Goal: Complete application form: Complete application form

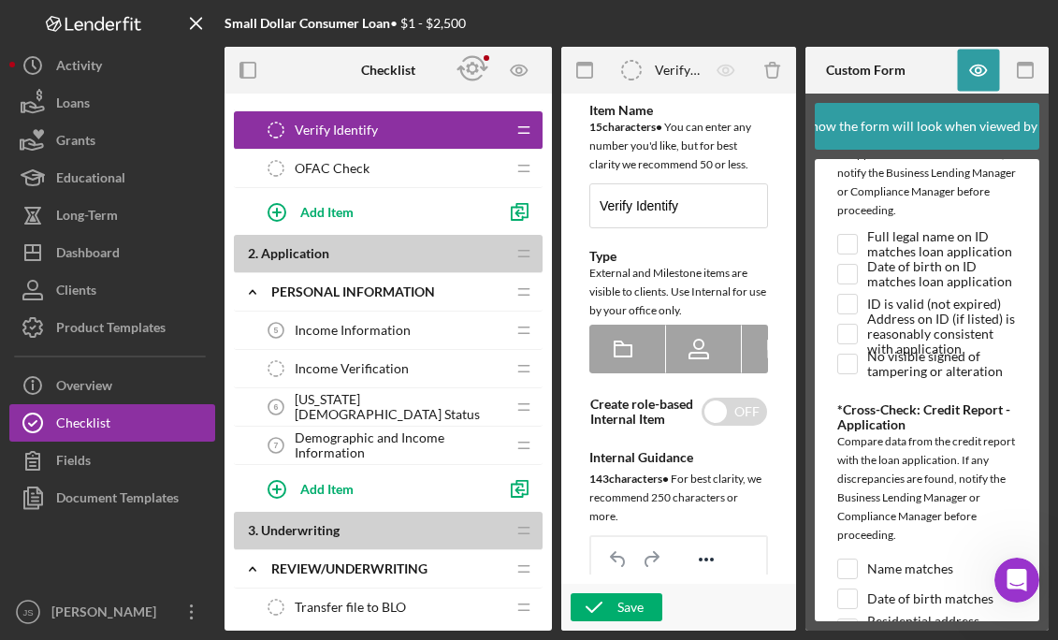
scroll to position [374, 0]
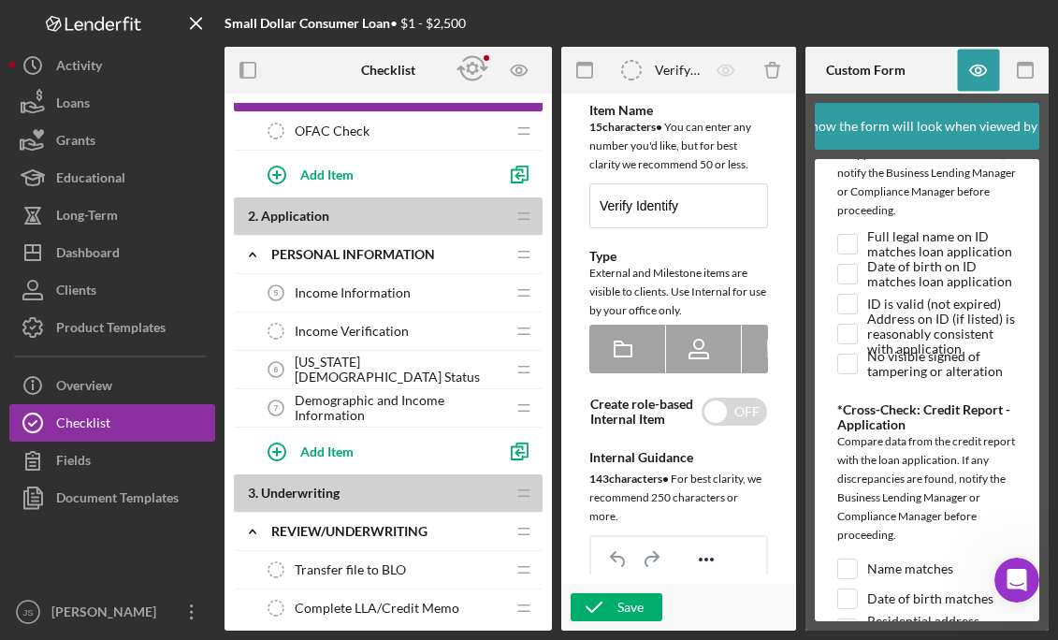
click at [357, 372] on span "[US_STATE][DEMOGRAPHIC_DATA] Status" at bounding box center [400, 370] width 211 height 30
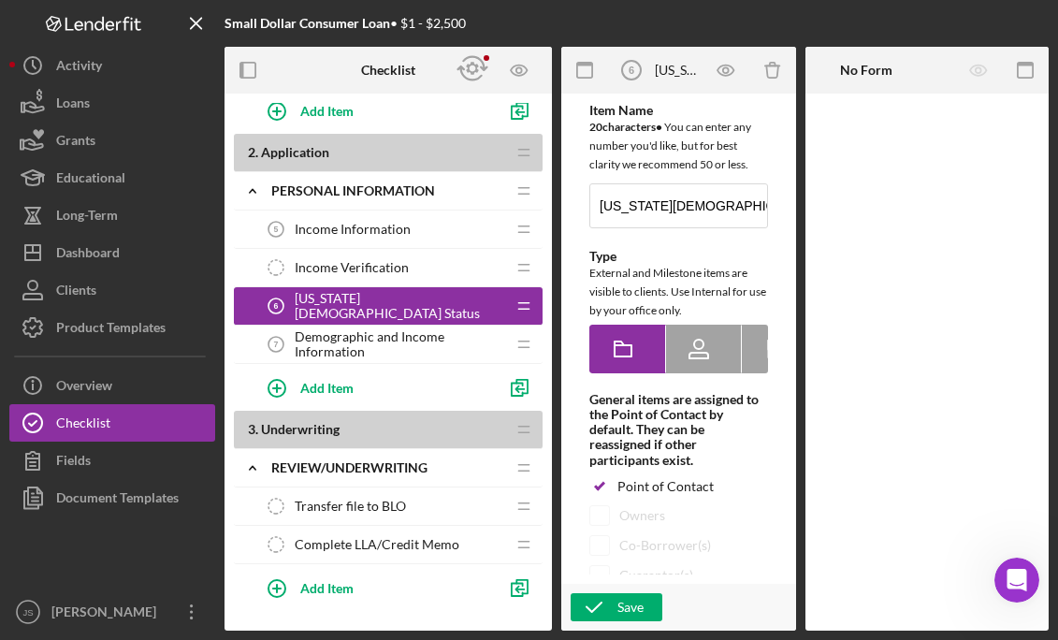
scroll to position [468, 0]
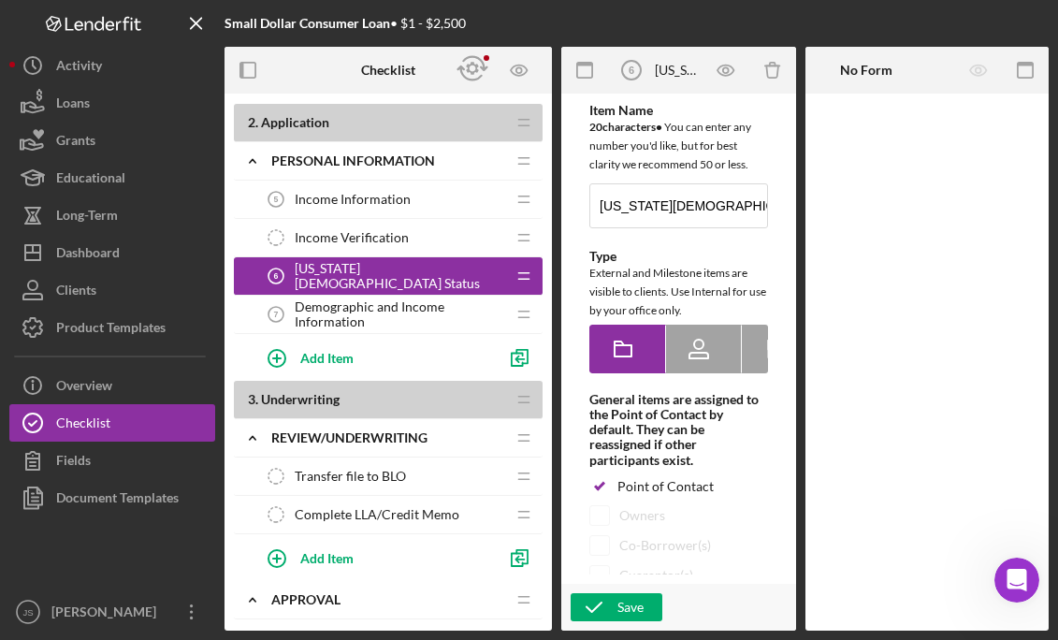
click at [372, 192] on span "Income Information" at bounding box center [353, 199] width 116 height 15
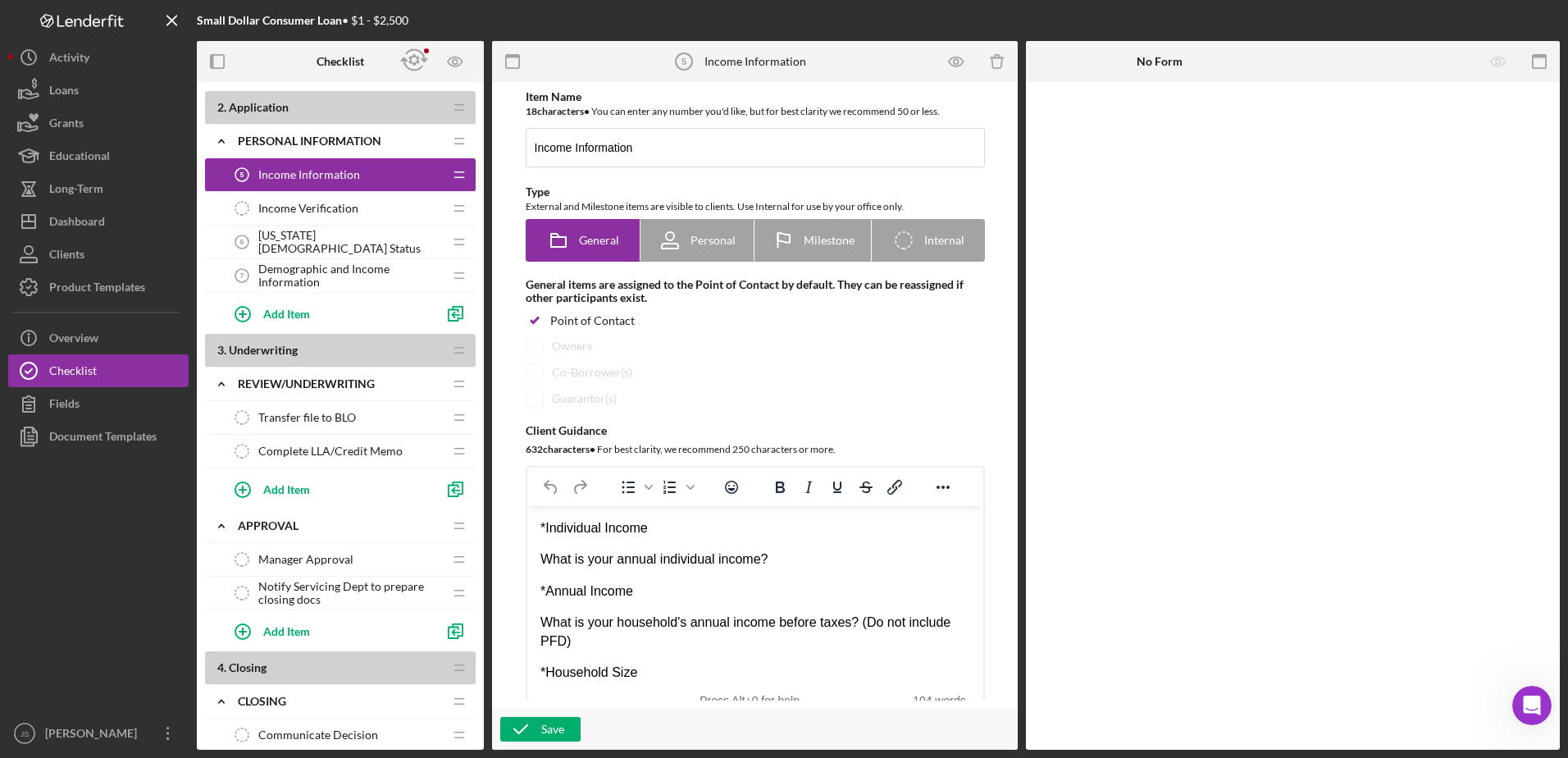
click at [338, 230] on div "[US_STATE][DEMOGRAPHIC_DATA] Status 6 [US_STATE][DEMOGRAPHIC_DATA] Status" at bounding box center [334, 241] width 217 height 32
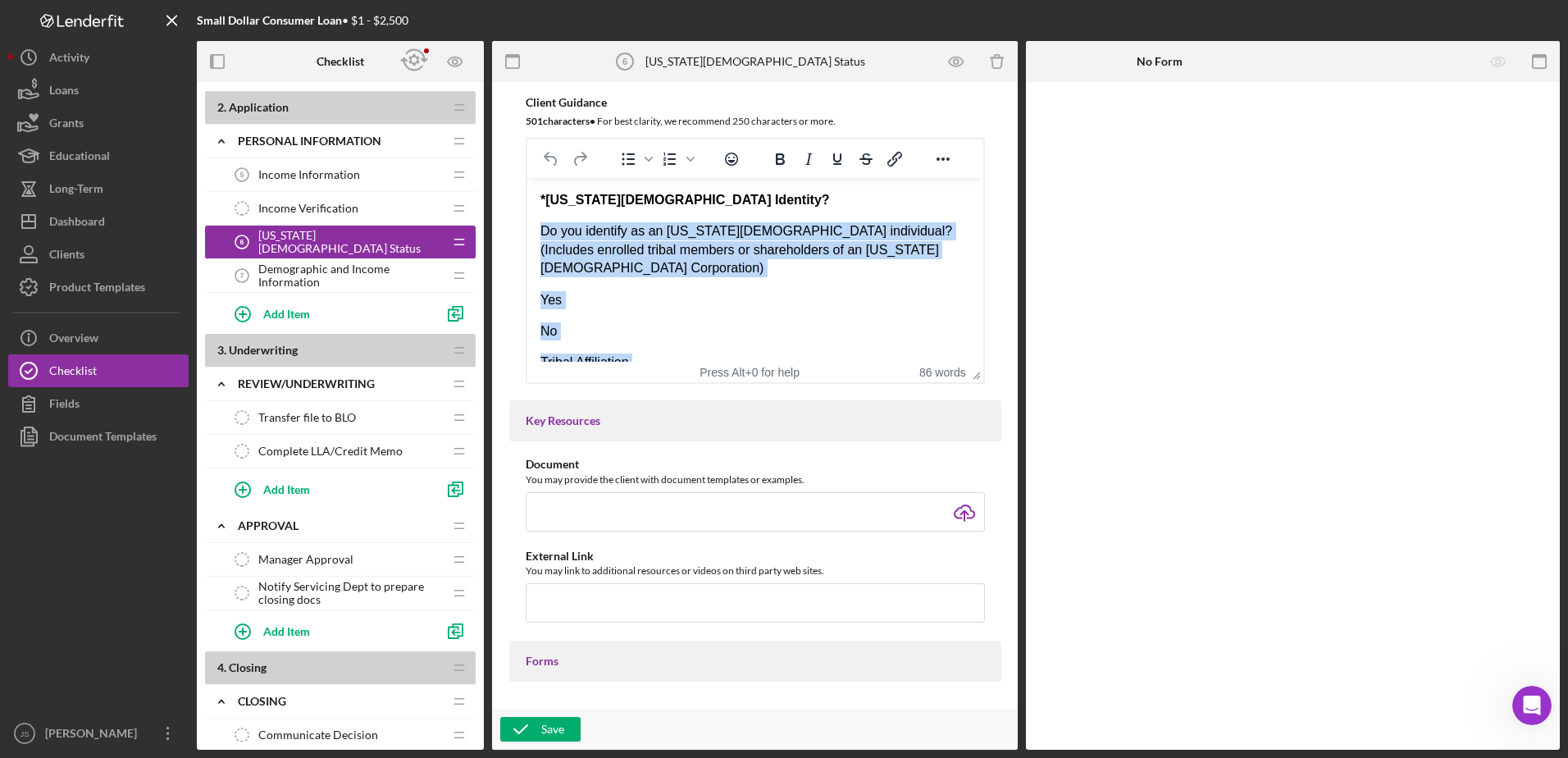
drag, startPoint x: 635, startPoint y: 347, endPoint x: 540, endPoint y: 236, distance: 146.1
click at [540, 236] on div "*[US_STATE][DEMOGRAPHIC_DATA] Identity? Do you identify as an [US_STATE][DEMOGR…" at bounding box center [755, 419] width 429 height 457
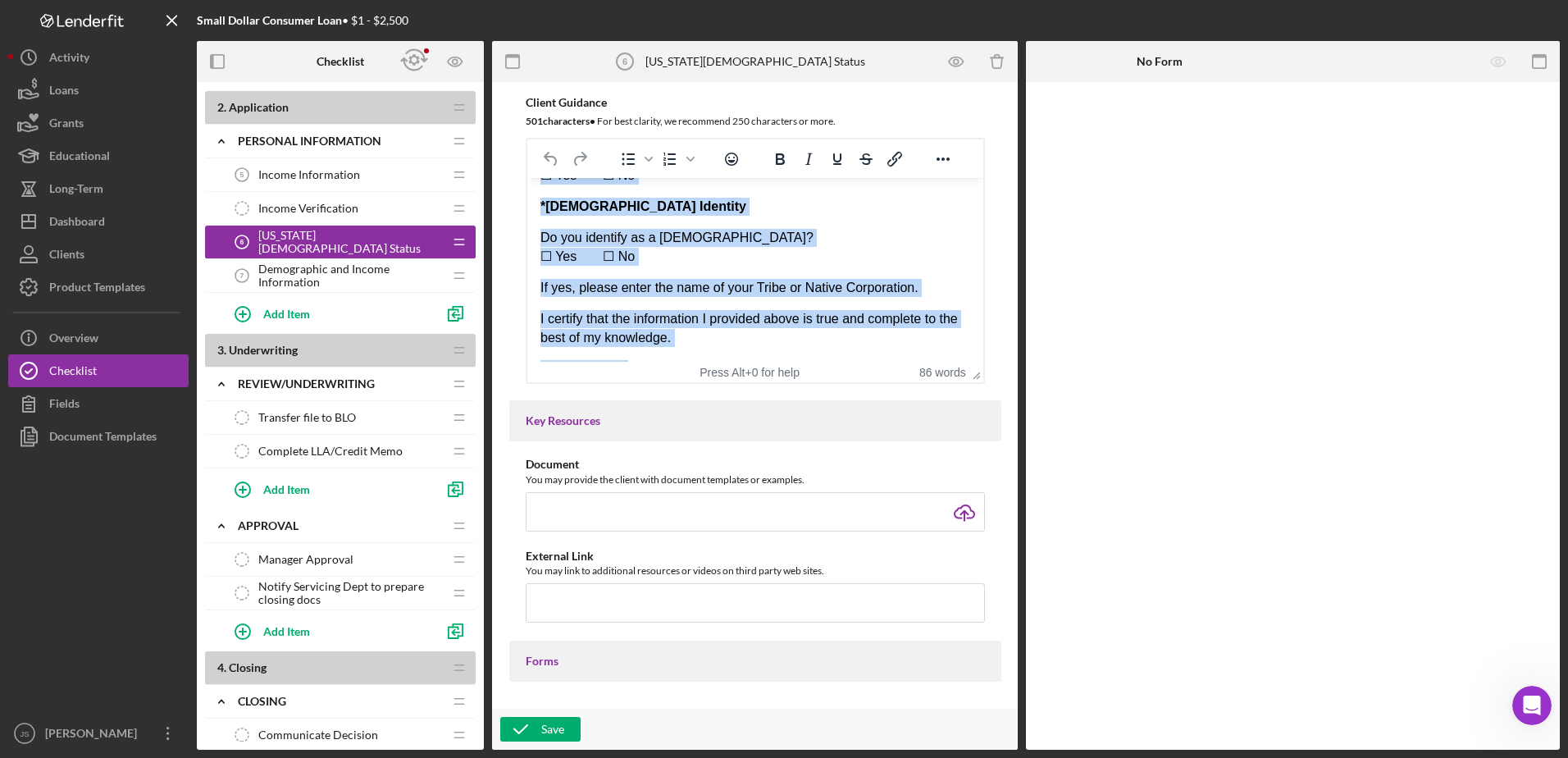
scroll to position [280, 0]
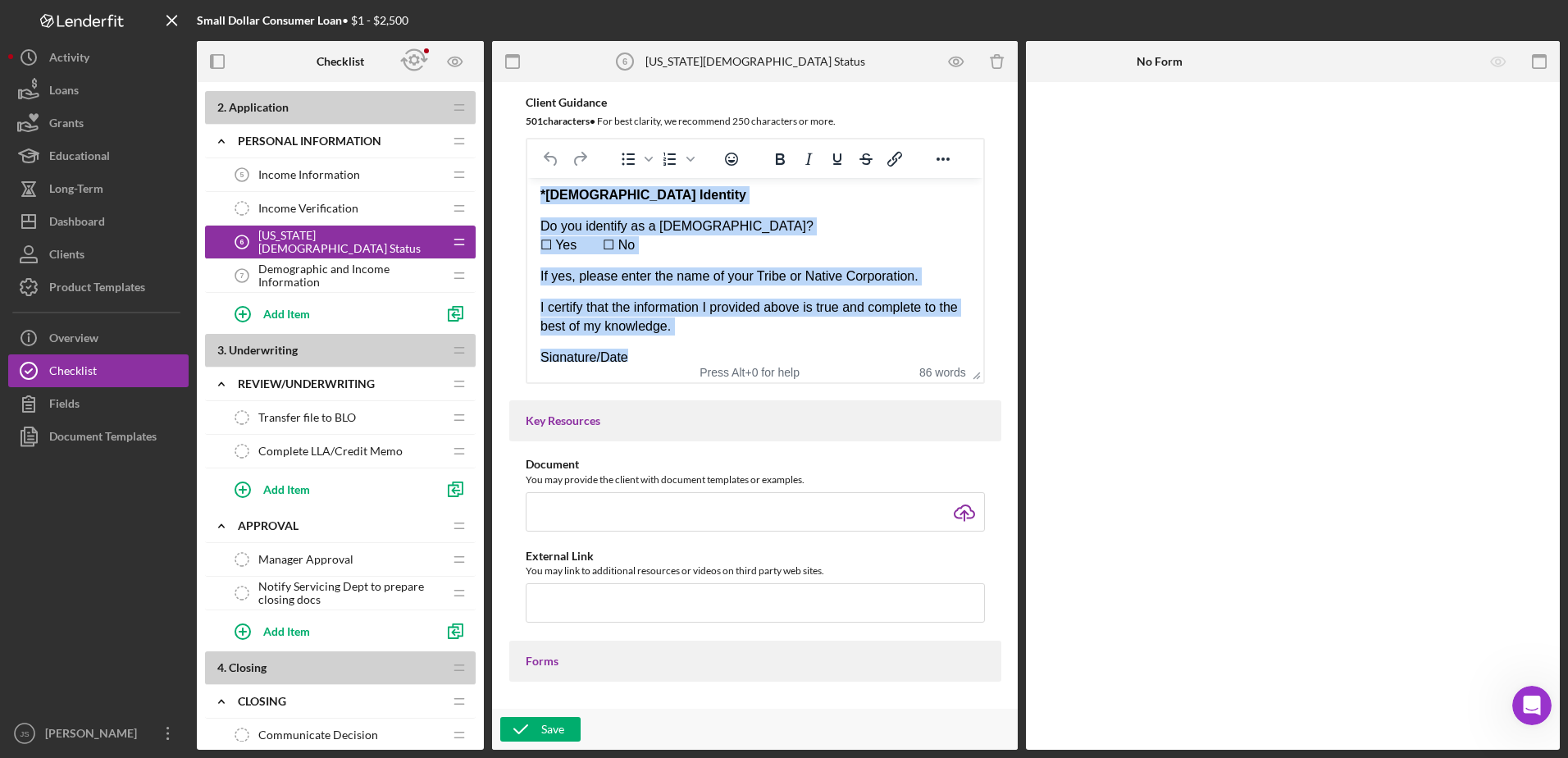
click at [767, 301] on p "I certify that the information I provided above is true and complete to the bes…" at bounding box center [755, 317] width 429 height 37
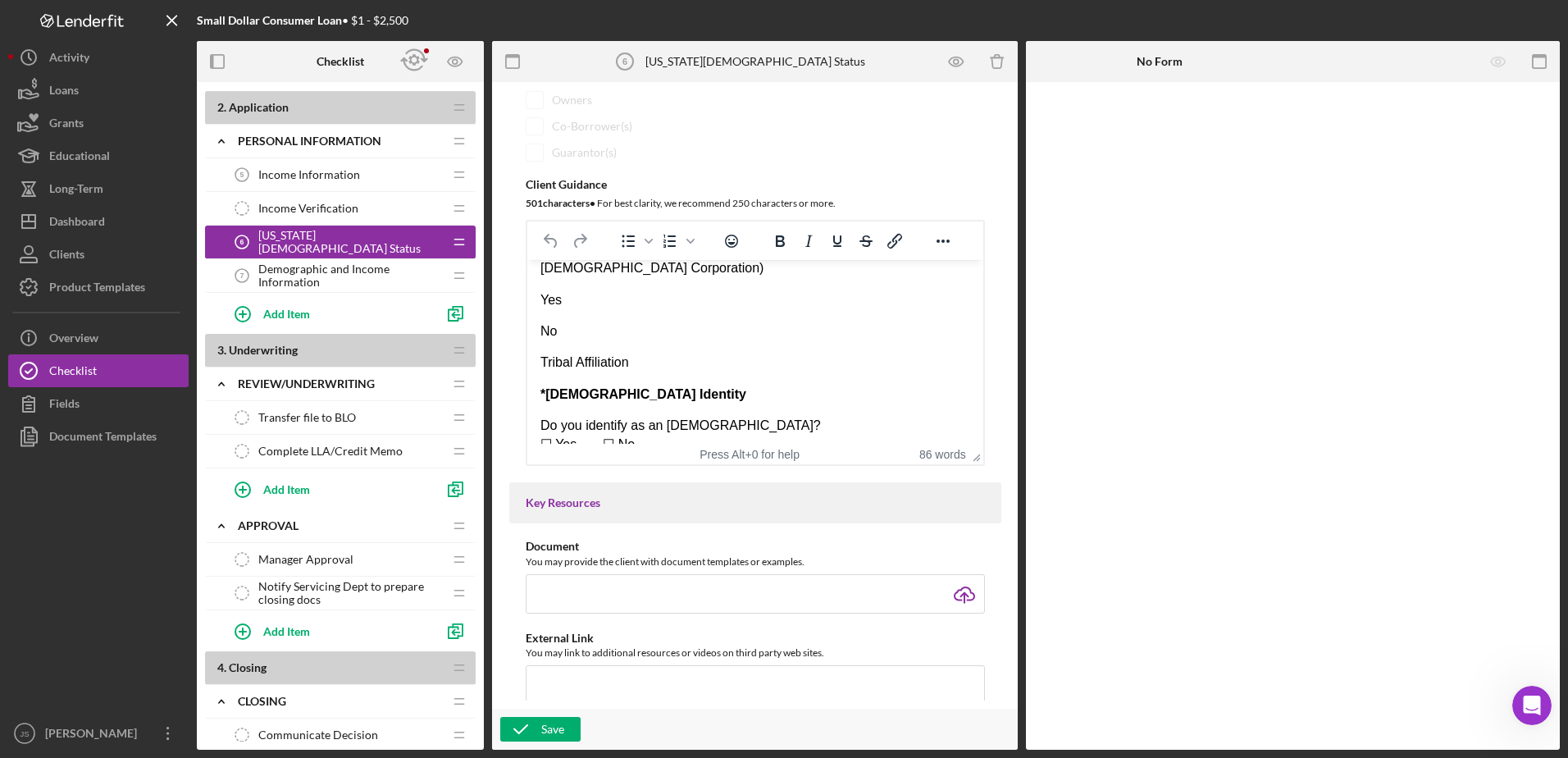
scroll to position [0, 0]
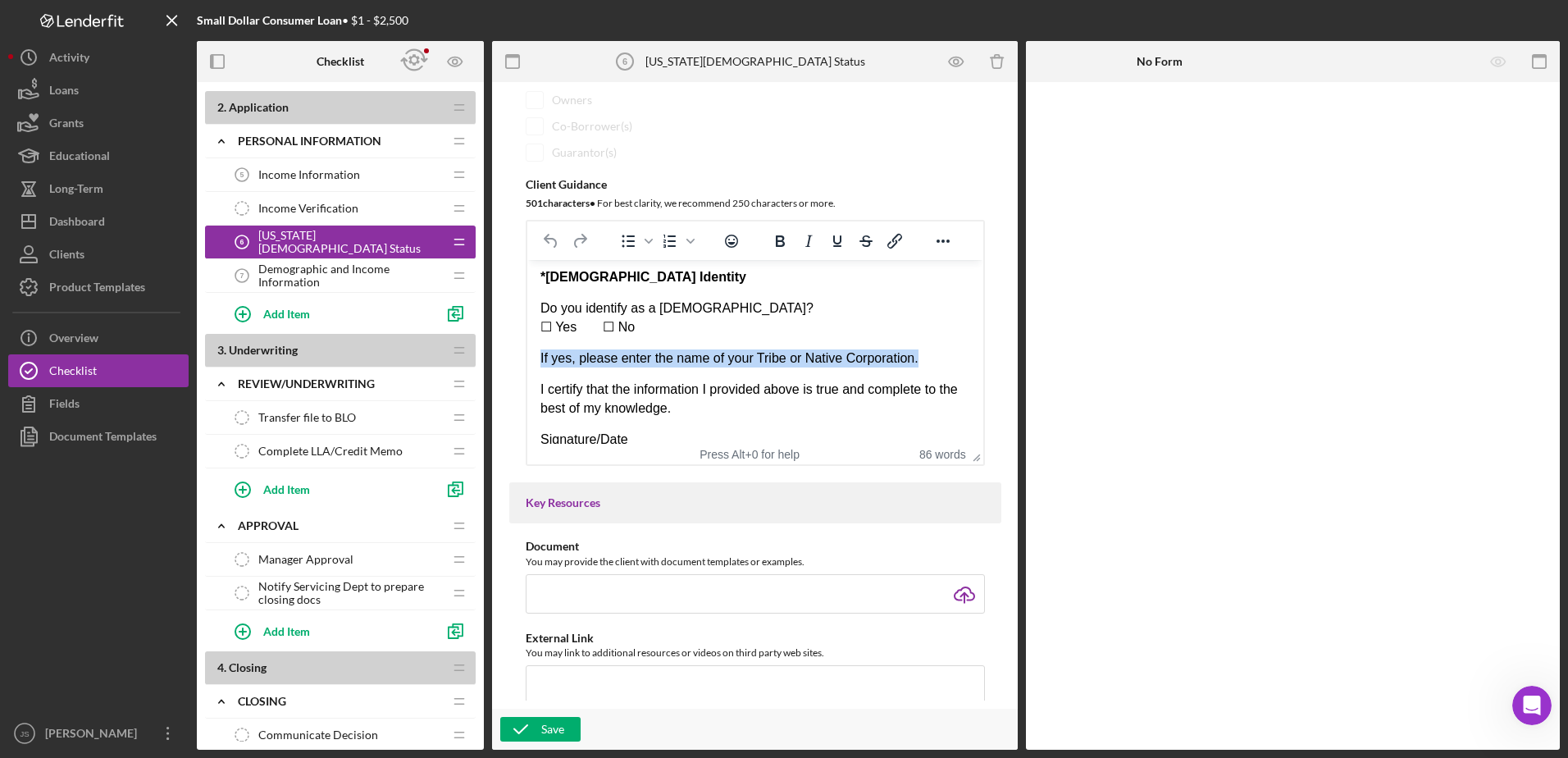
drag, startPoint x: 926, startPoint y: 342, endPoint x: 1021, endPoint y: 598, distance: 273.1
click at [527, 337] on html "*[US_STATE][DEMOGRAPHIC_DATA] Identity? Do you identify as an [US_STATE][DEMOGR…" at bounding box center [755, 221] width 456 height 483
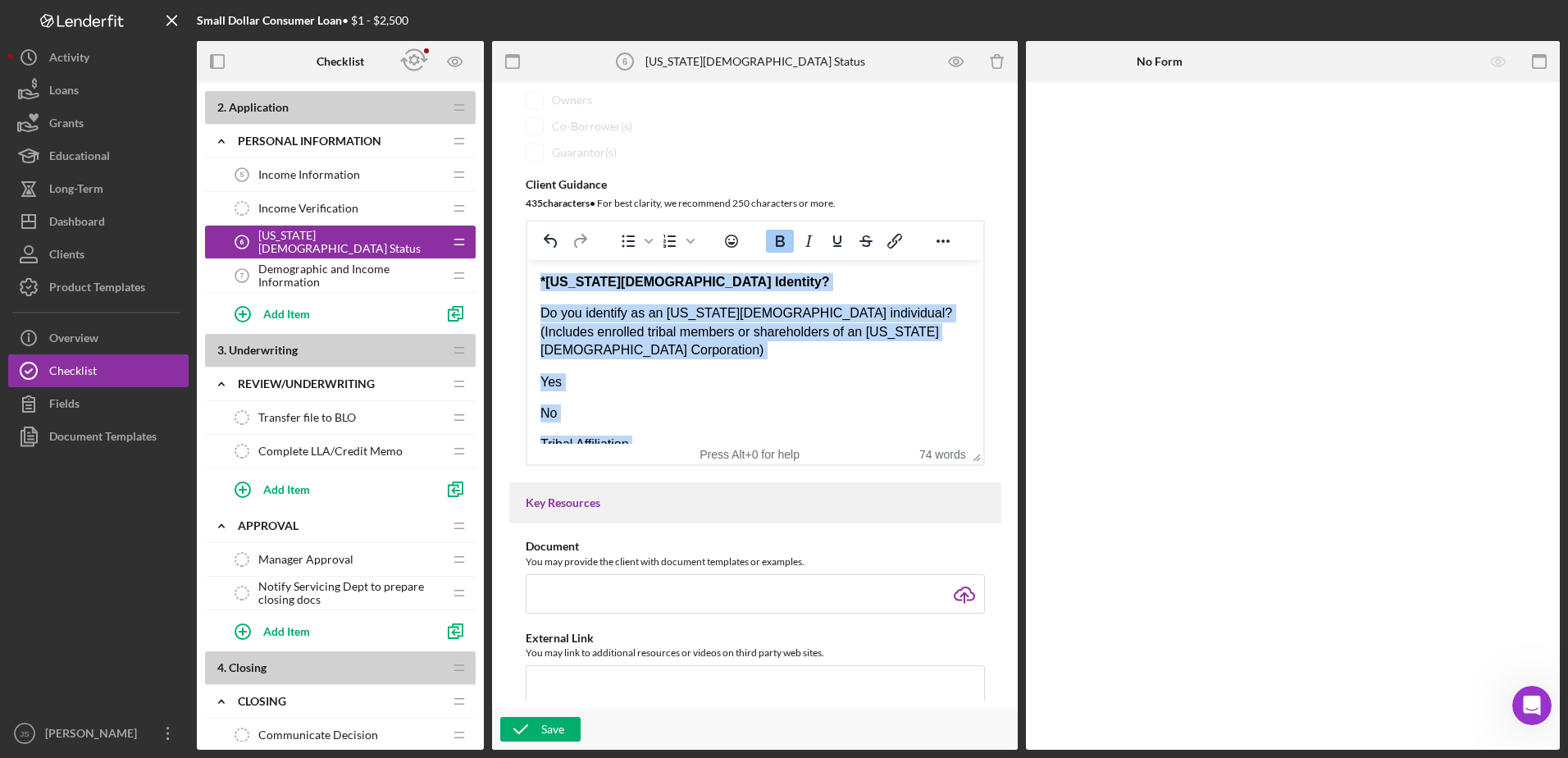
drag, startPoint x: 641, startPoint y: 414, endPoint x: 514, endPoint y: 225, distance: 227.7
click at [527, 260] on html "*[US_STATE][DEMOGRAPHIC_DATA] Identity? Do you identify as an [US_STATE][DEMOGR…" at bounding box center [755, 485] width 456 height 451
copy body "*[US_STATE][DEMOGRAPHIC_DATA] Identity? Do you identify as an [US_STATE][DEMOGR…"
click at [696, 383] on body "*[US_STATE][DEMOGRAPHIC_DATA] Identity? Do you identify as an [US_STATE][DEMOGR…" at bounding box center [755, 485] width 429 height 425
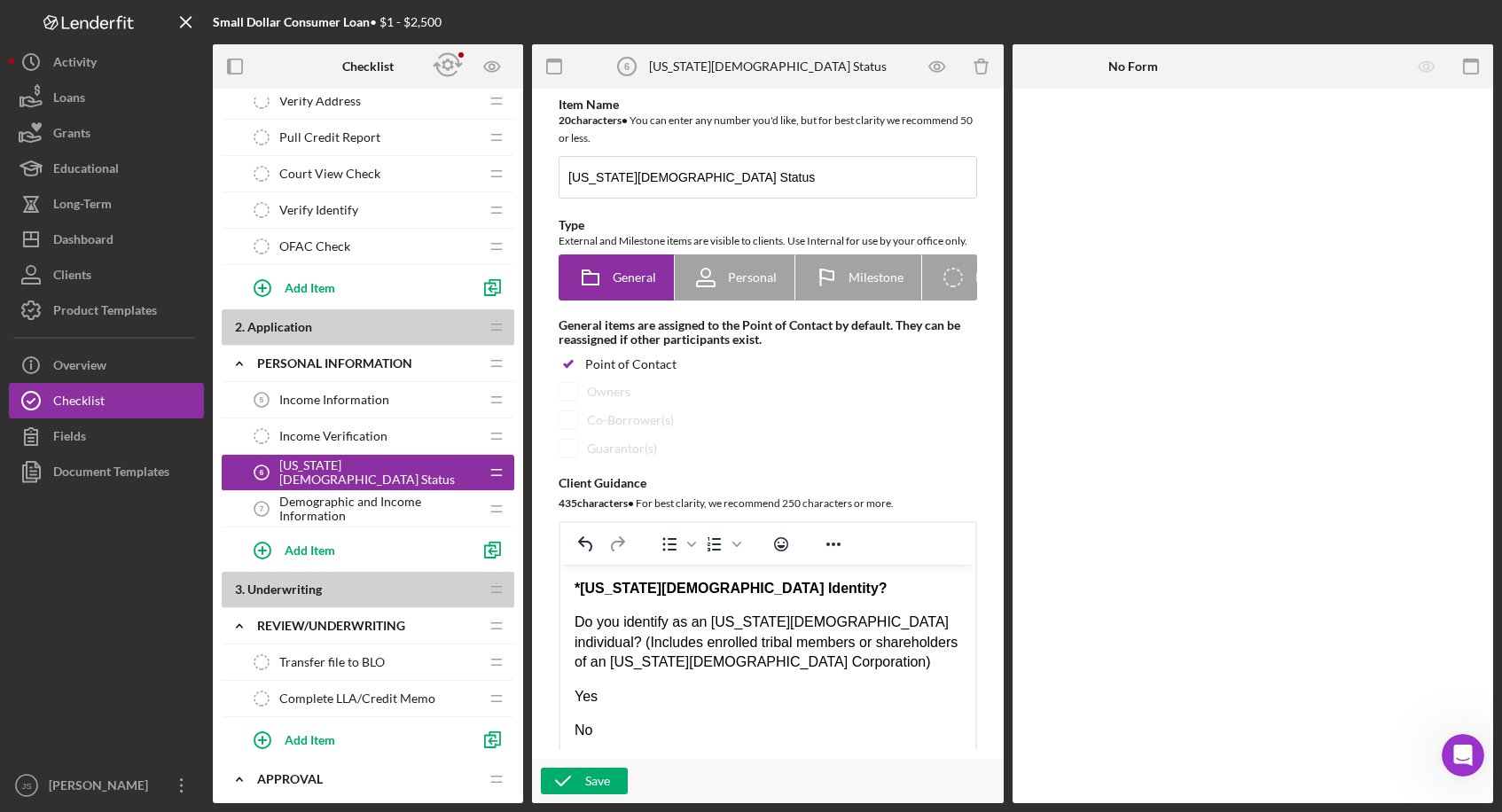
scroll to position [177, 0]
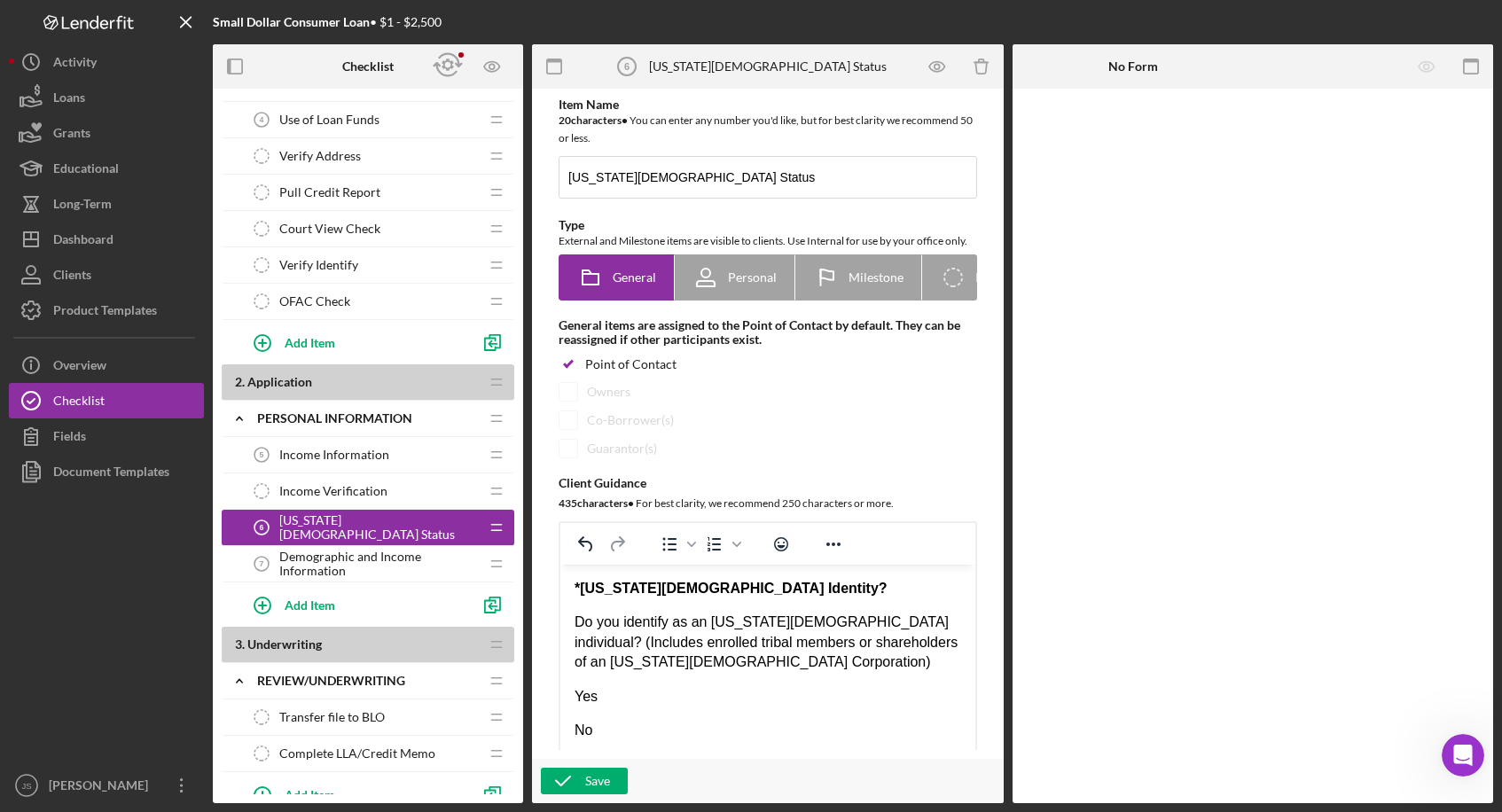
click at [367, 455] on span "Income Information" at bounding box center [335, 455] width 110 height 14
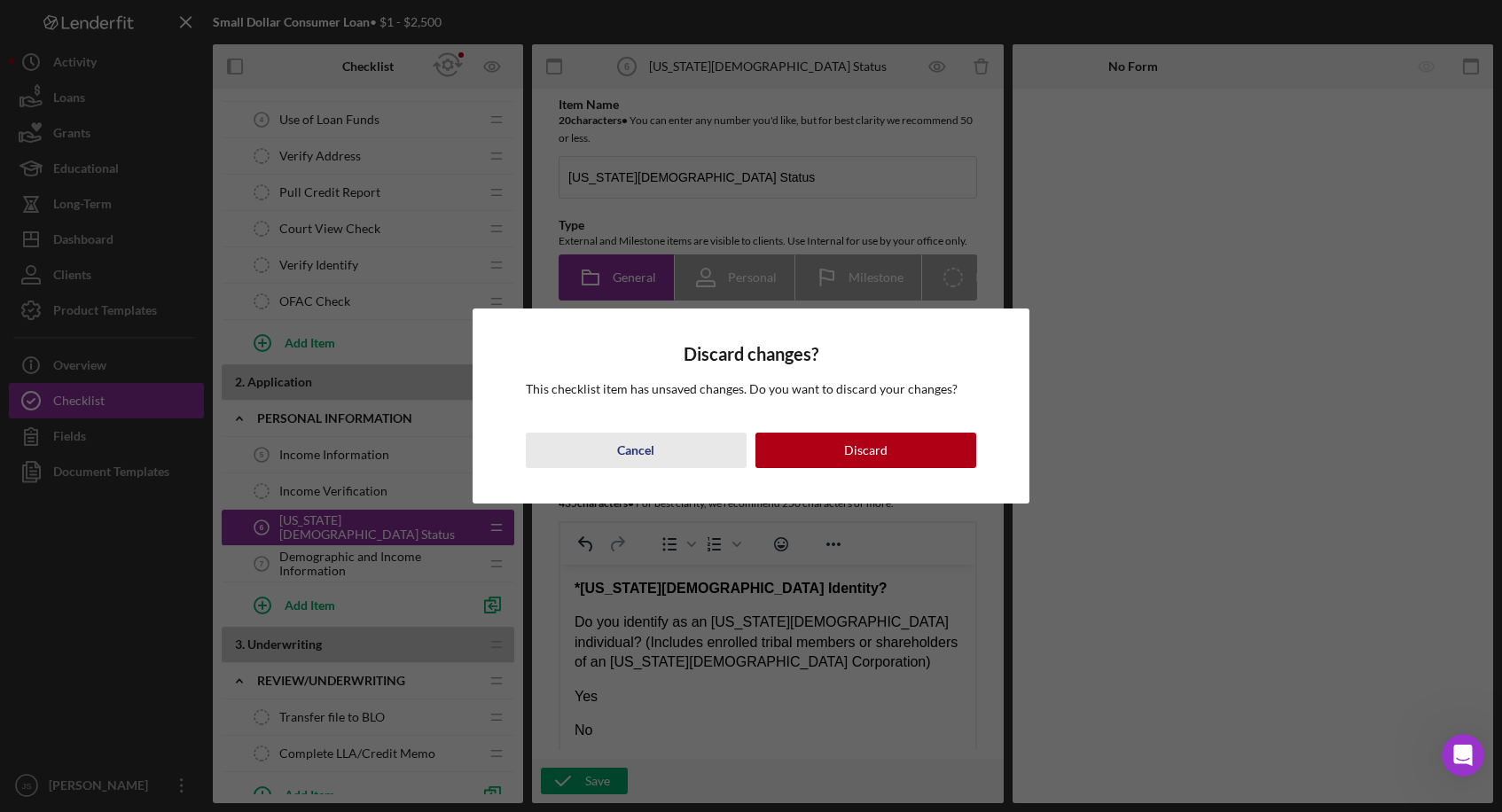
click at [636, 450] on div "Cancel" at bounding box center [635, 450] width 37 height 35
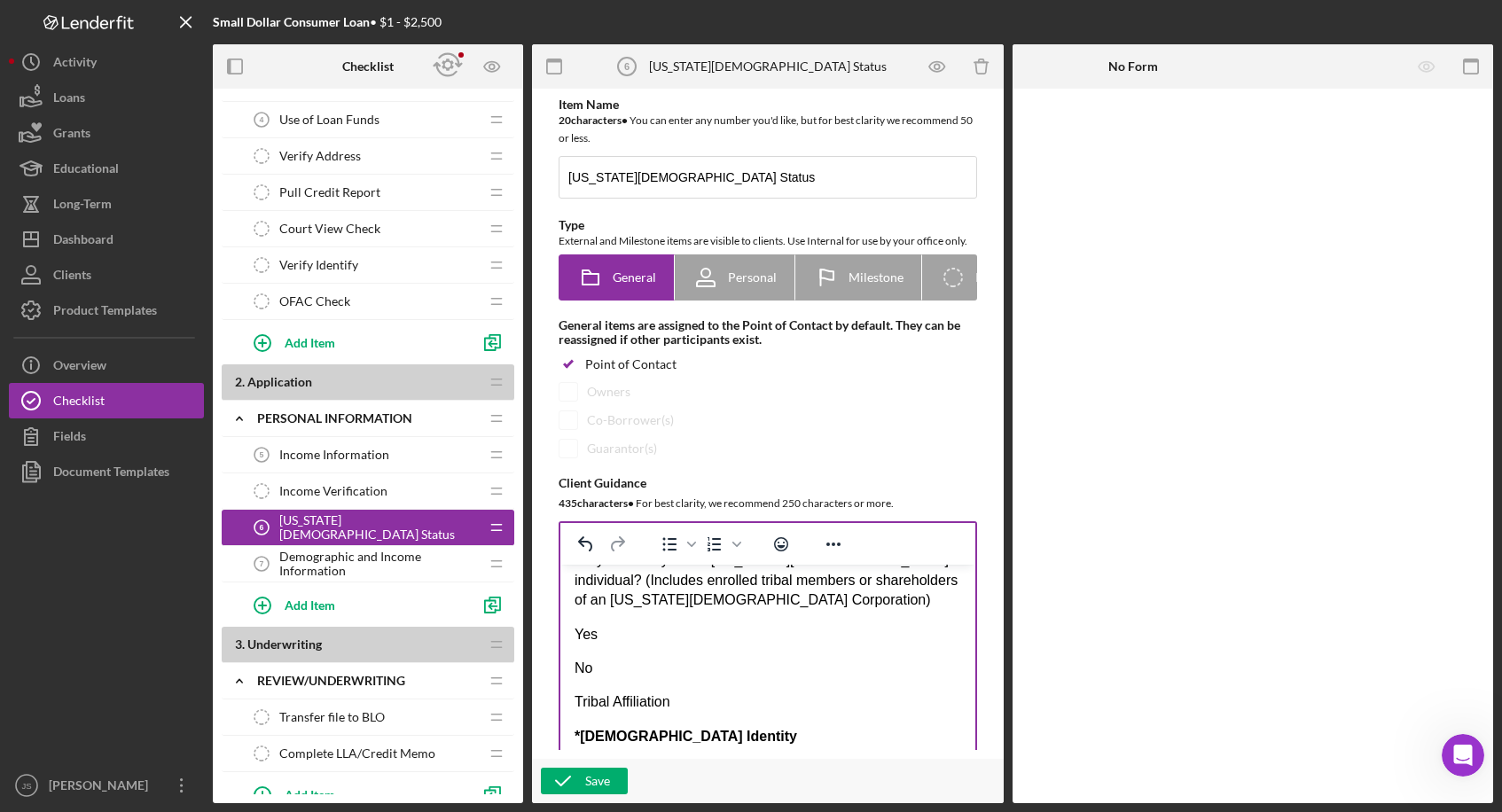
scroll to position [89, 0]
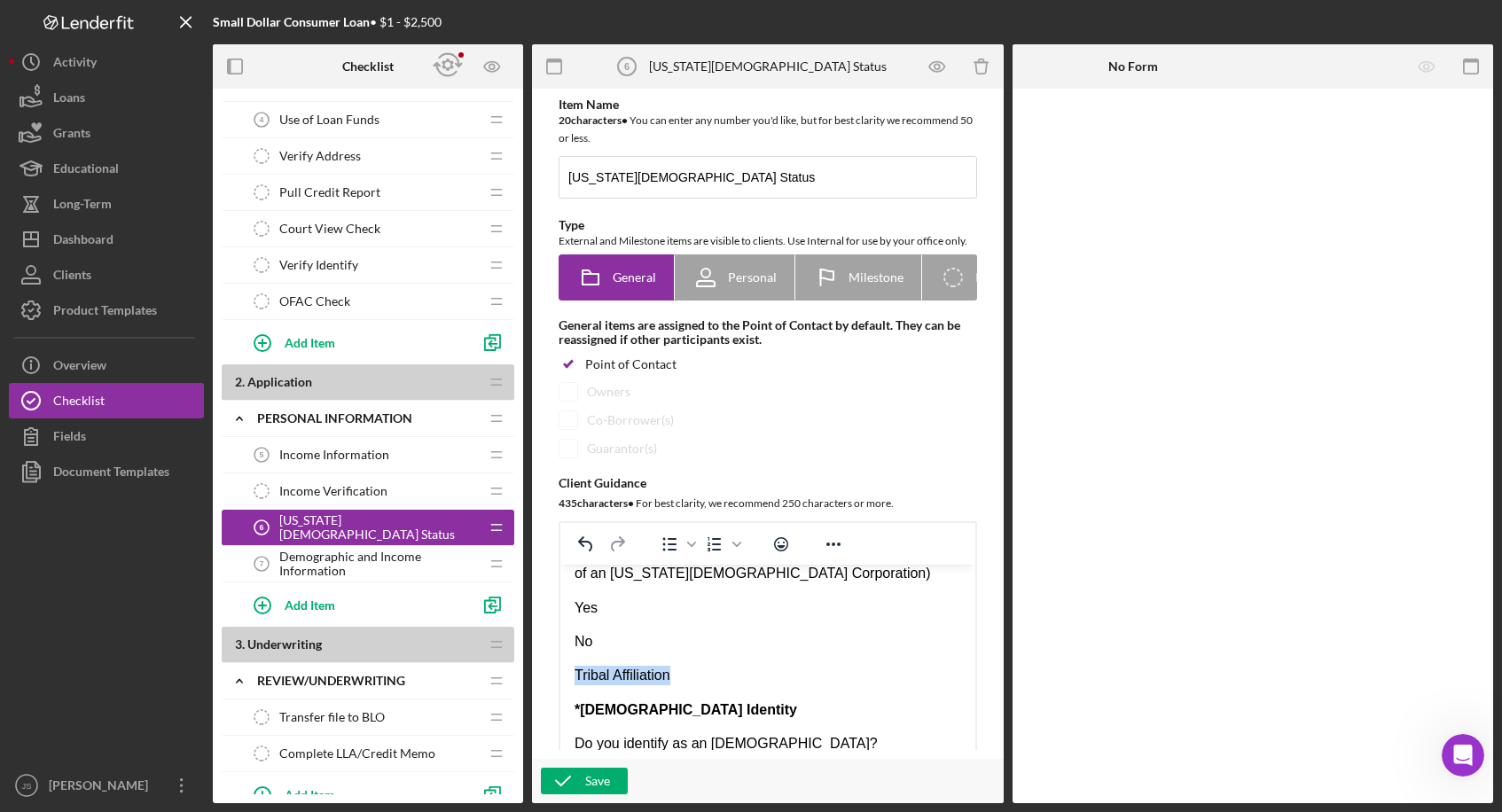
drag, startPoint x: 711, startPoint y: 675, endPoint x: 564, endPoint y: 673, distance: 147.0
click at [564, 605] on html "*[US_STATE][DEMOGRAPHIC_DATA] Identity? Do you identify as an [US_STATE][DEMOGR…" at bounding box center [768, 719] width 415 height 488
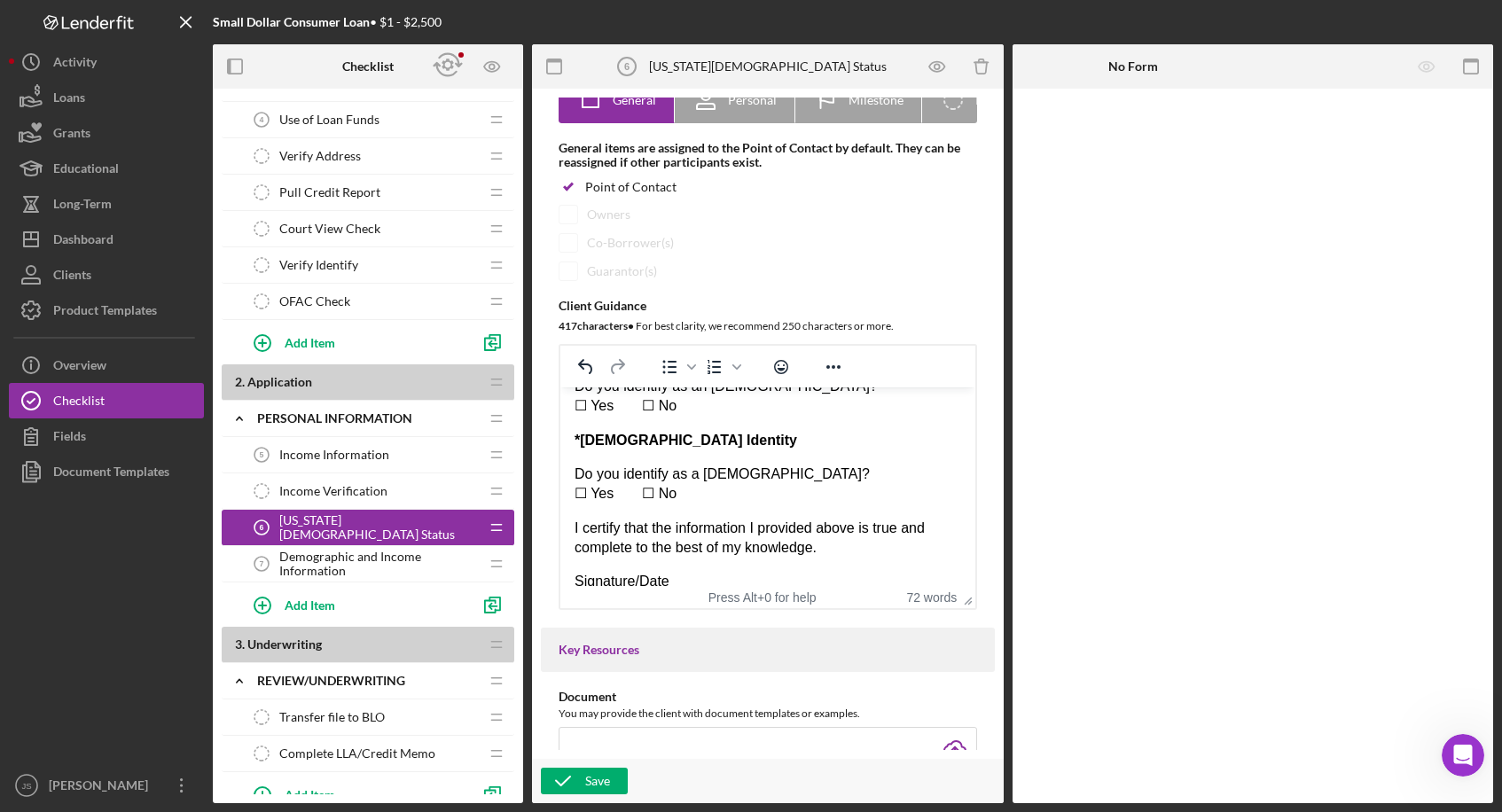
scroll to position [255, 0]
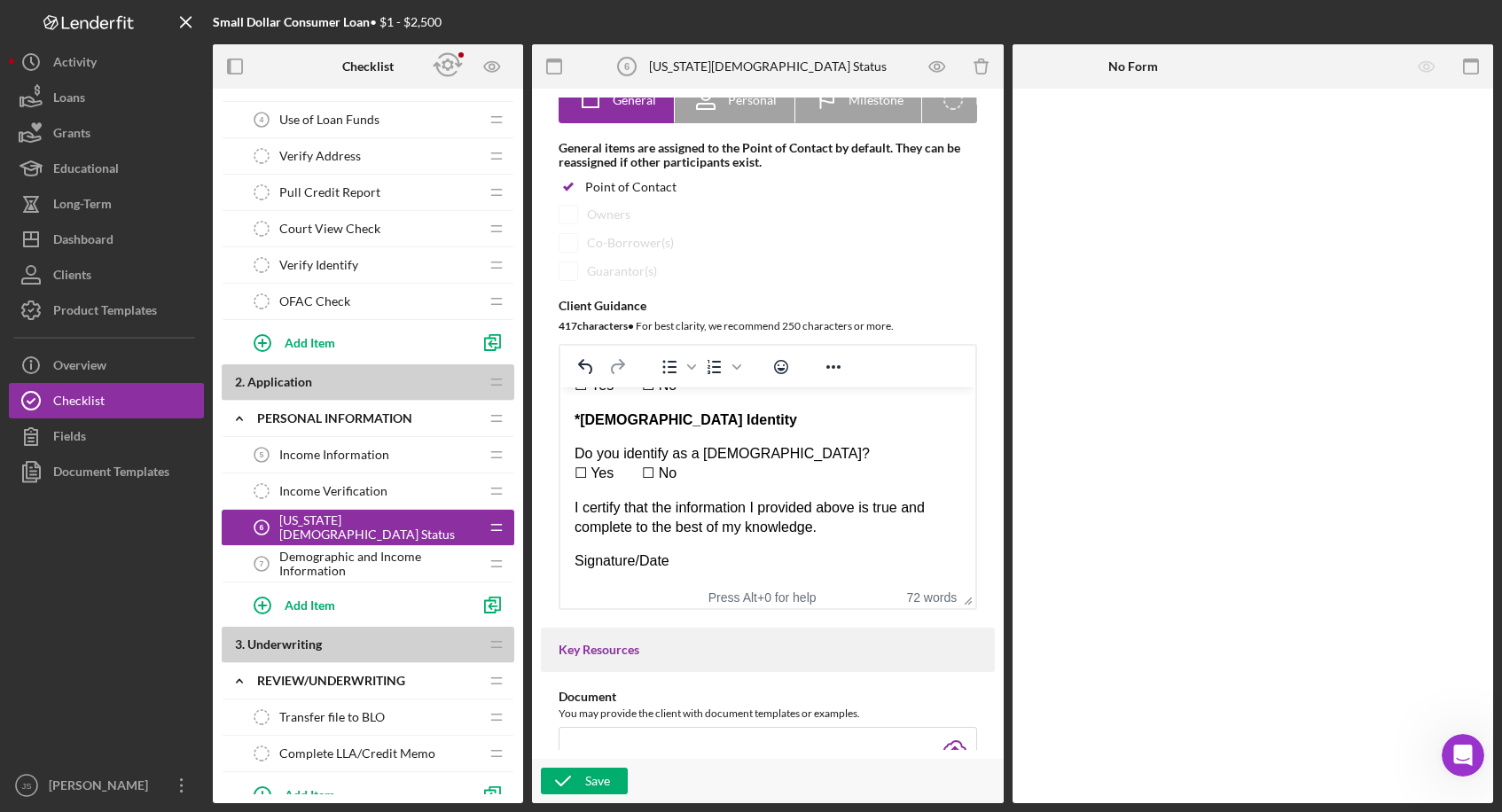
click at [697, 473] on p "Do you identify as a [DEMOGRAPHIC_DATA]? ☐ Yes  ☐ No" at bounding box center [768, 464] width 387 height 40
click at [586, 605] on div "Save" at bounding box center [598, 781] width 25 height 27
click at [374, 563] on span "Demographic and Income Information" at bounding box center [379, 564] width 200 height 28
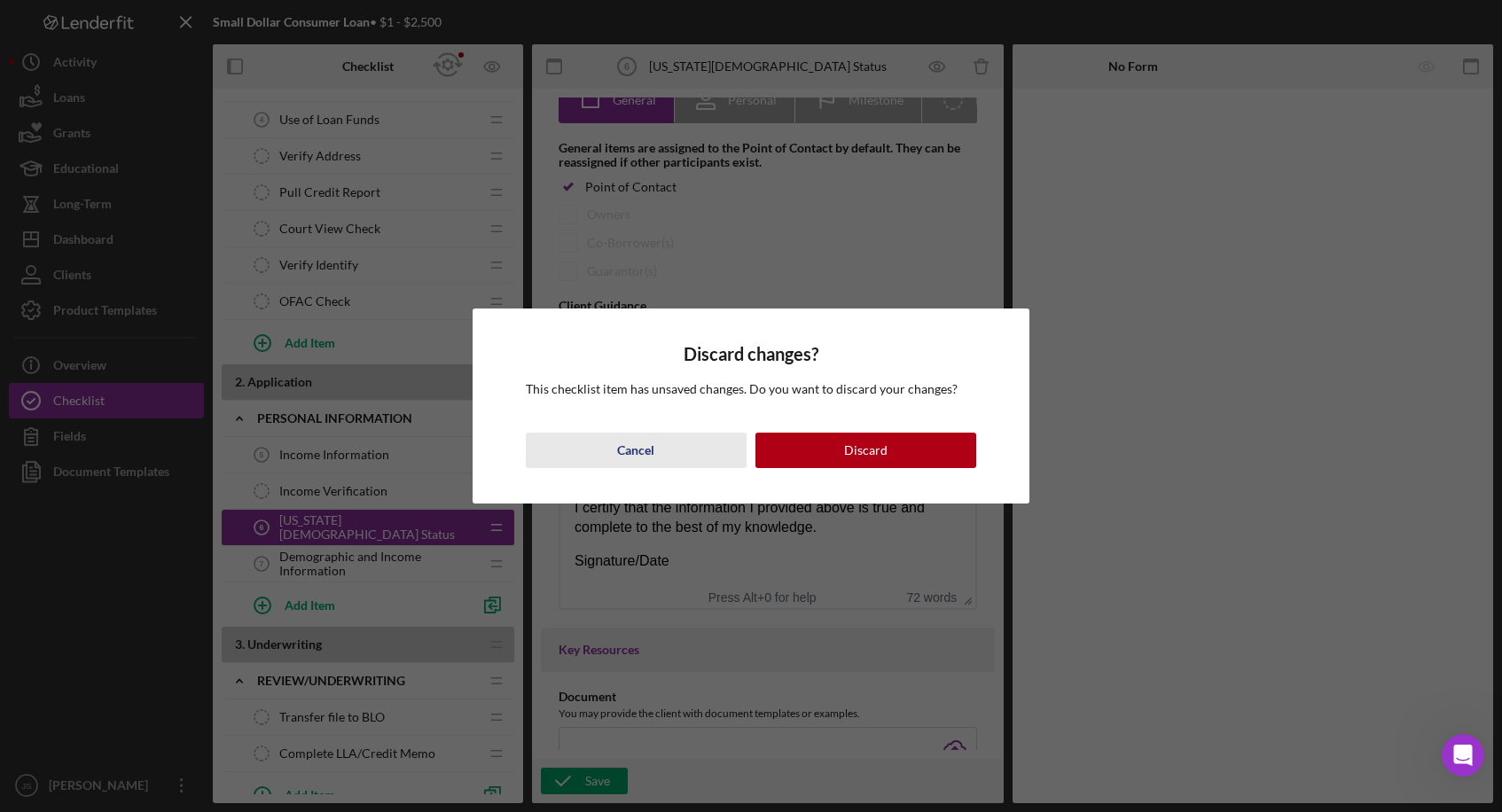
click at [690, 464] on button "Cancel" at bounding box center [636, 450] width 221 height 35
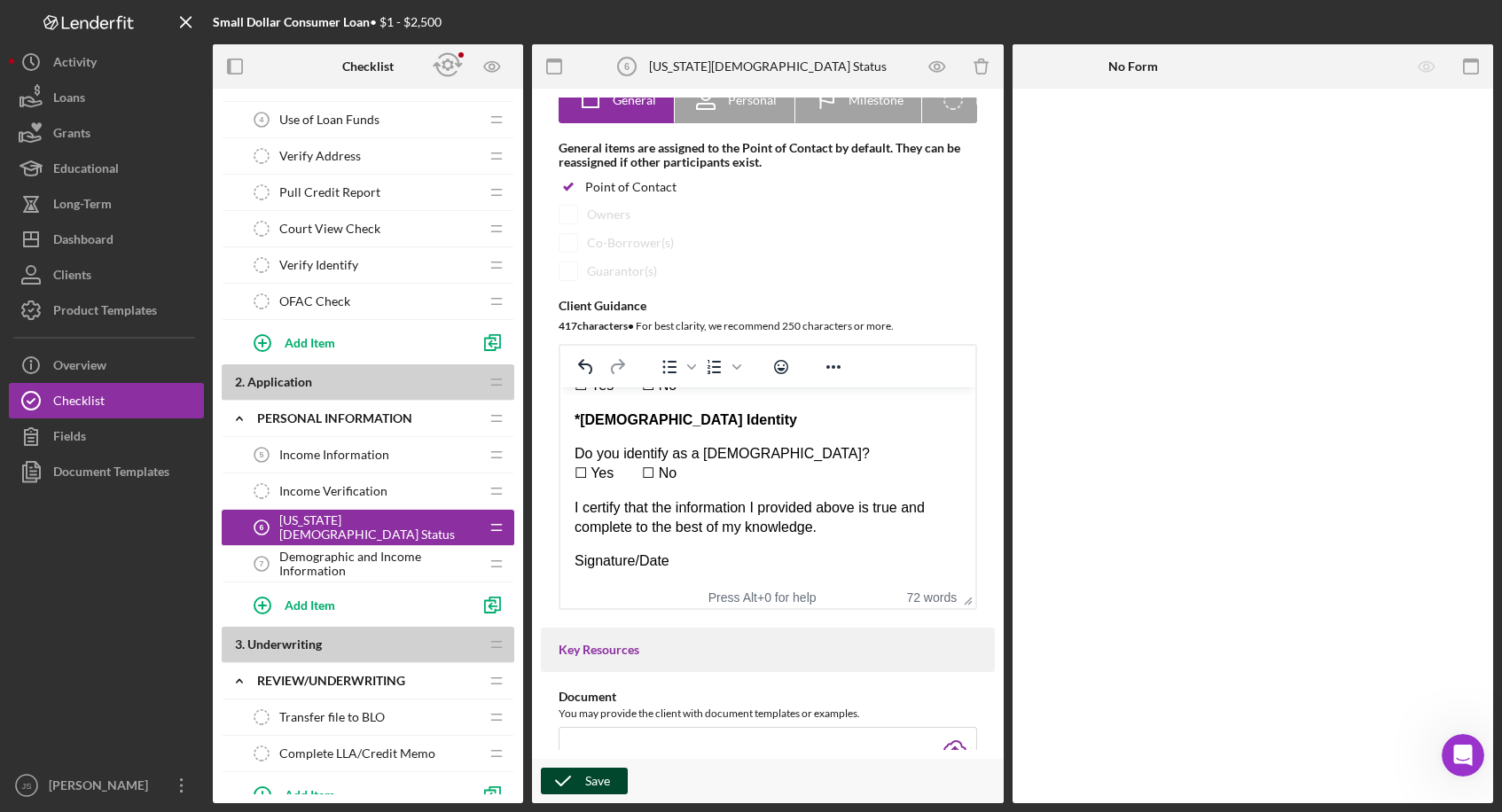
click at [600, 605] on div "Save" at bounding box center [598, 781] width 25 height 27
click at [335, 555] on span "Demographic and Income Information" at bounding box center [379, 564] width 200 height 28
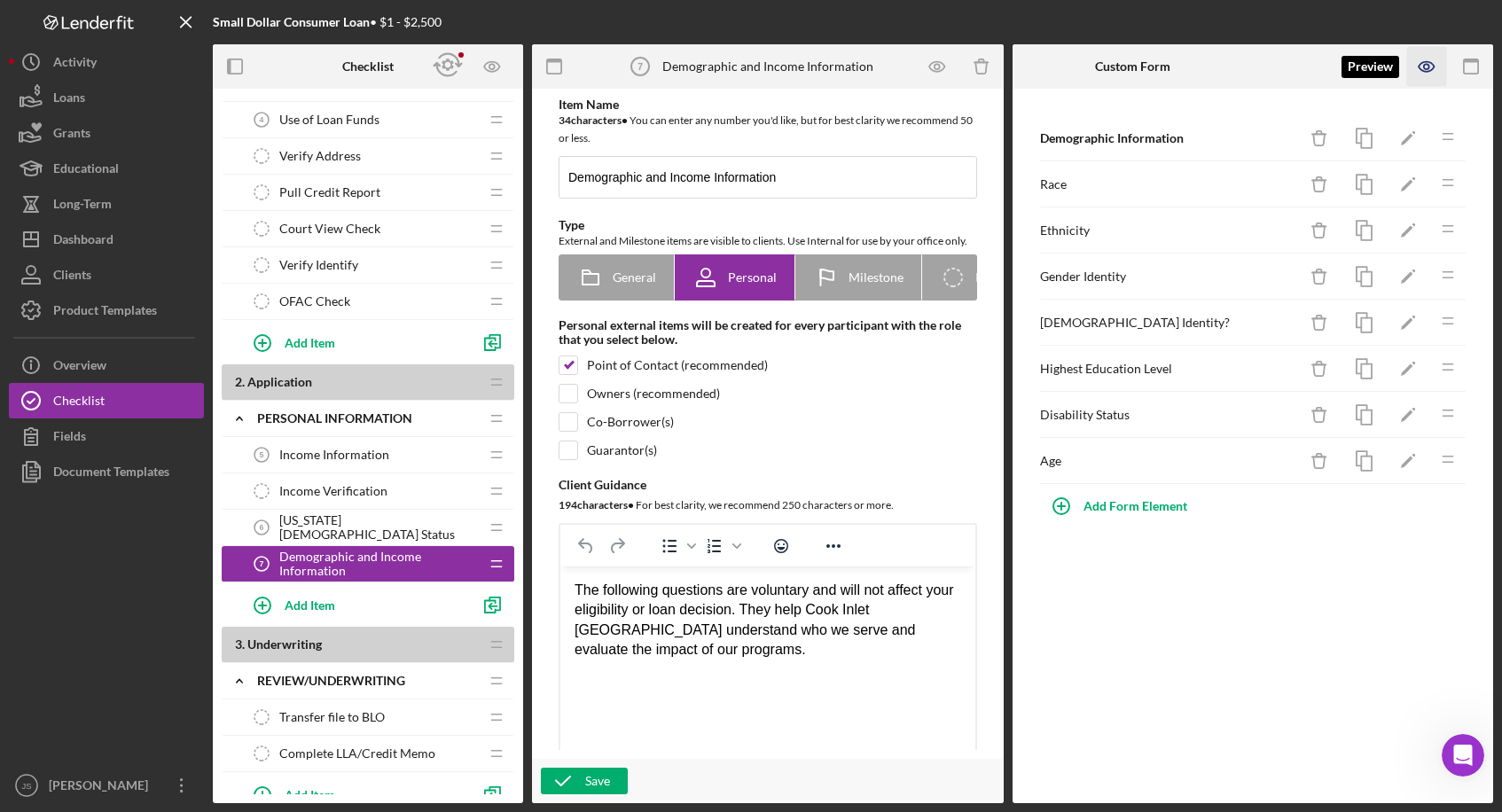
click at [1002, 67] on icon "button" at bounding box center [1427, 67] width 40 height 40
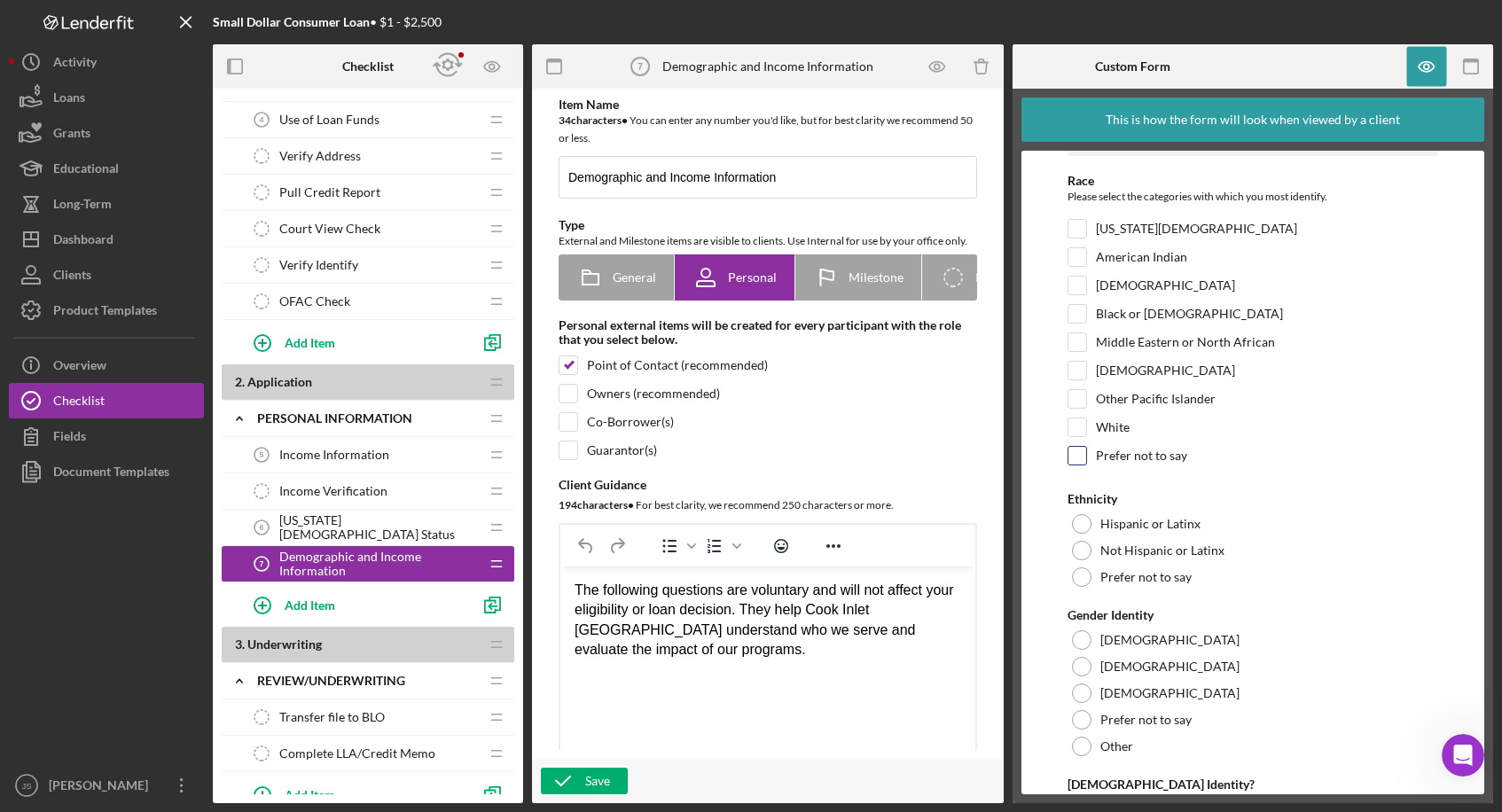
scroll to position [89, 0]
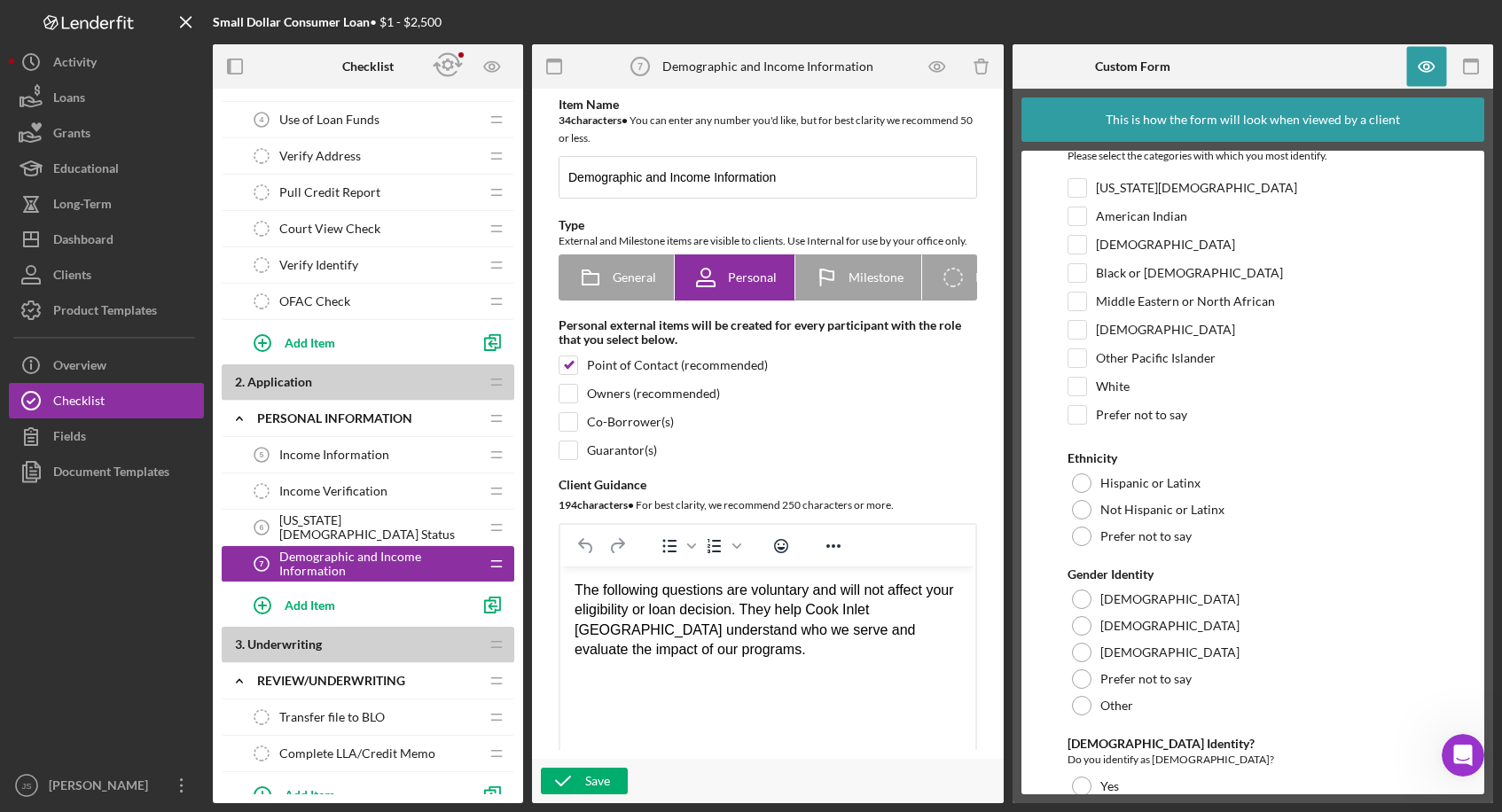
click at [353, 523] on span "[US_STATE][DEMOGRAPHIC_DATA] Status" at bounding box center [379, 528] width 200 height 28
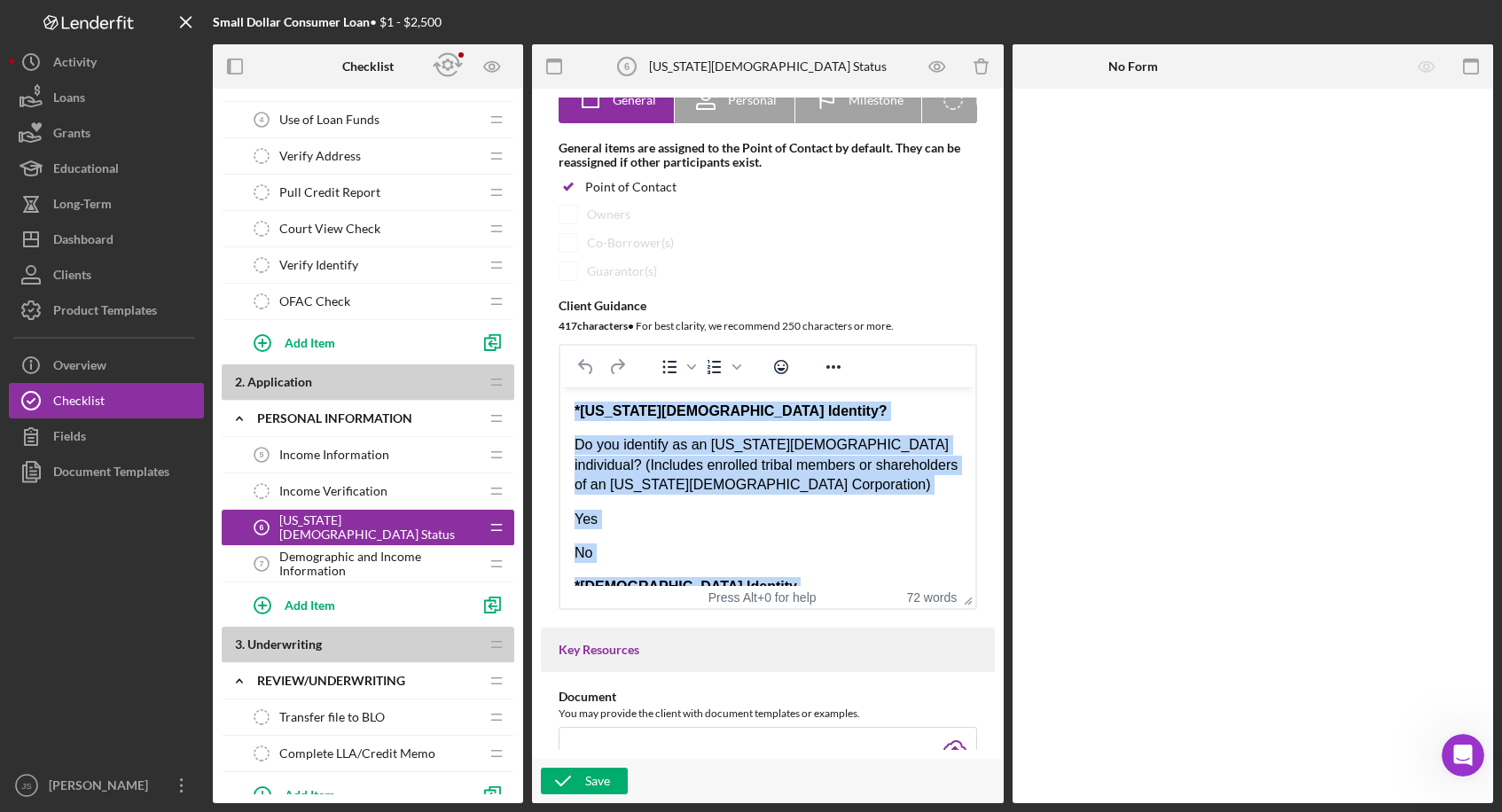
drag, startPoint x: 623, startPoint y: 544, endPoint x: 1134, endPoint y: 768, distance: 557.9
click at [575, 388] on html "*[US_STATE][DEMOGRAPHIC_DATA] Identity? Do you identify as an [US_STATE][DEMOGR…" at bounding box center [768, 614] width 415 height 454
copy div "*[US_STATE][DEMOGRAPHIC_DATA] Identity? Do you identify as an [US_STATE][DEMOGR…"
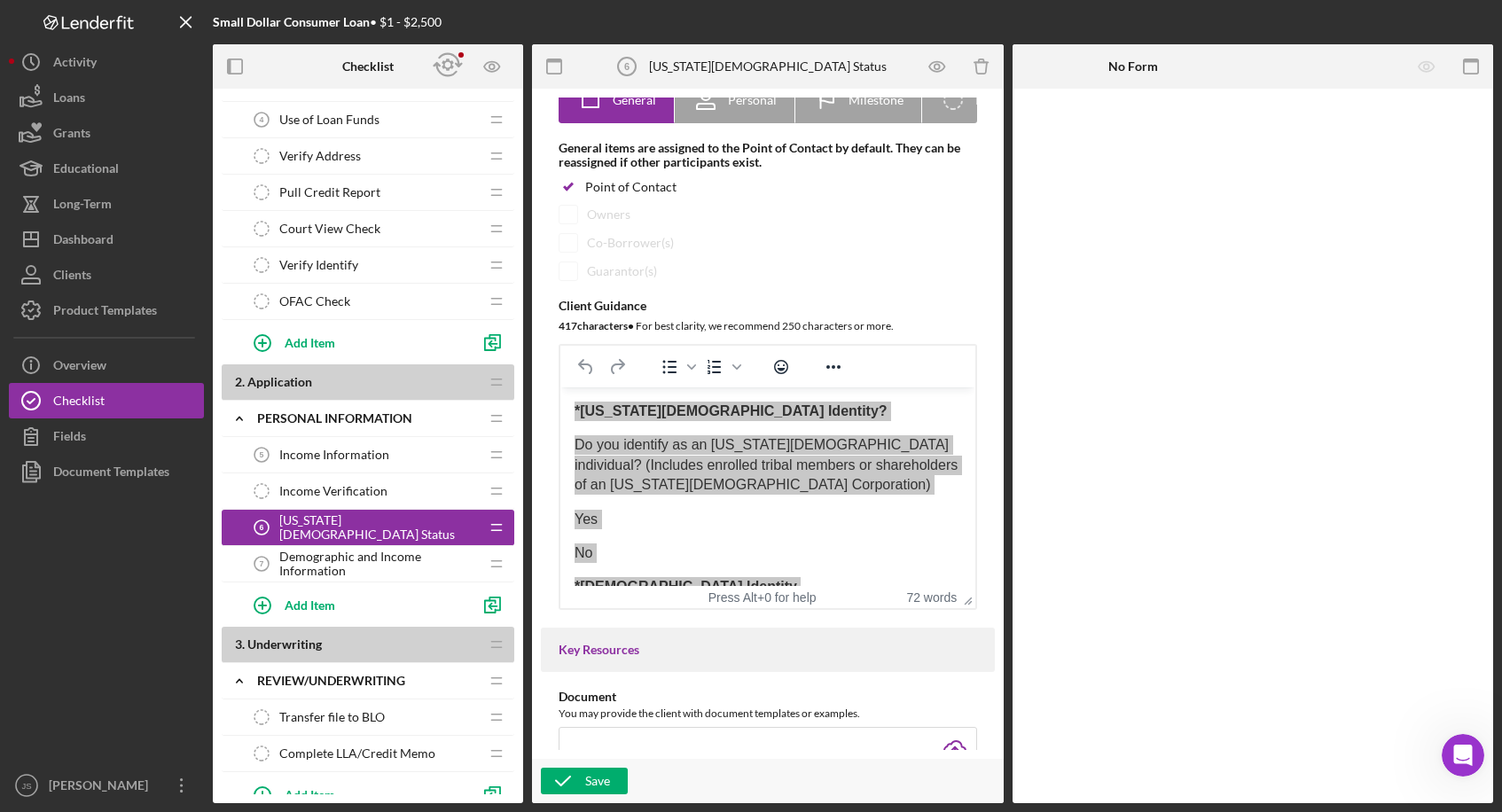
click at [300, 566] on span "Demographic and Income Information" at bounding box center [379, 564] width 200 height 28
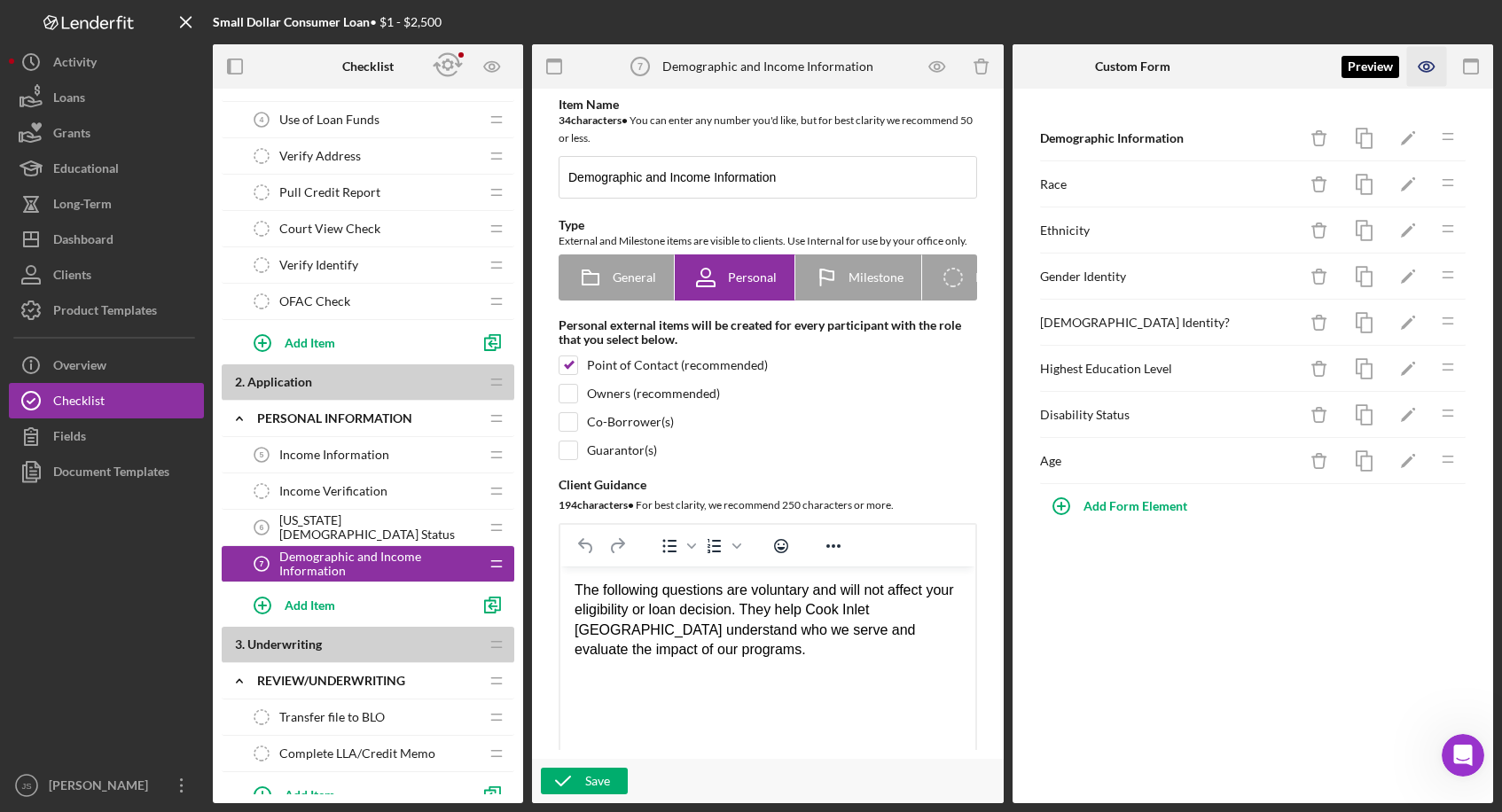
click at [1002, 71] on icon "button" at bounding box center [1427, 67] width 40 height 40
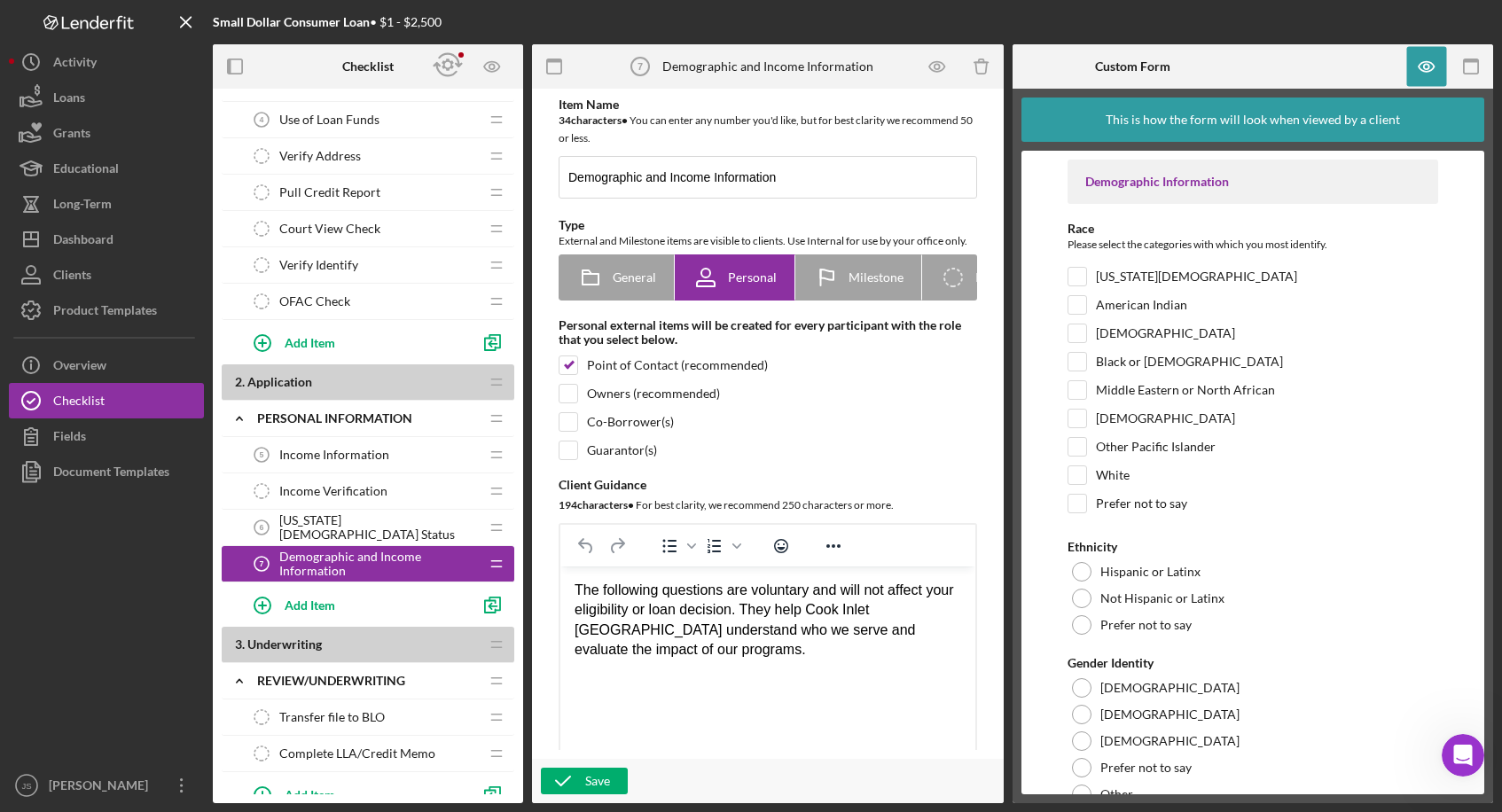
click at [333, 534] on span "[US_STATE][DEMOGRAPHIC_DATA] Status" at bounding box center [379, 528] width 200 height 28
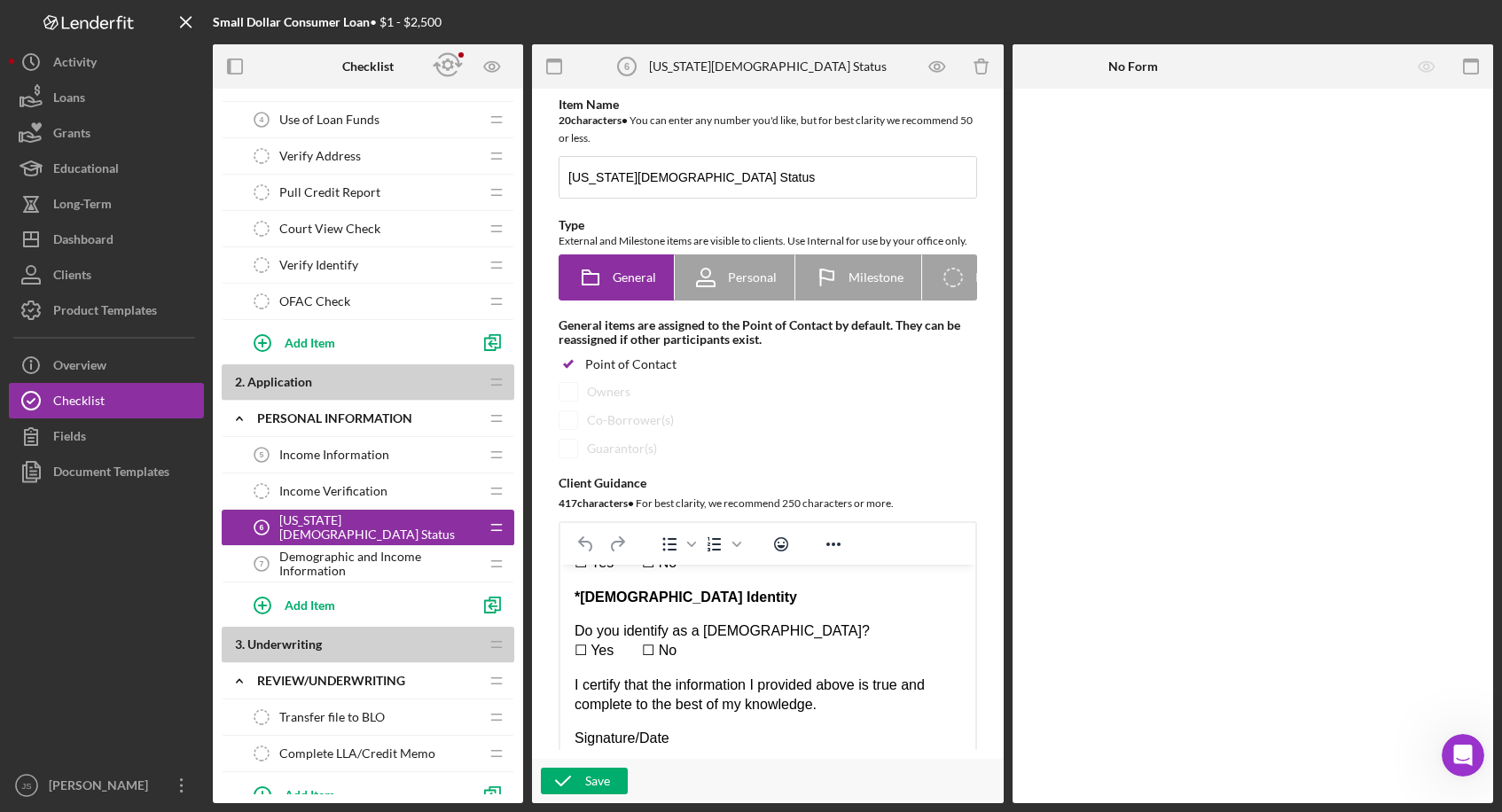
scroll to position [89, 0]
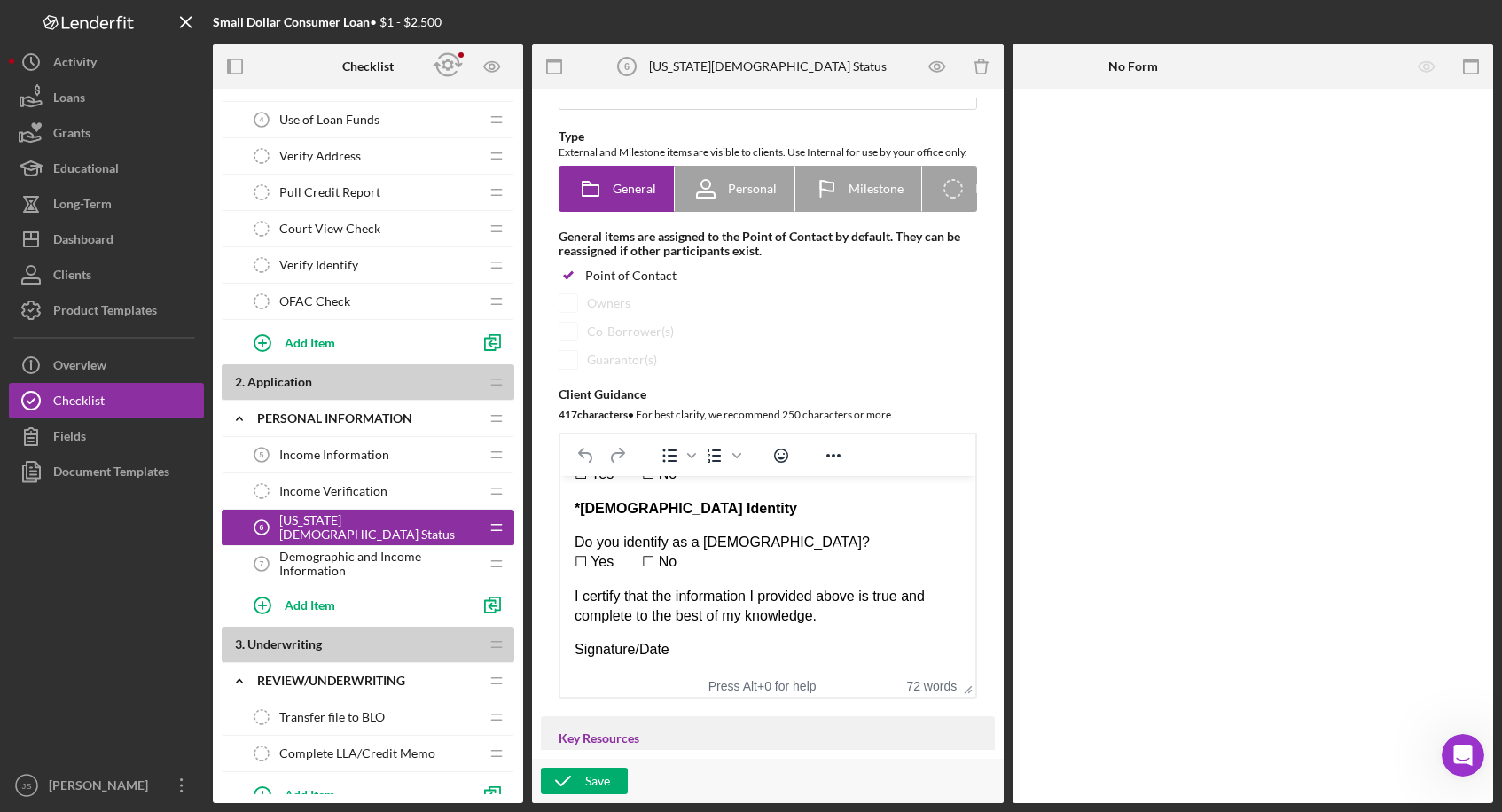
click at [730, 562] on p "Do you identify as a [DEMOGRAPHIC_DATA]? ☐ Yes  ☐ No" at bounding box center [768, 552] width 387 height 40
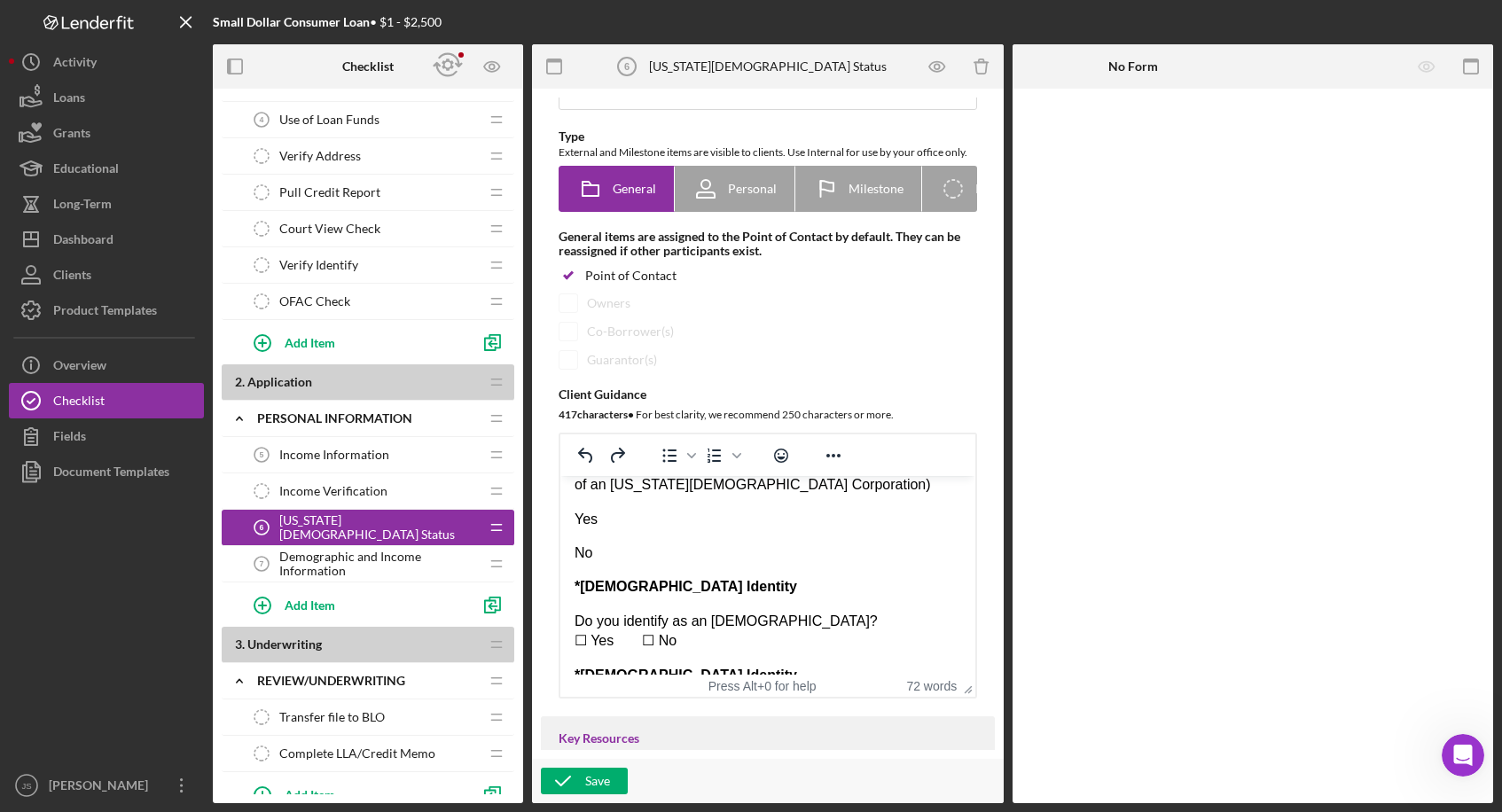
click at [638, 554] on p "No" at bounding box center [768, 553] width 387 height 20
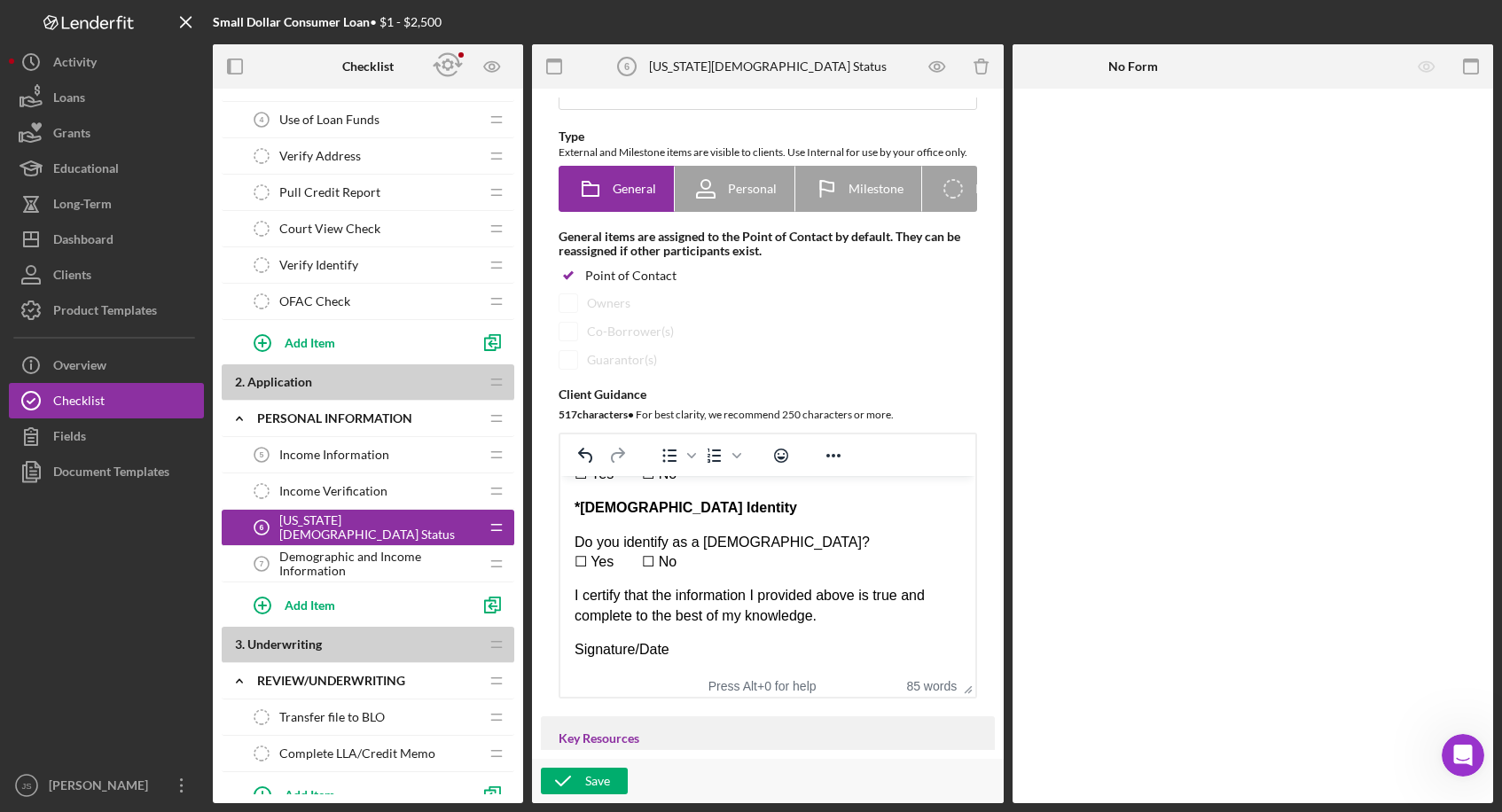
scroll to position [132, 0]
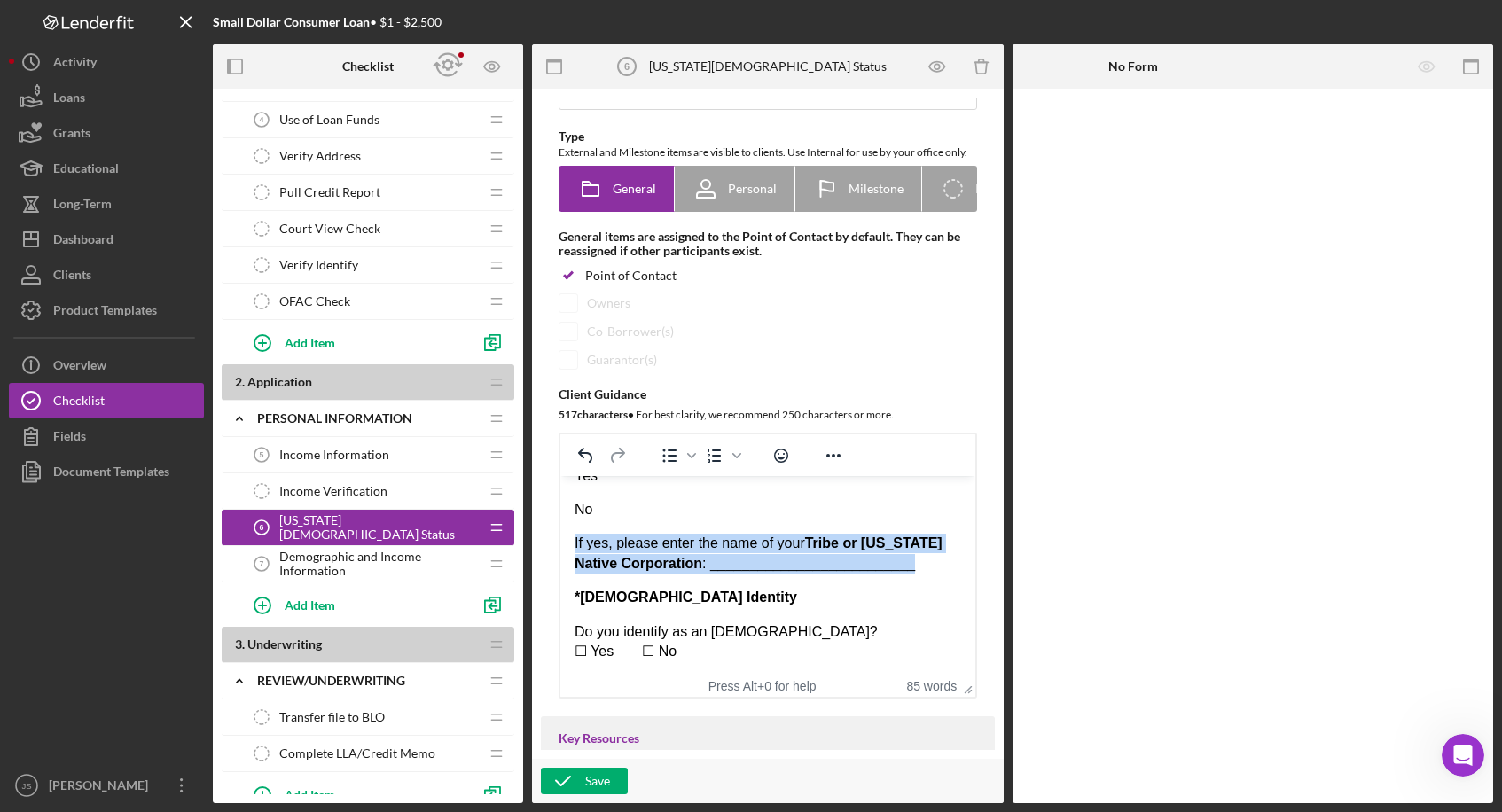
drag, startPoint x: 883, startPoint y: 572, endPoint x: 557, endPoint y: 533, distance: 328.3
click at [560, 533] on html "*[US_STATE][DEMOGRAPHIC_DATA] Identity? Do you identify as an [US_STATE][DEMOGR…" at bounding box center [768, 598] width 415 height 508
click at [744, 586] on div "*[US_STATE][DEMOGRAPHIC_DATA] Identity? Do you identify as an [US_STATE][DEMOGR…" at bounding box center [768, 598] width 387 height 479
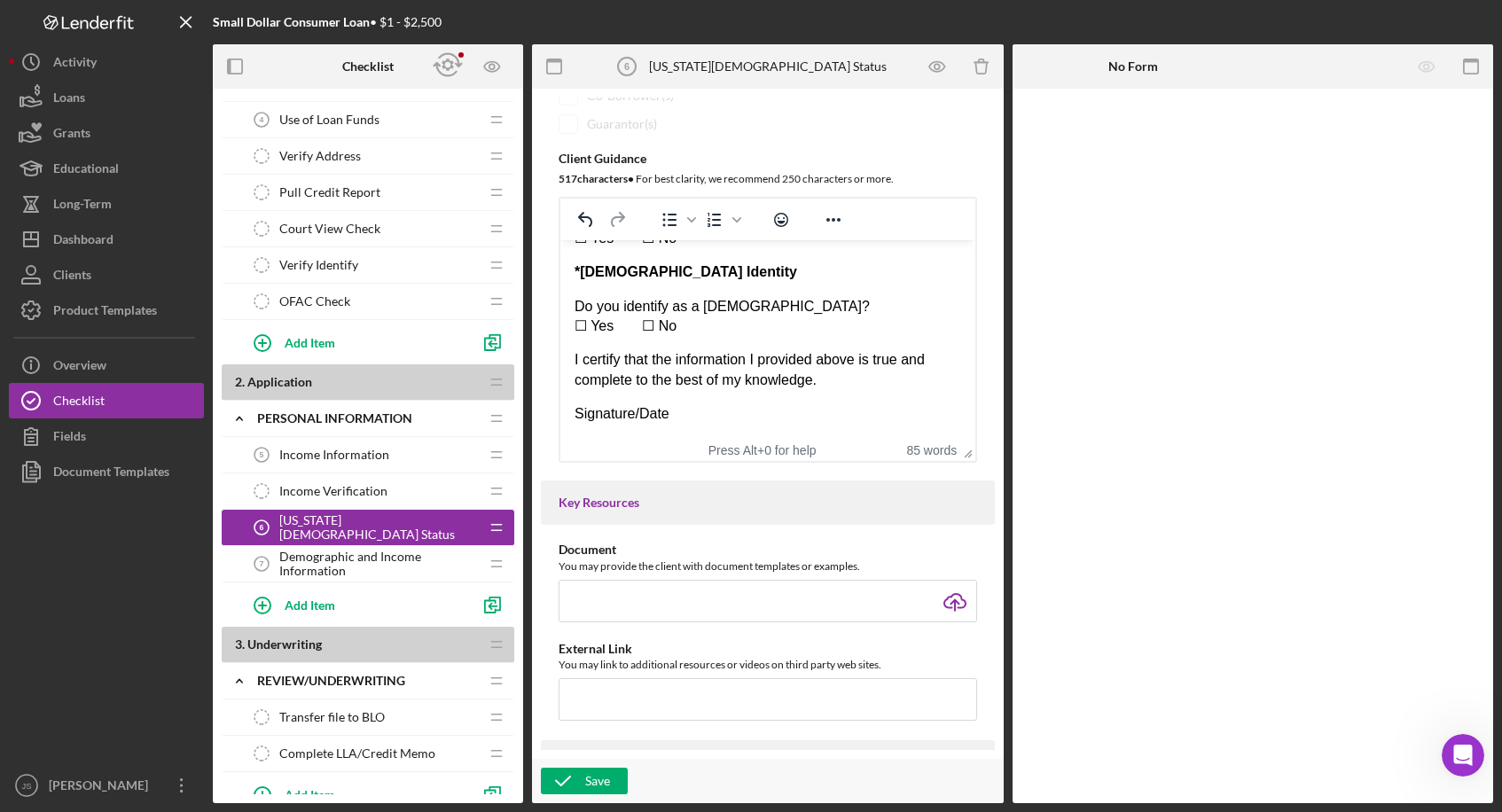
scroll to position [354, 0]
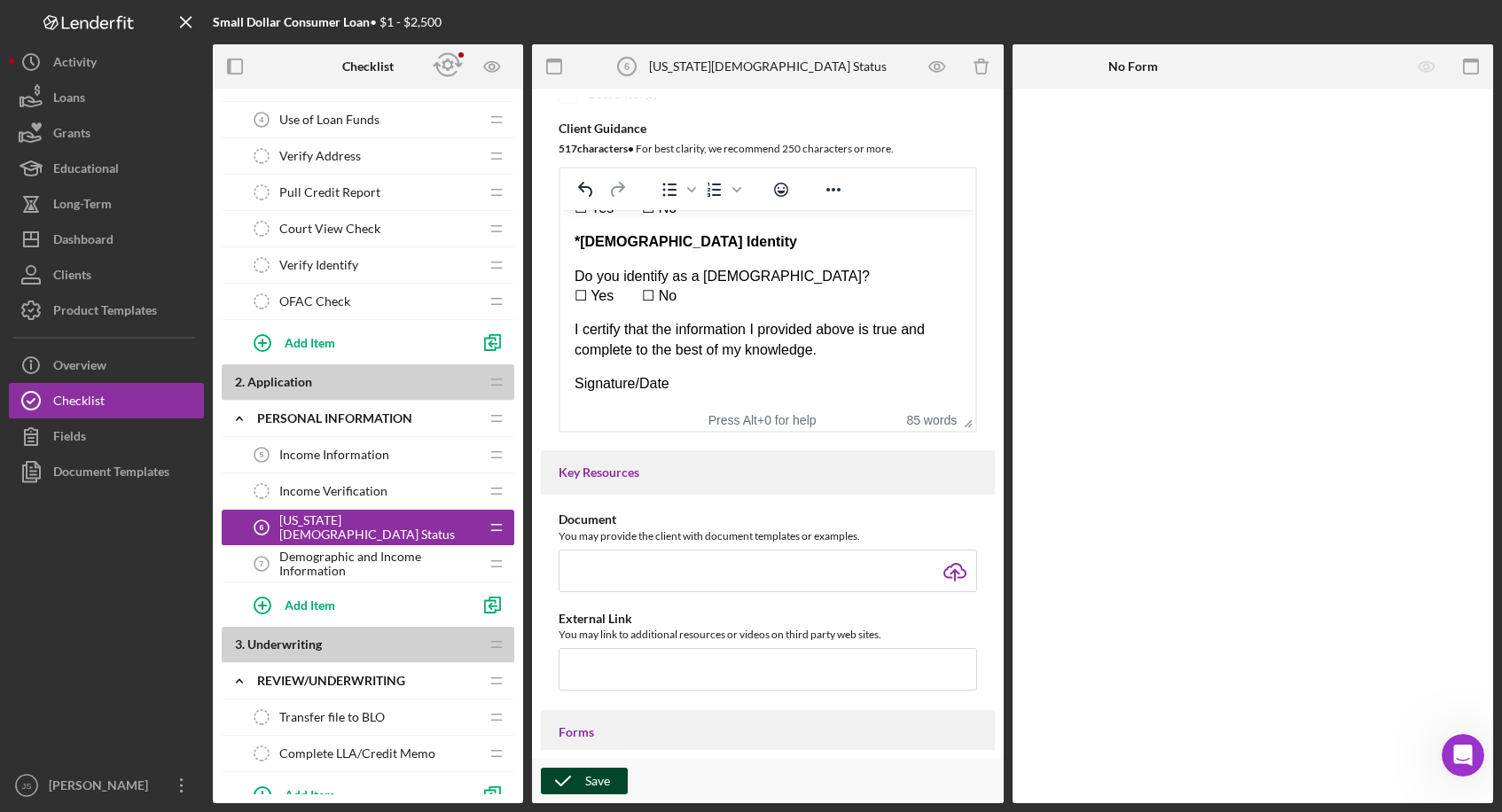
click at [579, 605] on icon "button" at bounding box center [563, 781] width 45 height 45
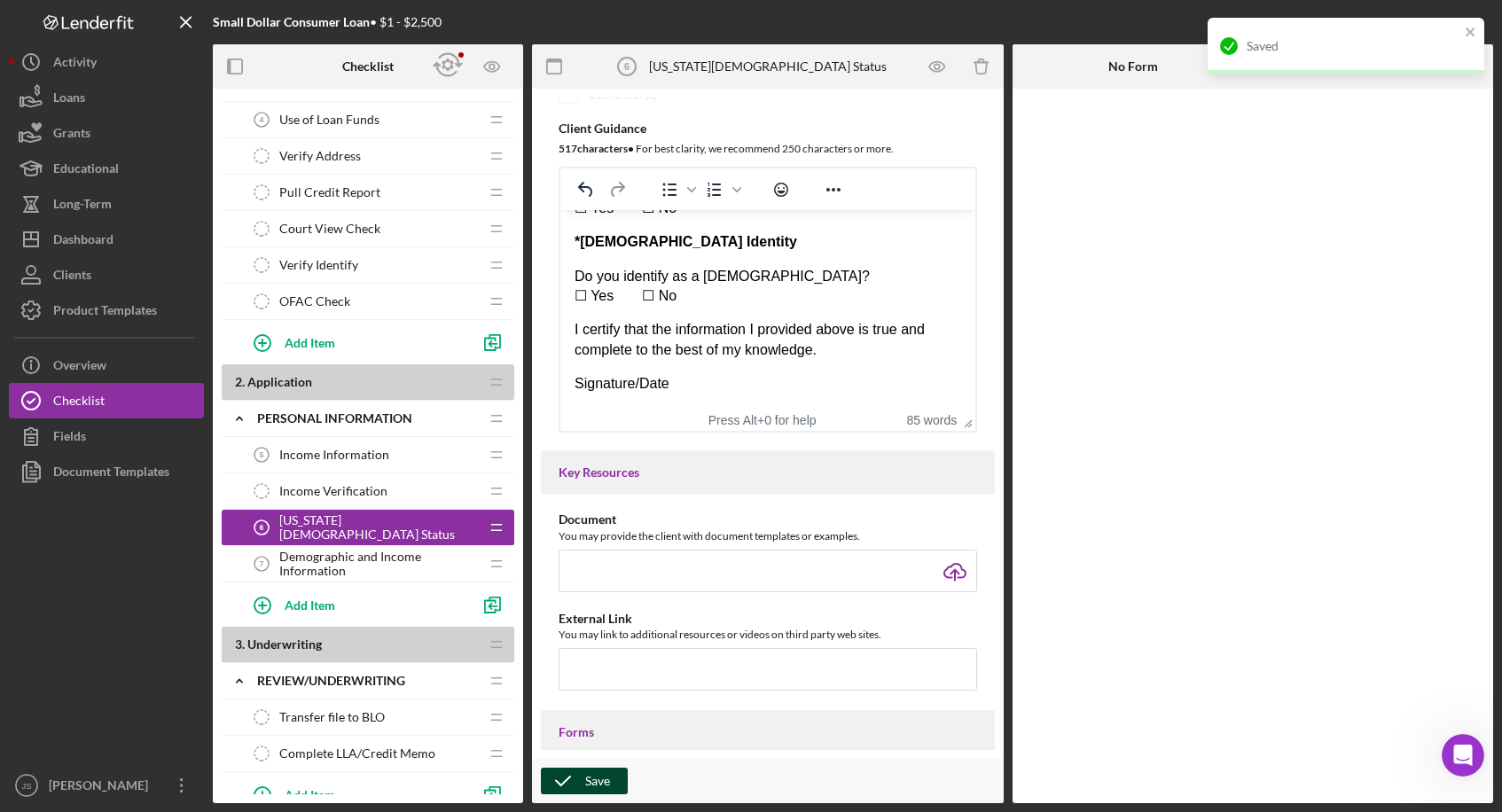
click at [358, 562] on span "Demographic and Income Information" at bounding box center [379, 564] width 200 height 28
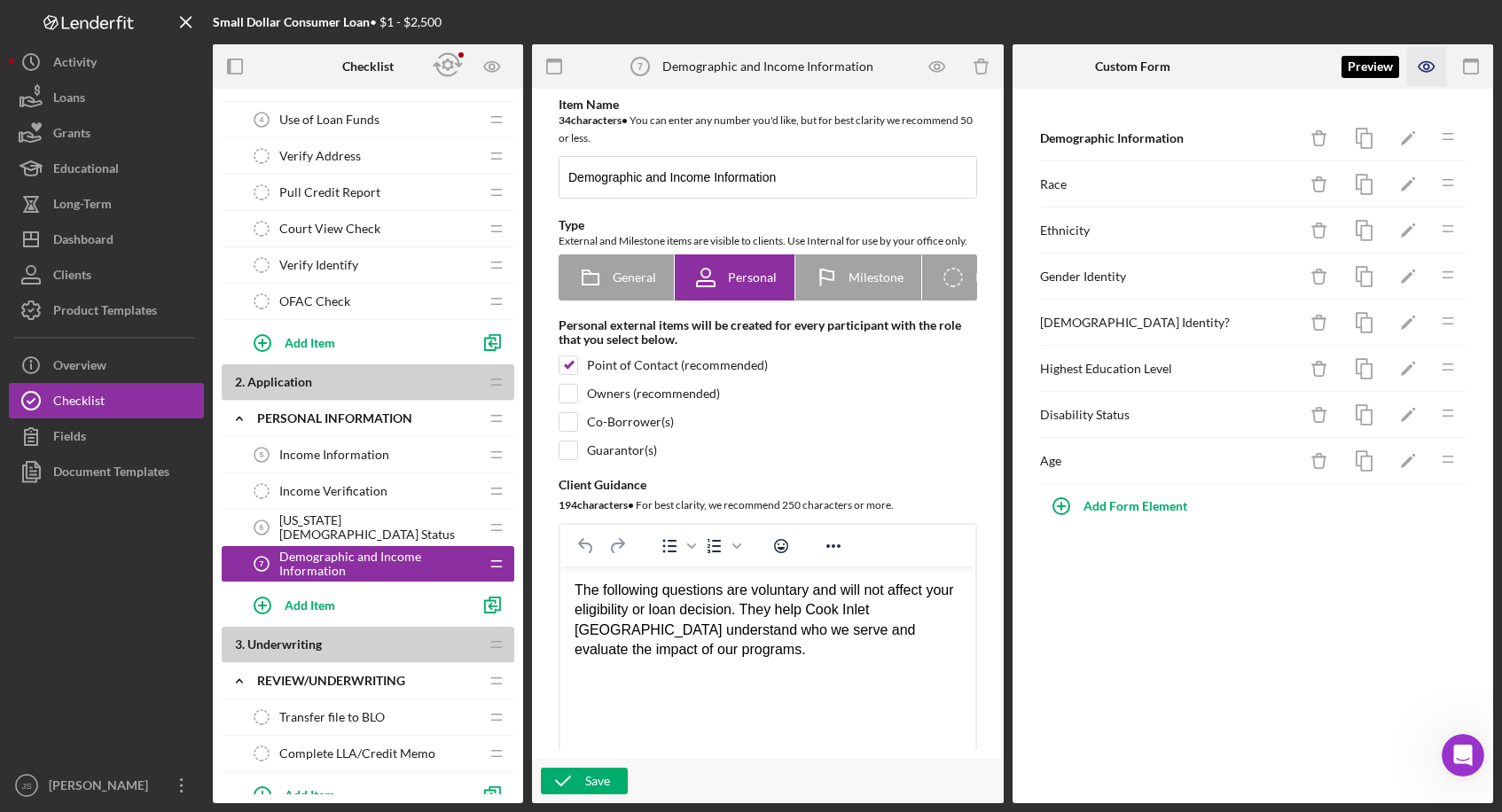
click at [1002, 66] on icon "button" at bounding box center [1427, 67] width 40 height 40
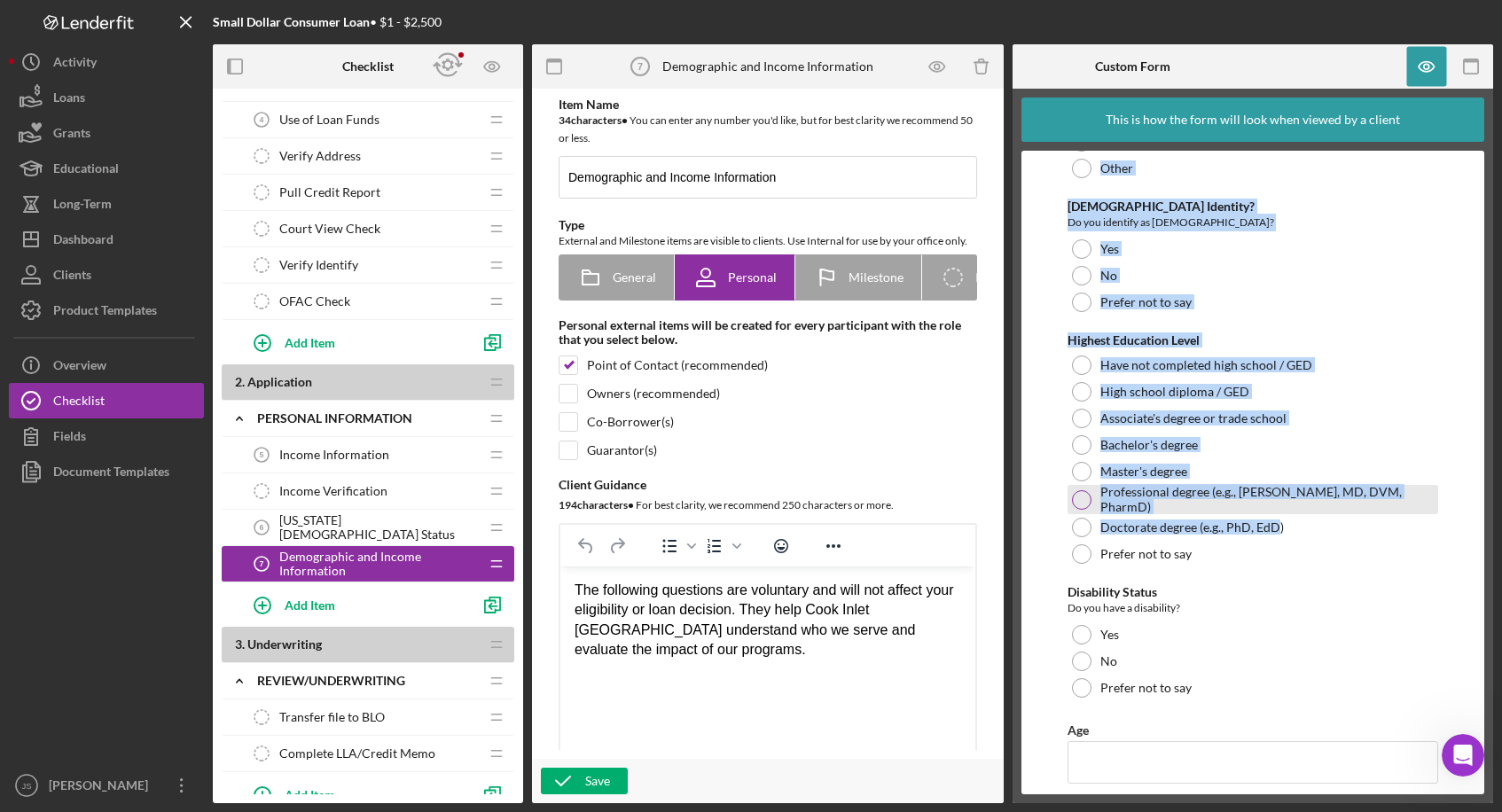
scroll to position [641, 0]
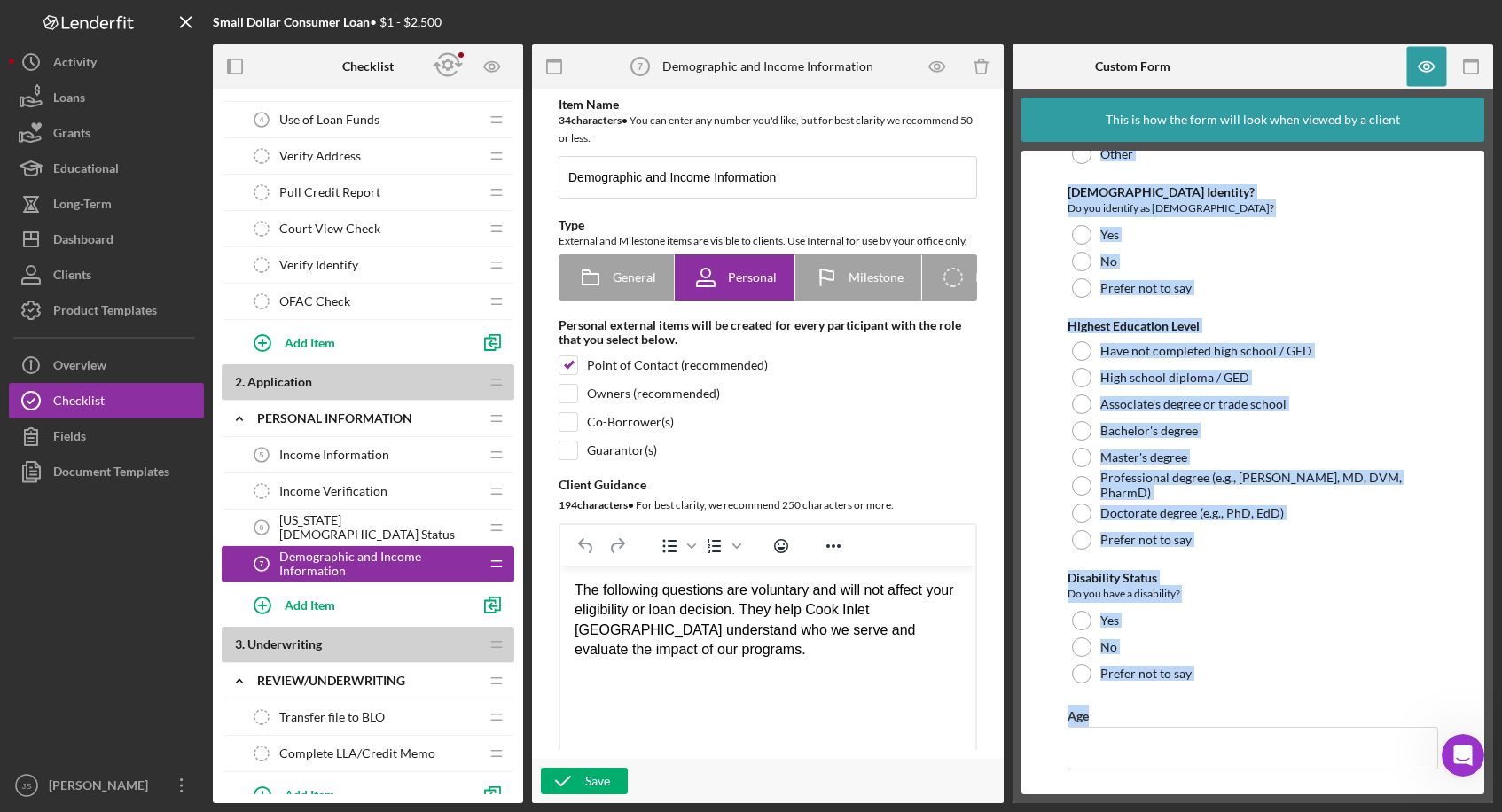
drag, startPoint x: 1065, startPoint y: 226, endPoint x: 1251, endPoint y: 696, distance: 505.5
click at [1002, 605] on form "Demographic Information Race Please select the categories with which you most i…" at bounding box center [1253, 472] width 462 height 643
copy div "Race Please select the categories with which you most identify. [US_STATE][DEMO…"
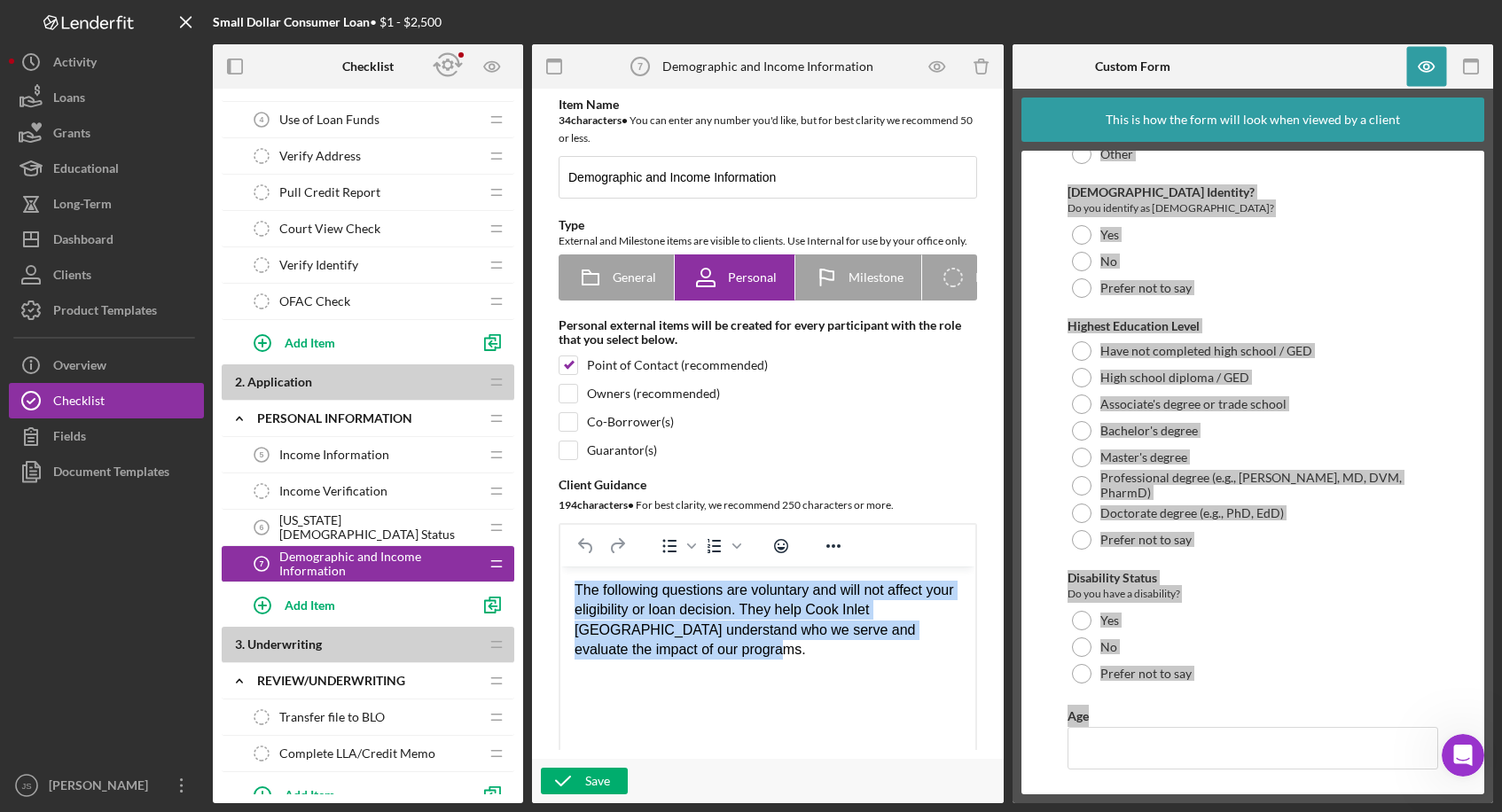
drag, startPoint x: 748, startPoint y: 658, endPoint x: 554, endPoint y: 594, distance: 204.3
click at [560, 594] on html "The following questions are voluntary and will not affect your eligibility or l…" at bounding box center [768, 638] width 415 height 142
copy p "The following questions are voluntary and will not affect your eligibility or l…"
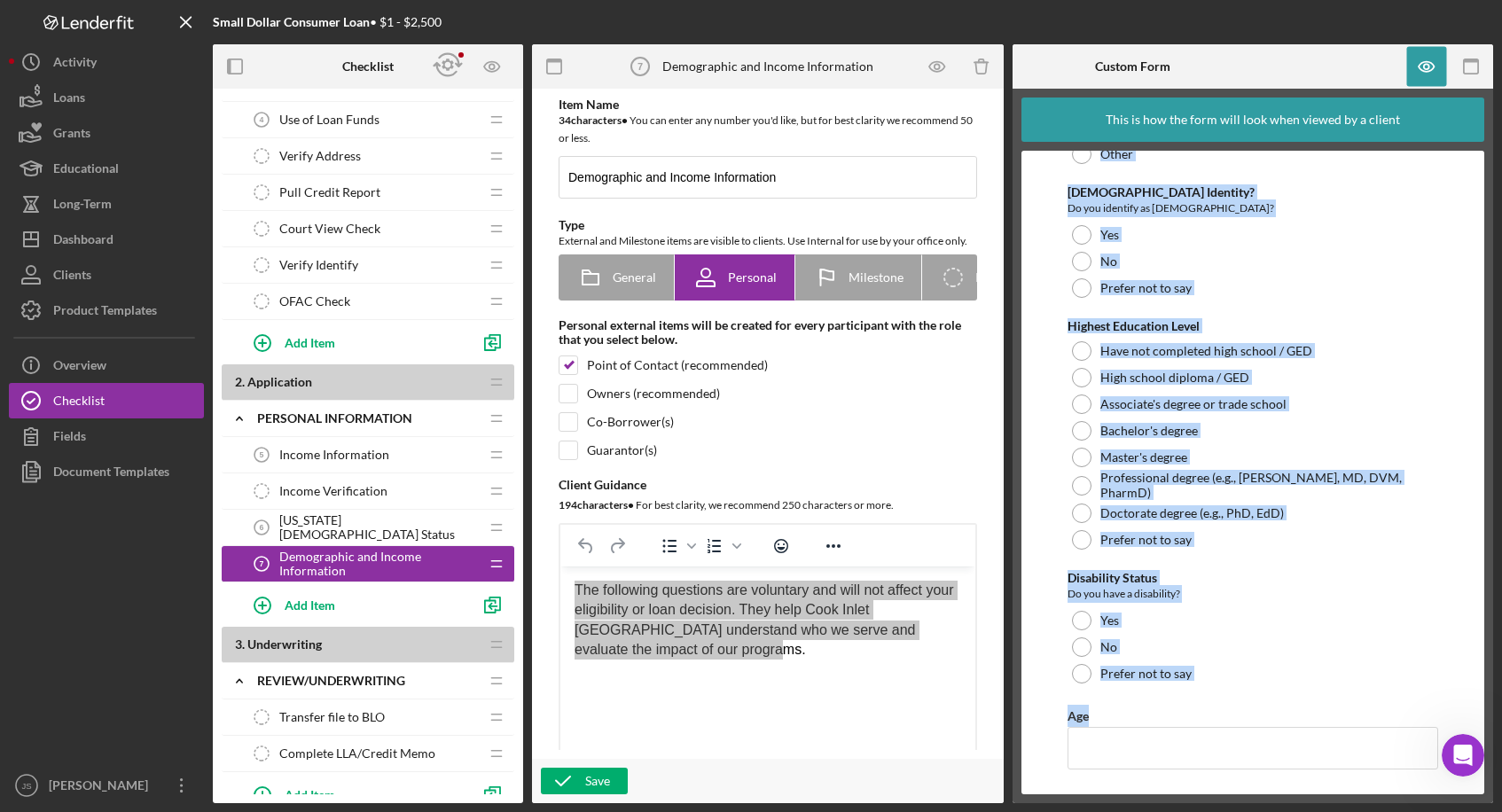
click at [1002, 599] on div "Small Dollar Consumer Loan • $1 - $2,500 Checklist 1 . Eligibility Icon/Expande…" at bounding box center [751, 406] width 1502 height 812
click at [1002, 605] on div "Demographic Information Race Please select the categories with which you most i…" at bounding box center [1253, 153] width 371 height 1268
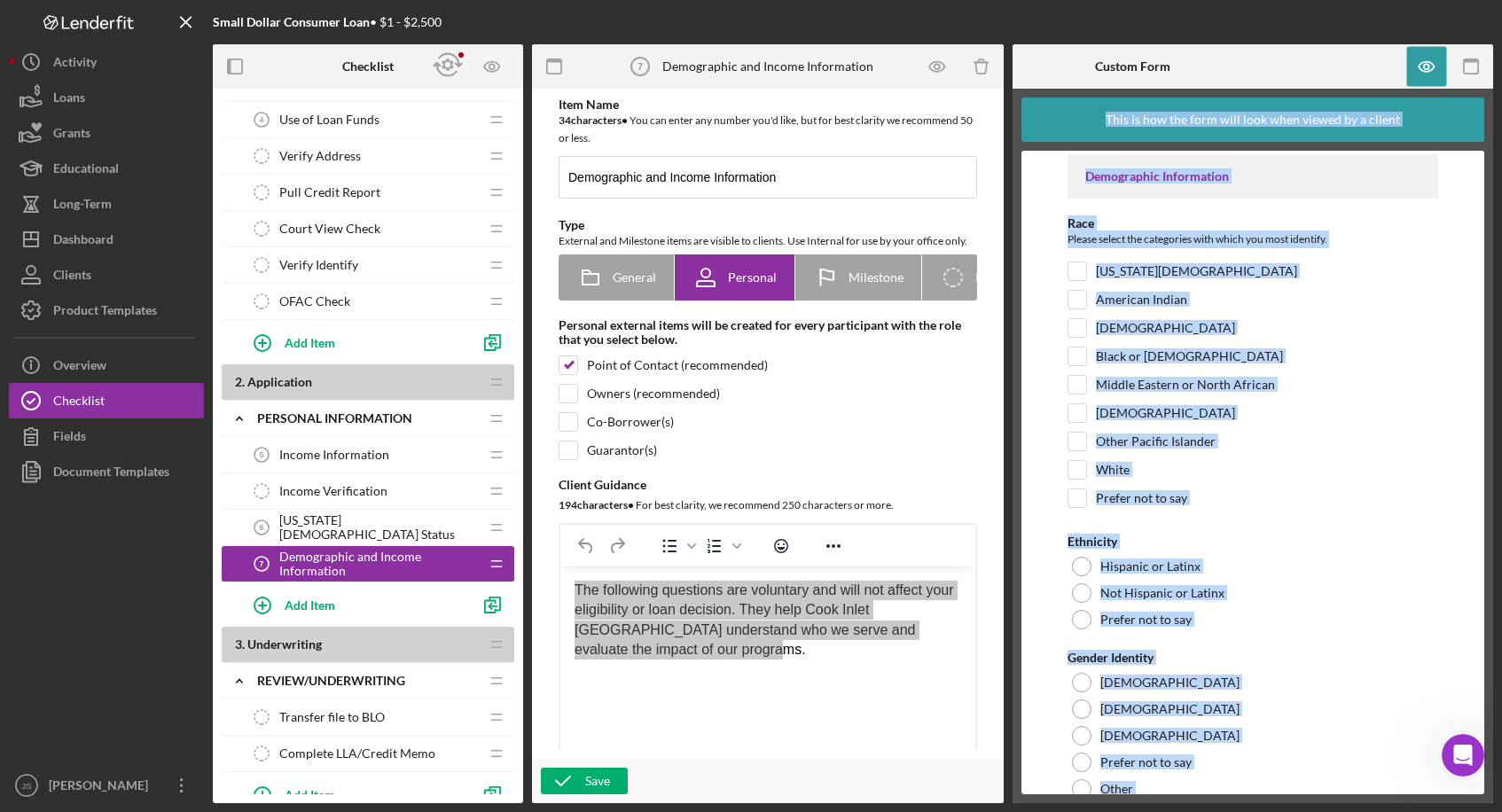
scroll to position [0, 0]
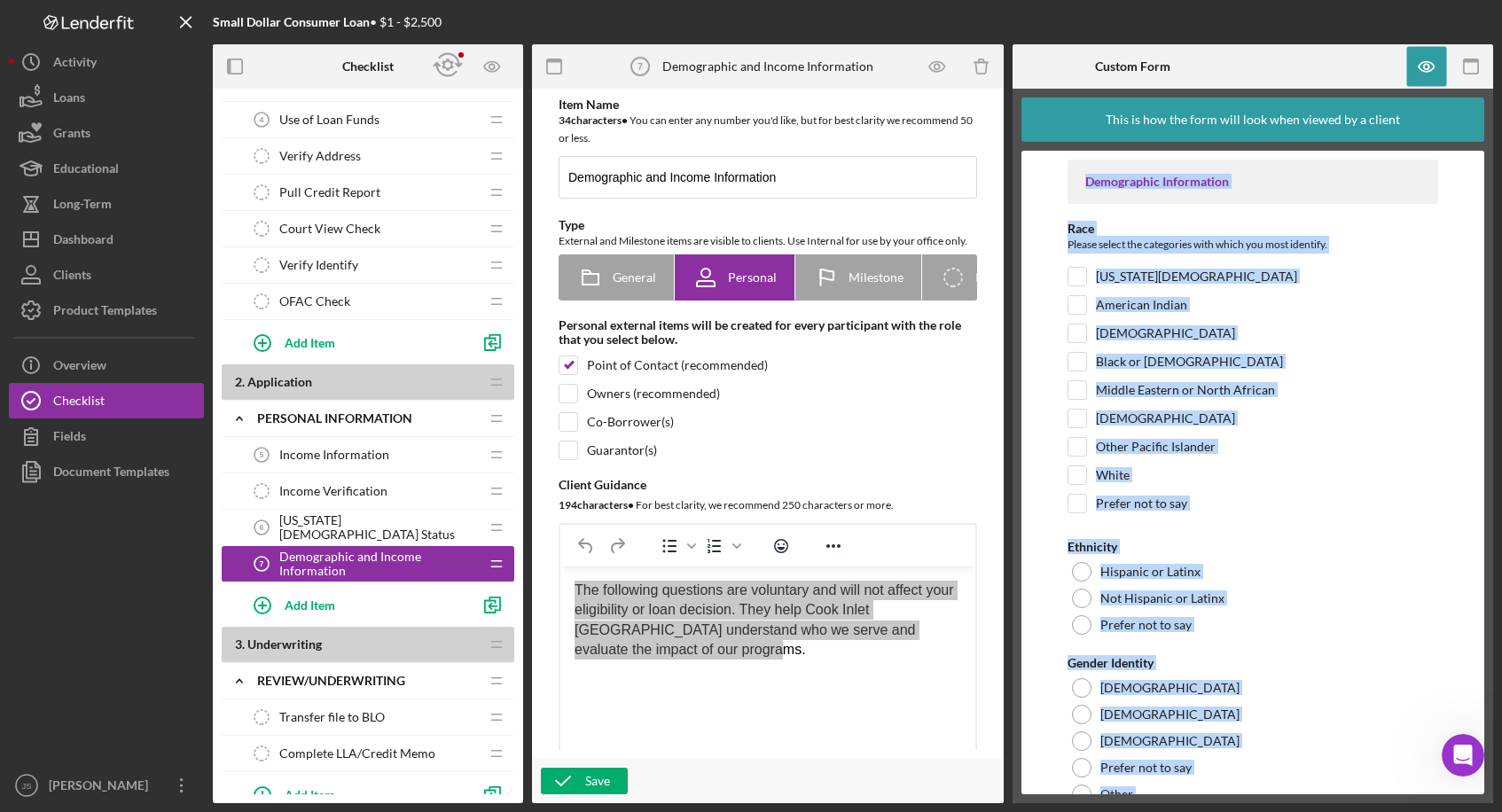
drag, startPoint x: 1111, startPoint y: 714, endPoint x: 1063, endPoint y: 175, distance: 541.1
click at [1002, 175] on form "Demographic Information Race Please select the categories with which you most i…" at bounding box center [1253, 472] width 462 height 643
copy div "Demographic Information Race Please select the categories with which you most i…"
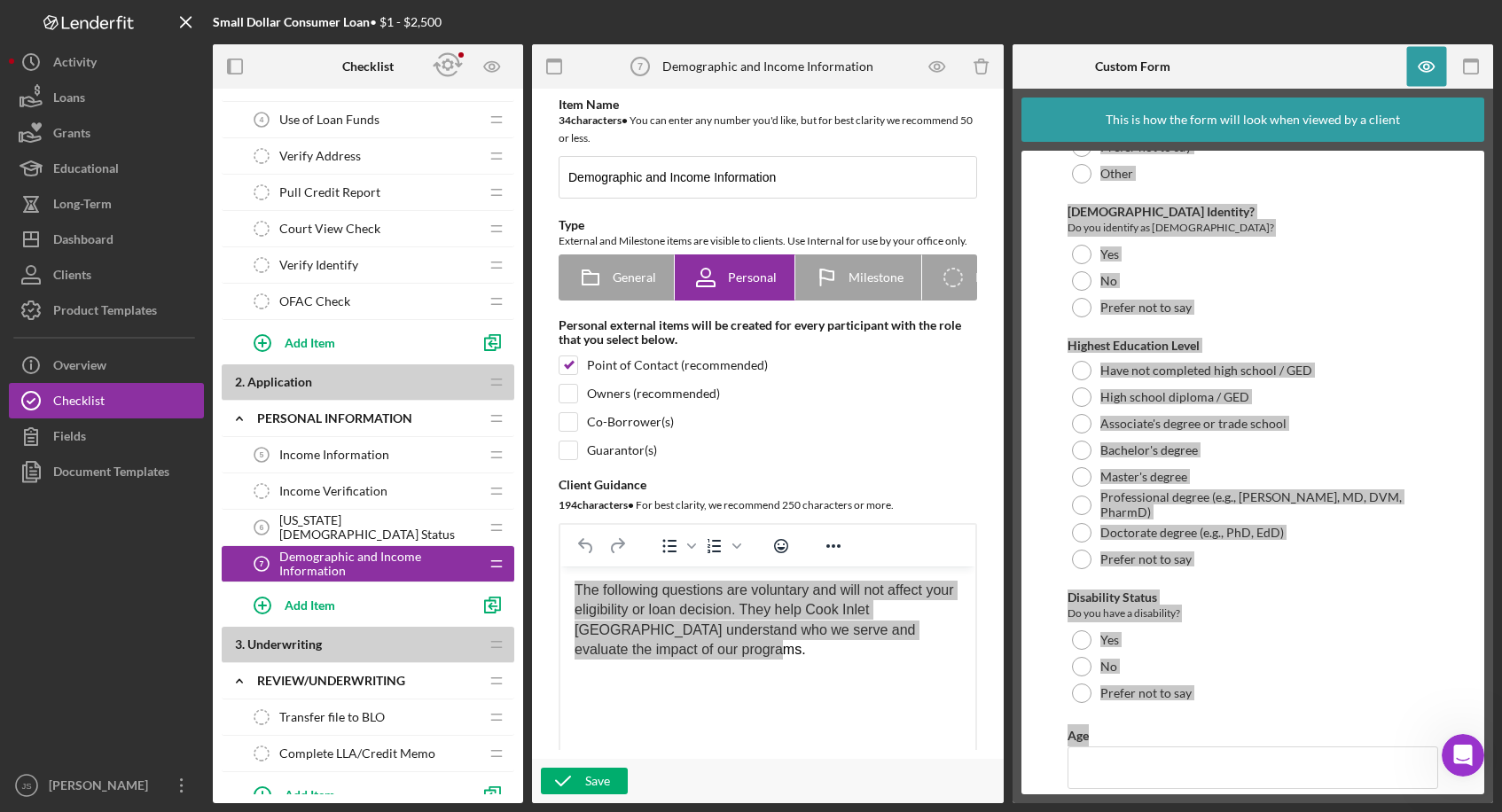
scroll to position [641, 0]
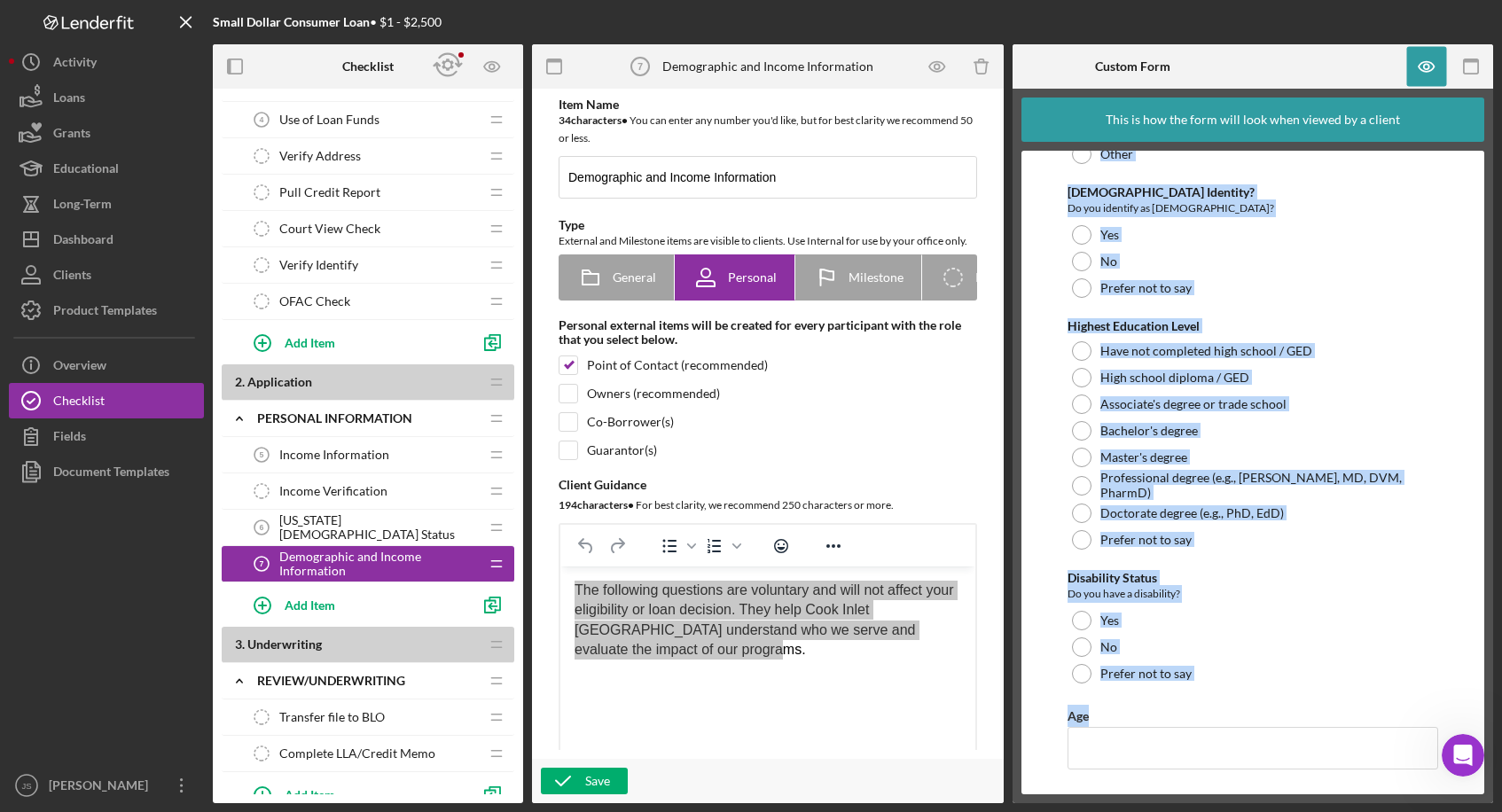
click at [354, 521] on span "[US_STATE][DEMOGRAPHIC_DATA] Status" at bounding box center [379, 528] width 200 height 28
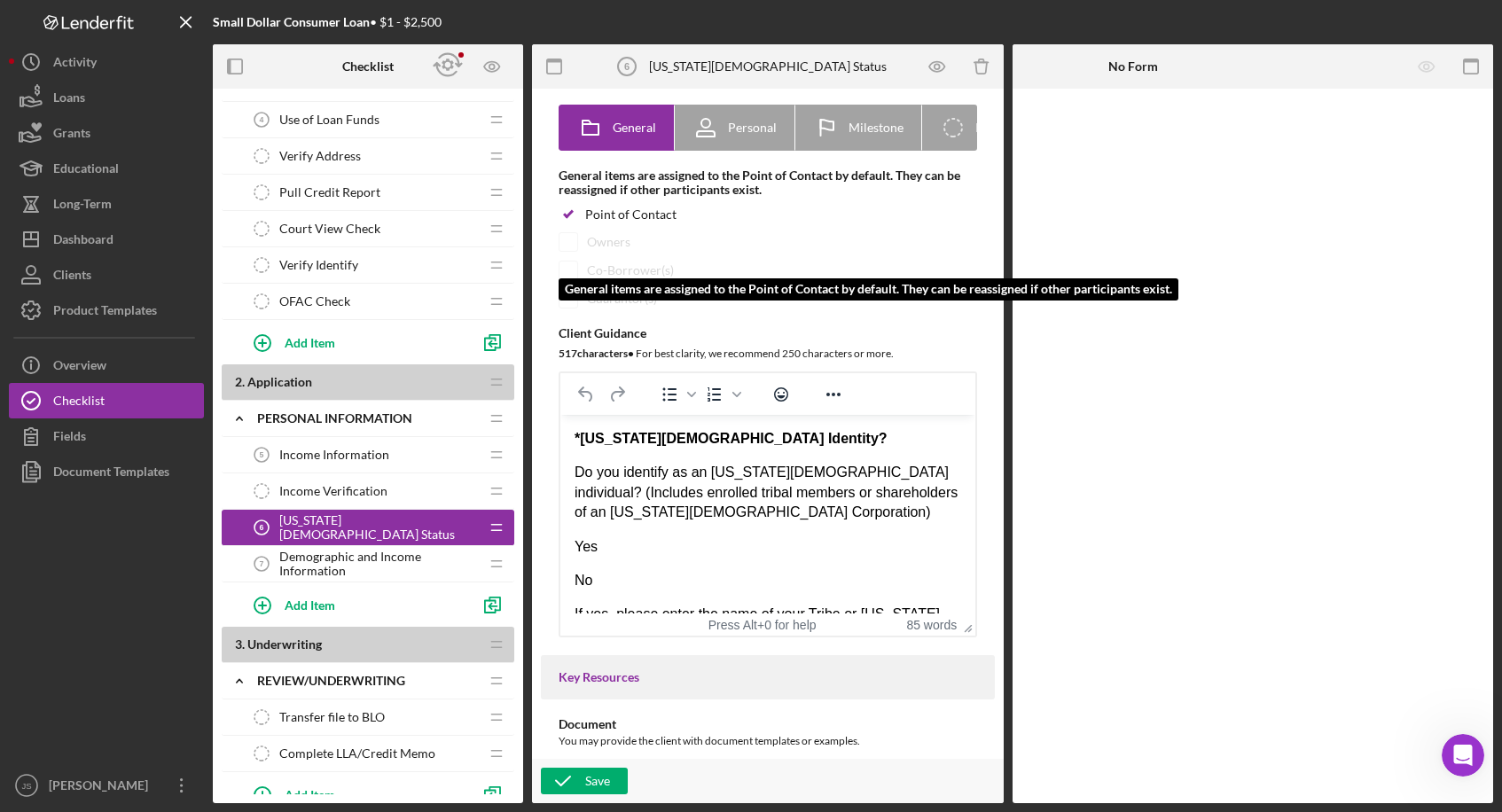
scroll to position [177, 0]
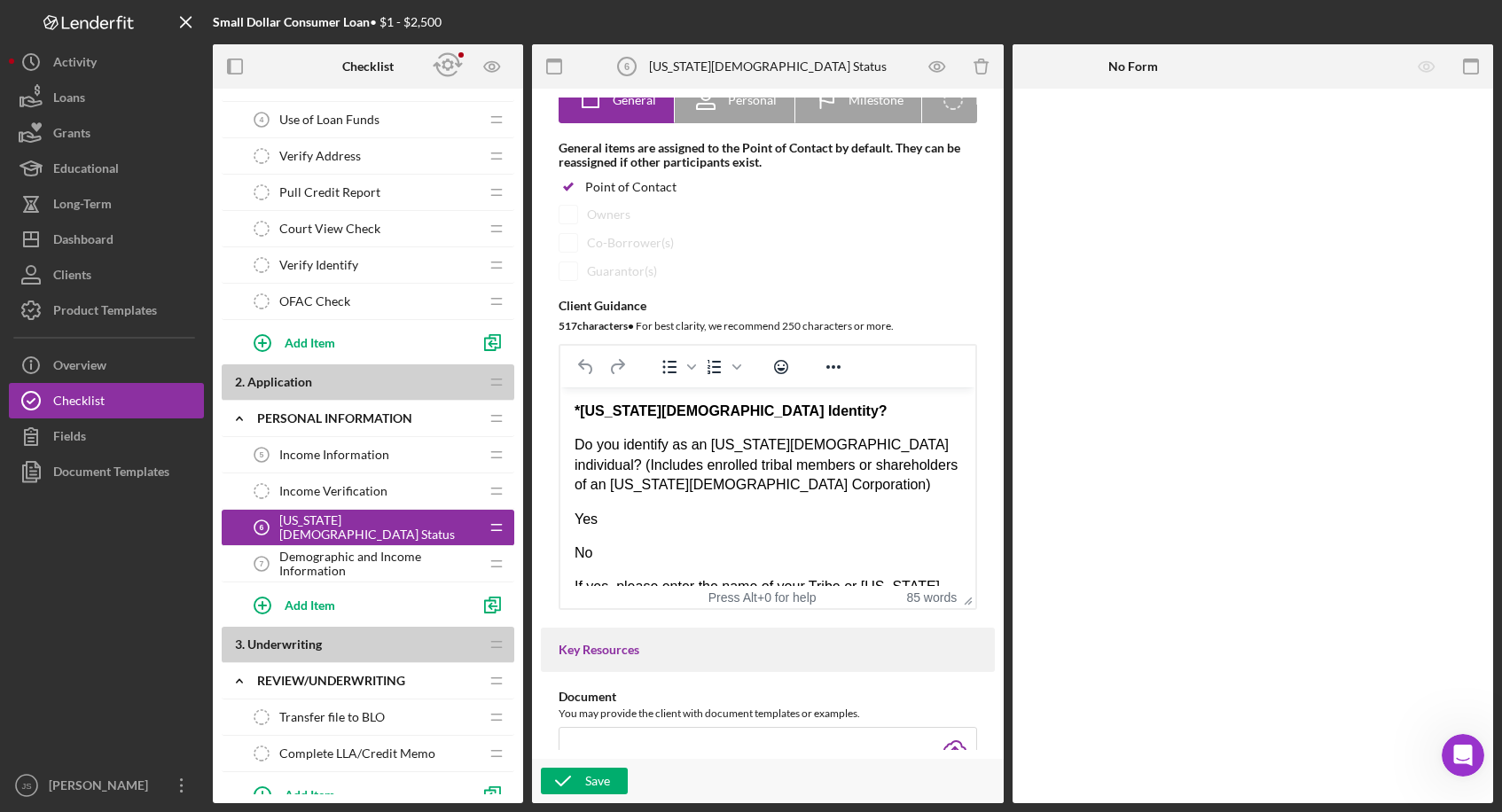
click at [358, 554] on span "Demographic and Income Information" at bounding box center [379, 564] width 200 height 28
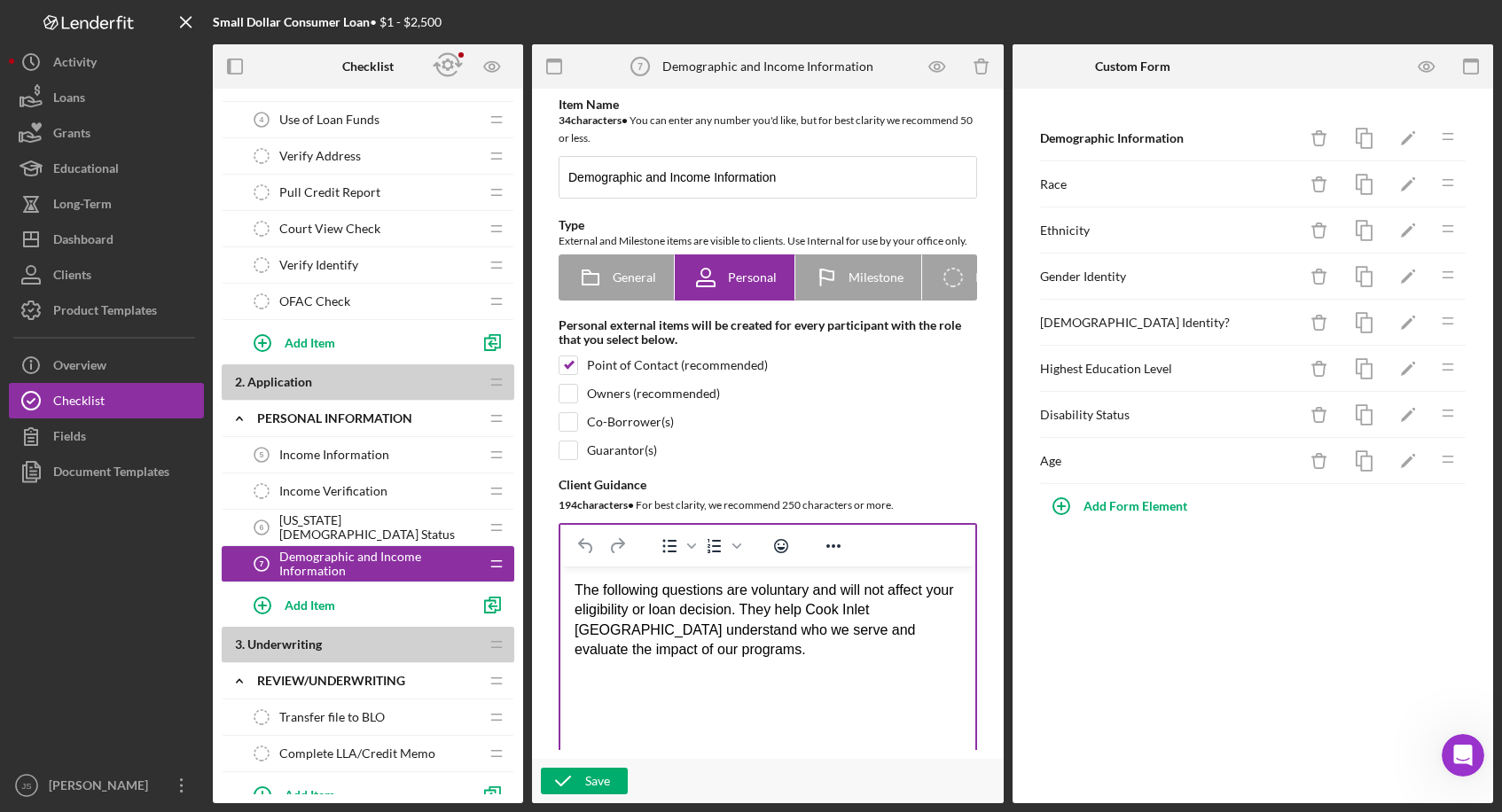
click at [829, 605] on p "The following questions are voluntary and will not affect your eligibility or l…" at bounding box center [768, 621] width 387 height 80
click at [836, 605] on p "The following questions are voluntary and will not affect your eligibility or l…" at bounding box center [768, 621] width 387 height 80
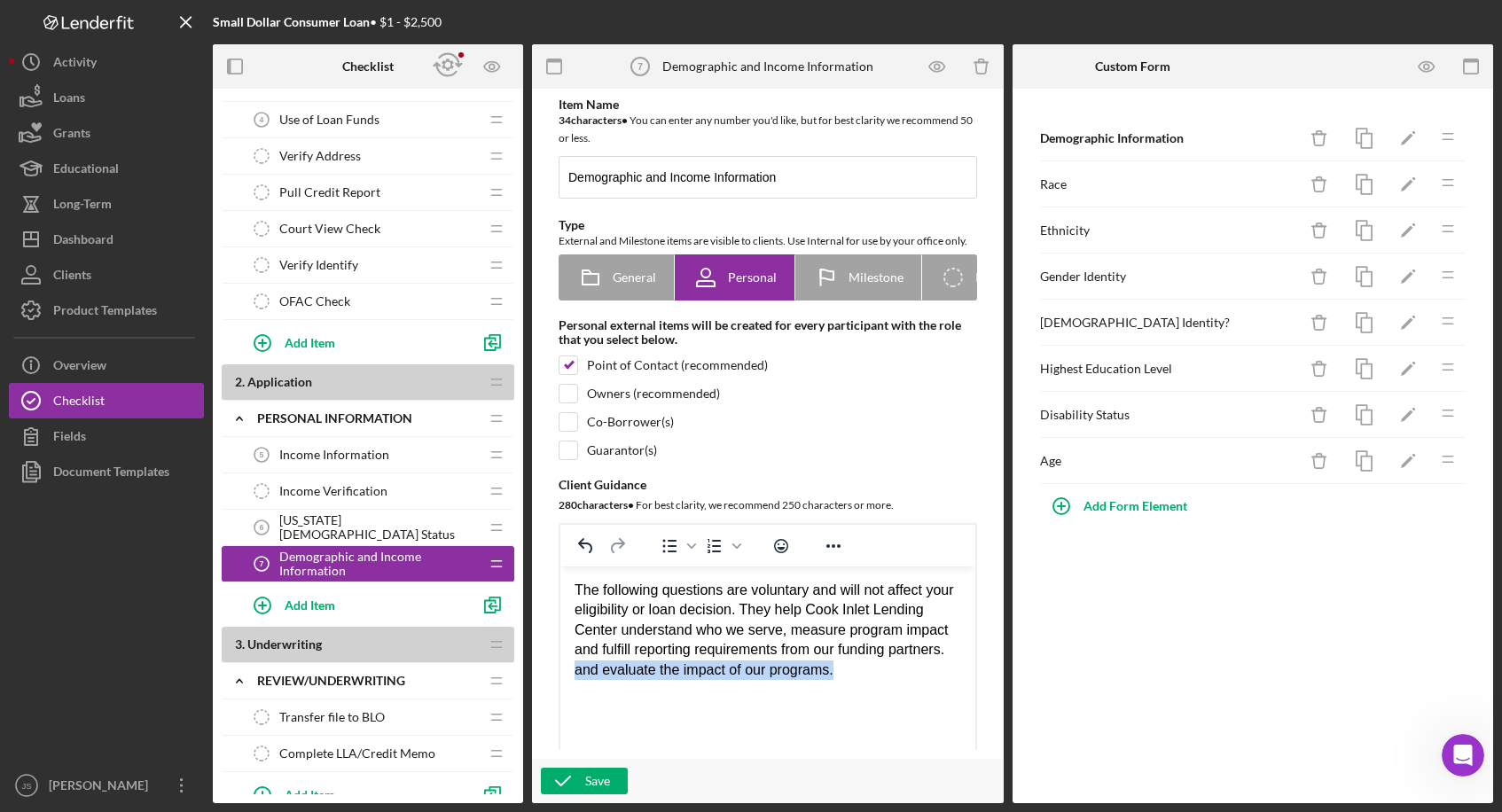
drag, startPoint x: 926, startPoint y: 677, endPoint x: 628, endPoint y: 674, distance: 298.0
click at [628, 605] on p "The following questions are voluntary and will not affect your eligibility or l…" at bounding box center [768, 630] width 387 height 99
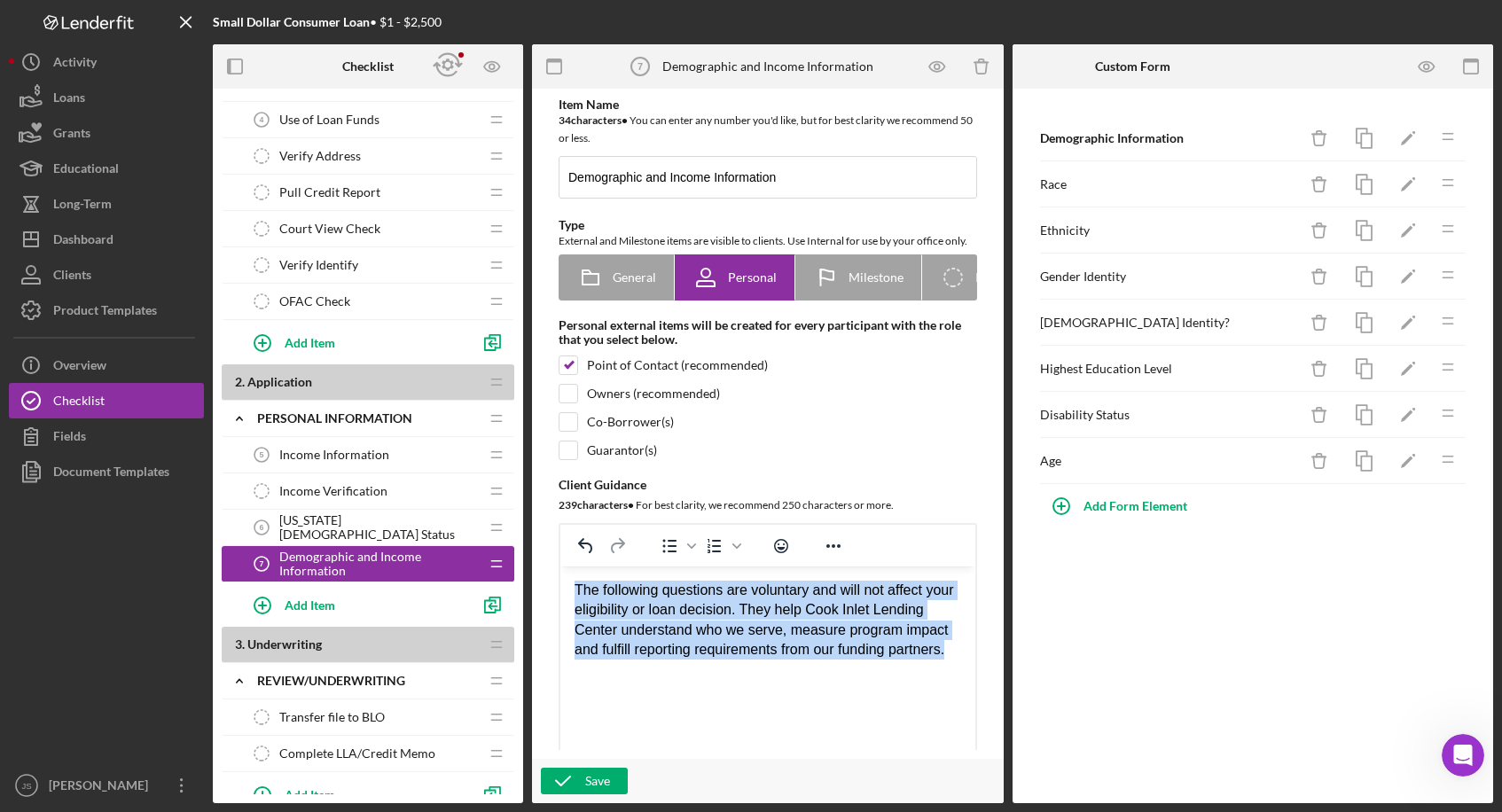
drag, startPoint x: 659, startPoint y: 674, endPoint x: 562, endPoint y: 588, distance: 129.6
click at [562, 588] on html "The following questions are voluntary and will not affect your eligibility or l…" at bounding box center [768, 638] width 415 height 142
copy p "The following questions are voluntary and will not affect your eligibility or l…"
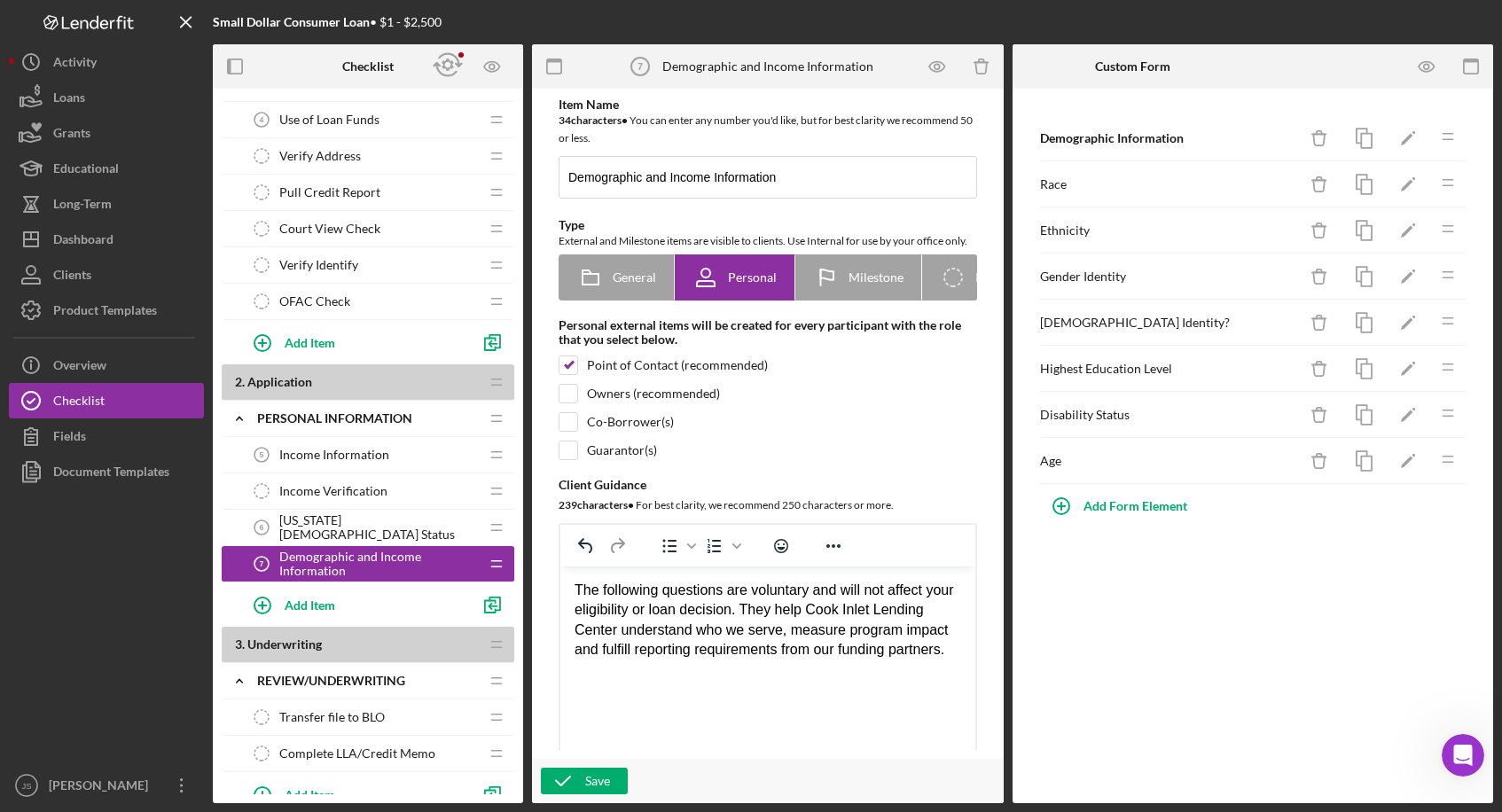
click at [674, 605] on div "Rich Text Area. Press ALT-0 for help." at bounding box center [768, 684] width 387 height 20
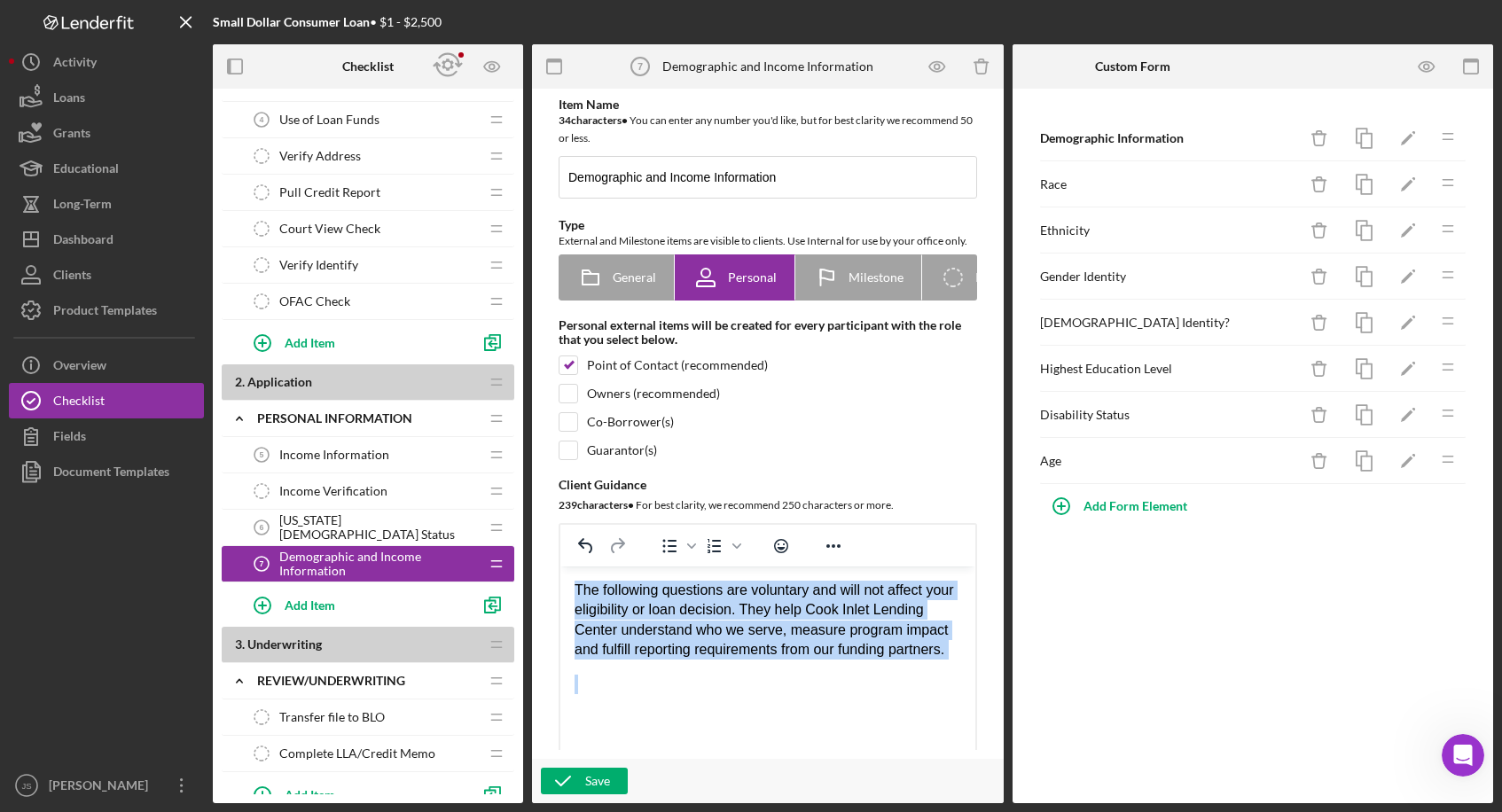
drag, startPoint x: 654, startPoint y: 680, endPoint x: 1089, endPoint y: 1160, distance: 647.8
click at [560, 586] on html "The following questions are voluntary and will not affect your eligibility or l…" at bounding box center [768, 638] width 415 height 142
drag, startPoint x: 674, startPoint y: 661, endPoint x: 1094, endPoint y: 1144, distance: 640.1
click at [560, 571] on html "The following questions are voluntary and will not affect your eligibility or l…" at bounding box center [768, 630] width 415 height 128
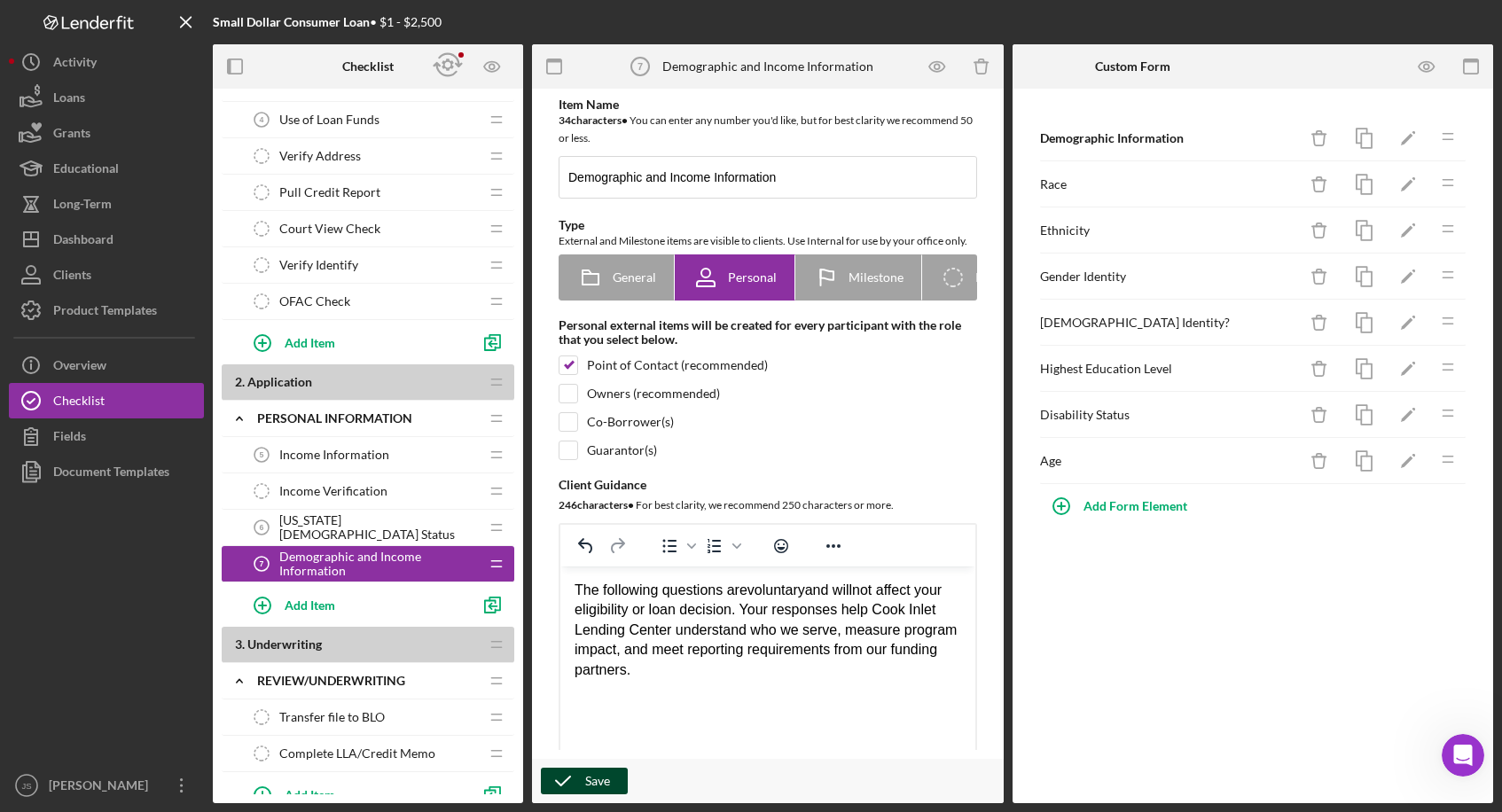
click at [611, 605] on button "Save" at bounding box center [585, 781] width 87 height 27
click at [1002, 63] on icon "button" at bounding box center [1427, 67] width 40 height 40
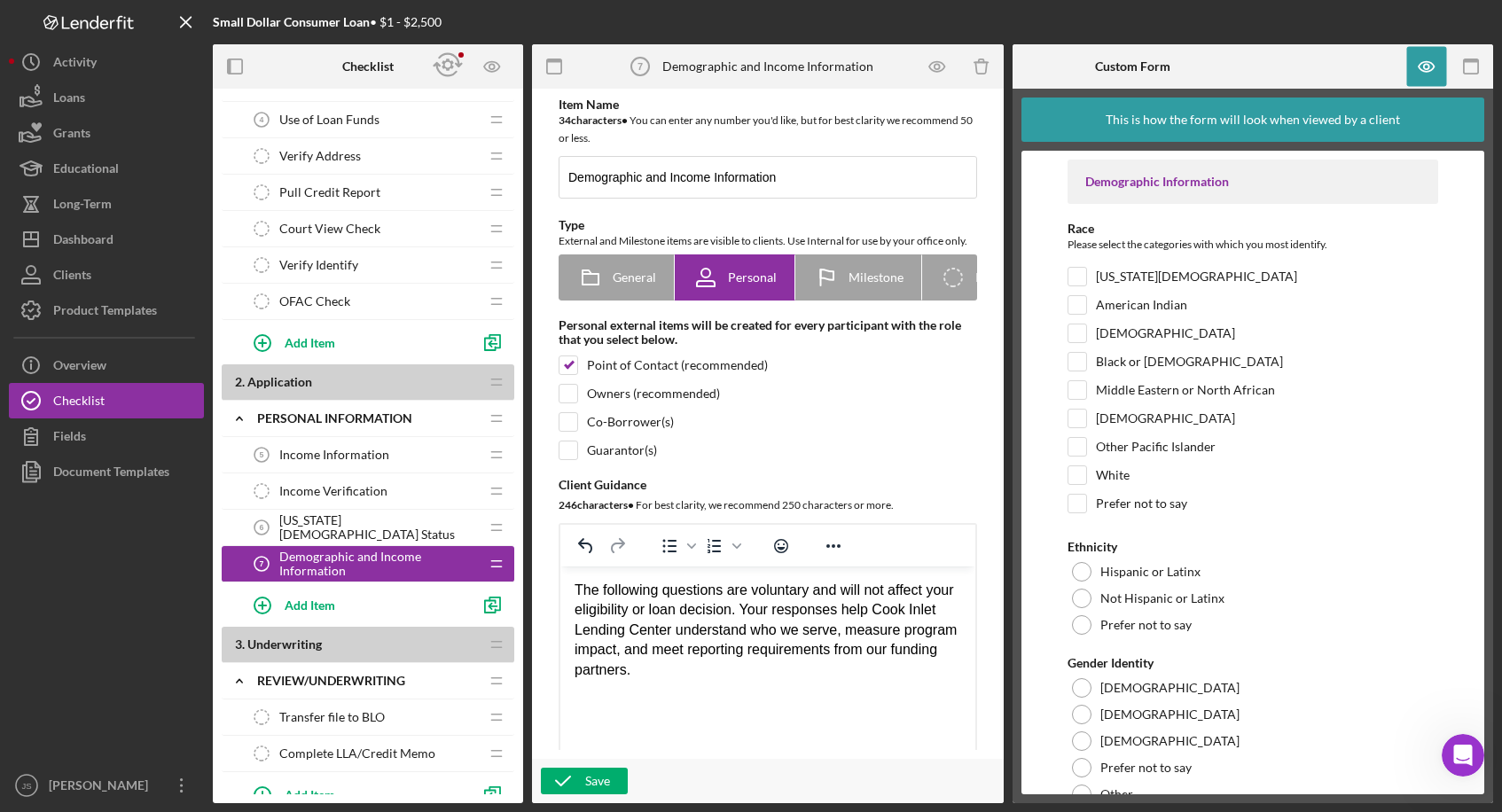
click at [1002, 251] on div "Please select the categories with which you most identify." at bounding box center [1253, 246] width 371 height 22
drag, startPoint x: 1339, startPoint y: 241, endPoint x: 1059, endPoint y: 221, distance: 280.7
click at [1002, 221] on form "Demographic Information Race Please select the categories with which you most i…" at bounding box center [1253, 472] width 462 height 643
copy div "Race Please select the categories with which you most identify."
click at [1002, 65] on icon "button" at bounding box center [1427, 67] width 40 height 40
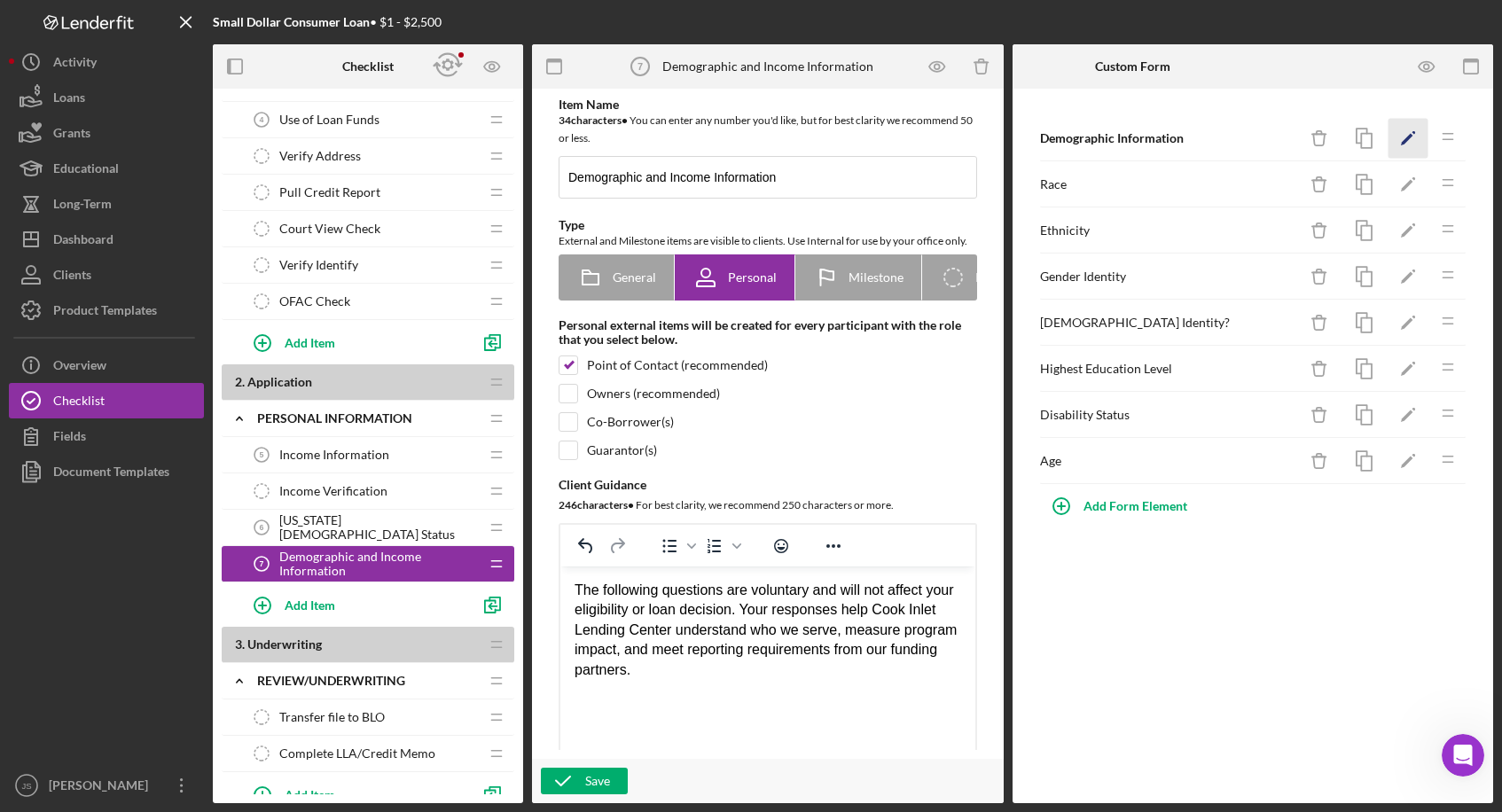
click at [1002, 144] on icon "Icon/Edit" at bounding box center [1408, 138] width 40 height 40
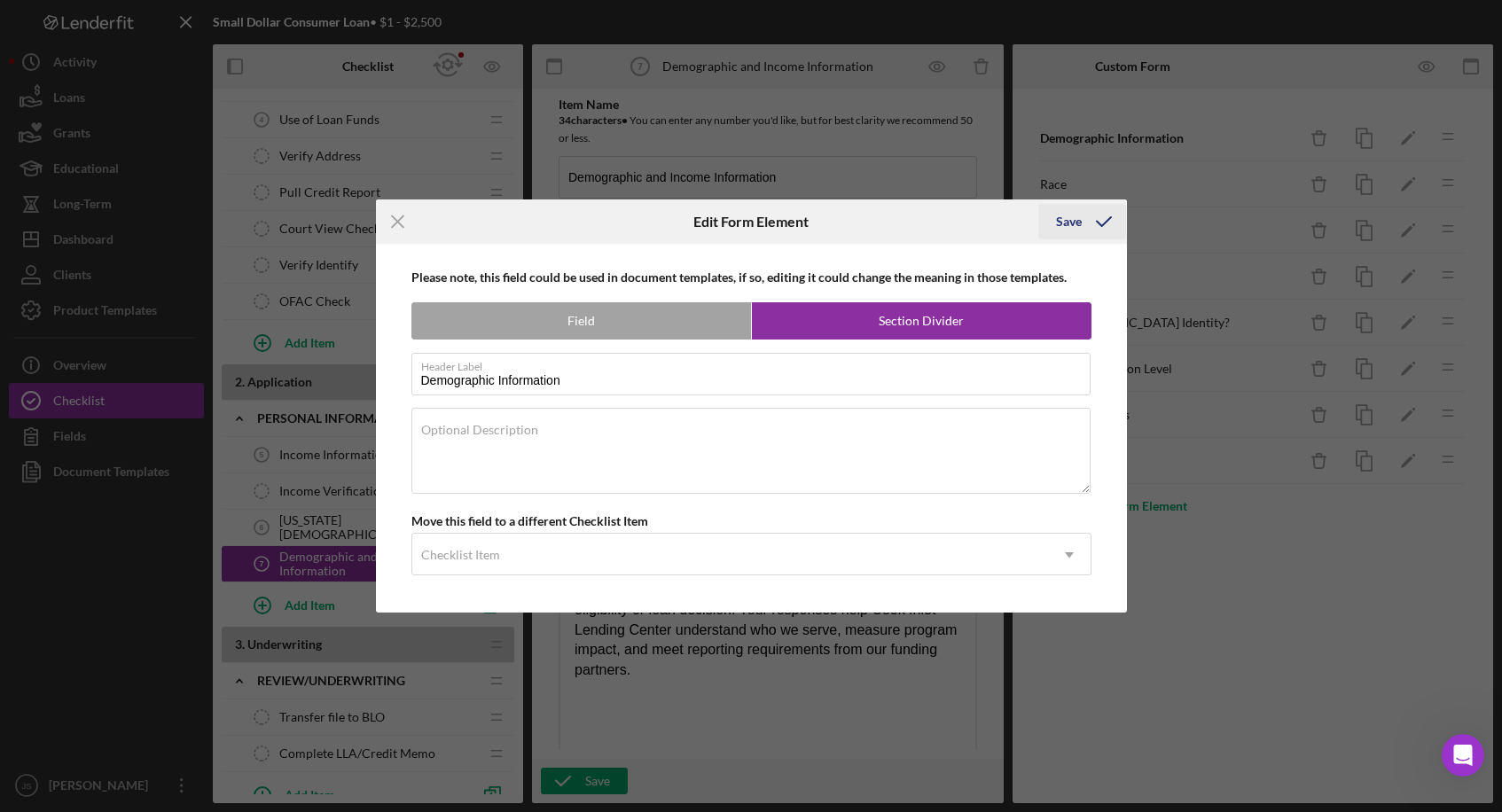
click at [1002, 214] on icon "submit" at bounding box center [1104, 222] width 45 height 45
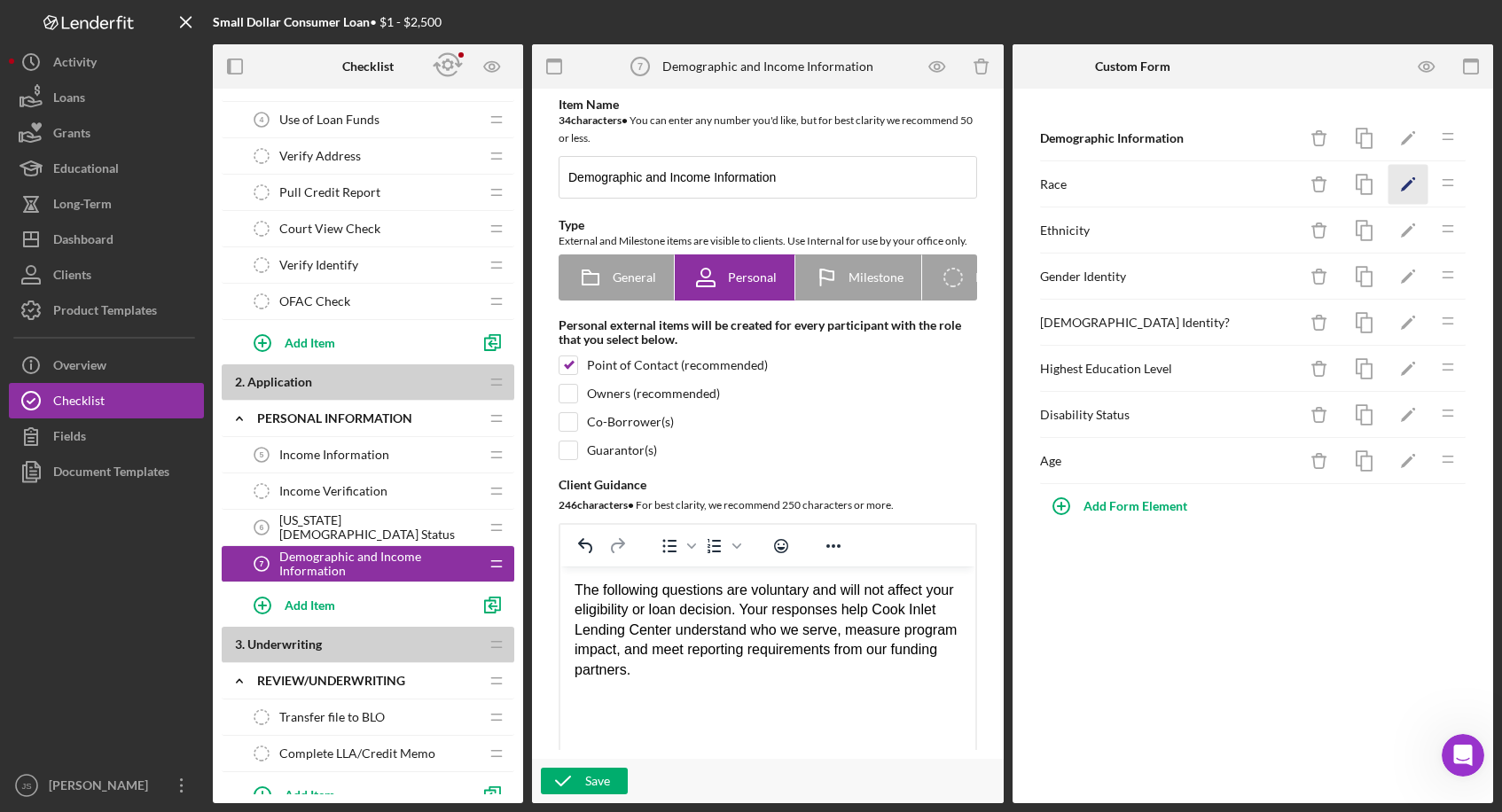
click at [1002, 188] on polygon "button" at bounding box center [1406, 186] width 12 height 12
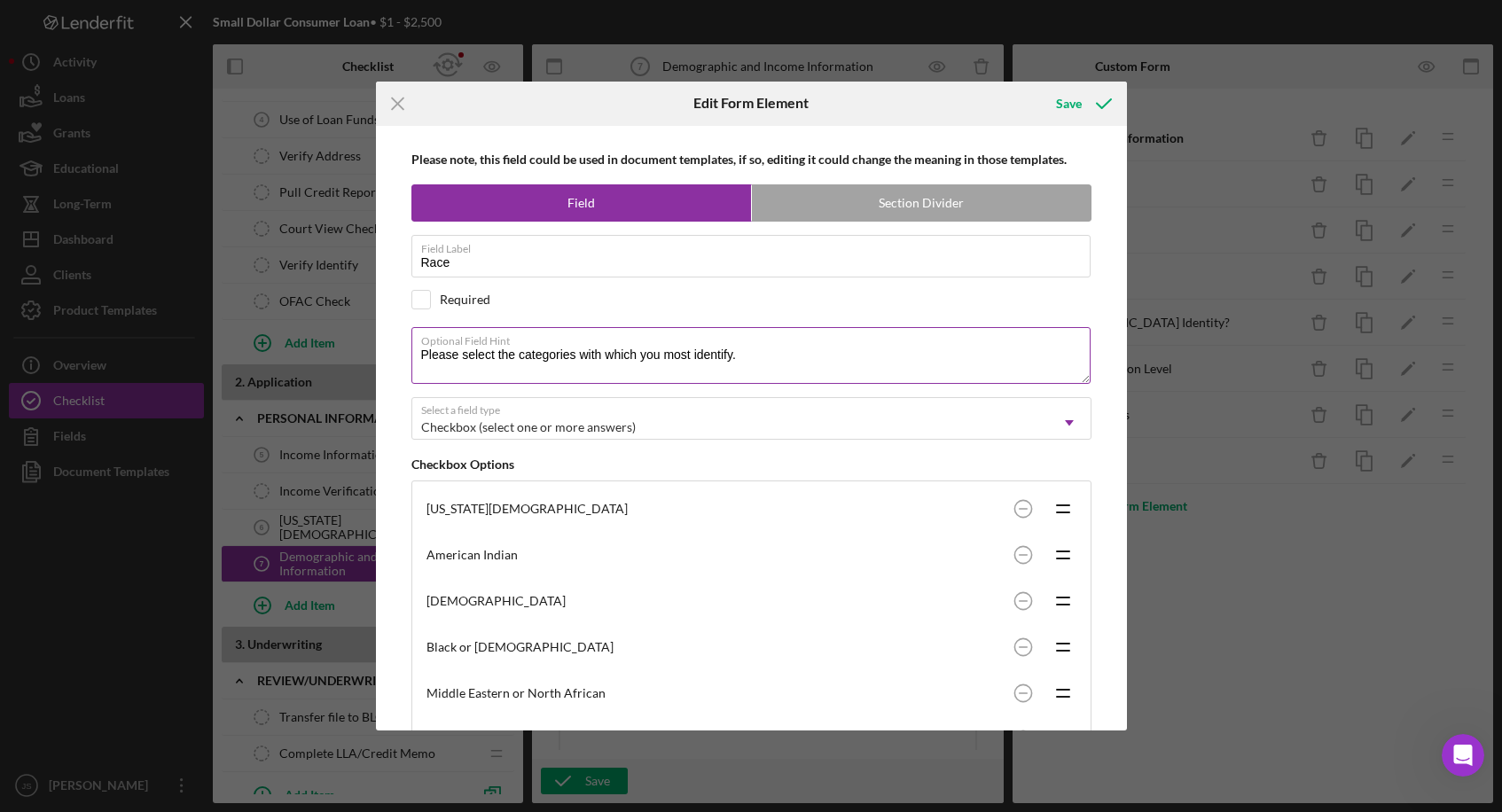
click at [692, 352] on textarea "Please select the categories with which you most identify." at bounding box center [751, 355] width 679 height 57
click at [720, 352] on textarea "Please select the categories with which you identify." at bounding box center [751, 355] width 679 height 57
drag, startPoint x: 917, startPoint y: 352, endPoint x: 708, endPoint y: 351, distance: 209.0
click at [708, 351] on textarea "Please select the categories with which you identify. (You may choose more than…" at bounding box center [751, 355] width 679 height 57
click at [956, 351] on textarea "Please select the categories with which you identify. (You may choose more than…" at bounding box center [751, 355] width 679 height 57
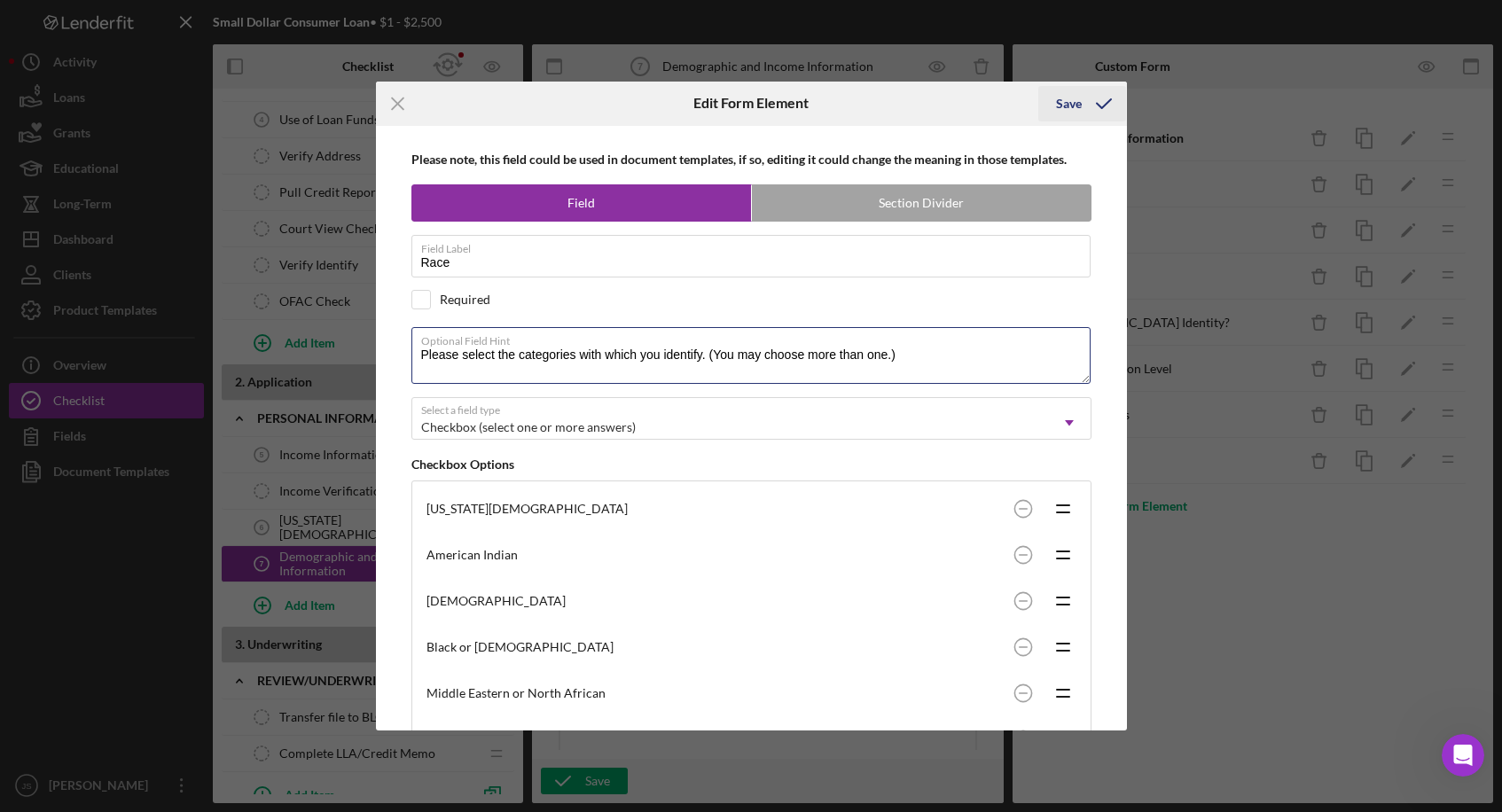
type textarea "Please select the categories with which you identify. (You may choose more than…"
click at [1002, 99] on div "Save" at bounding box center [1068, 103] width 26 height 35
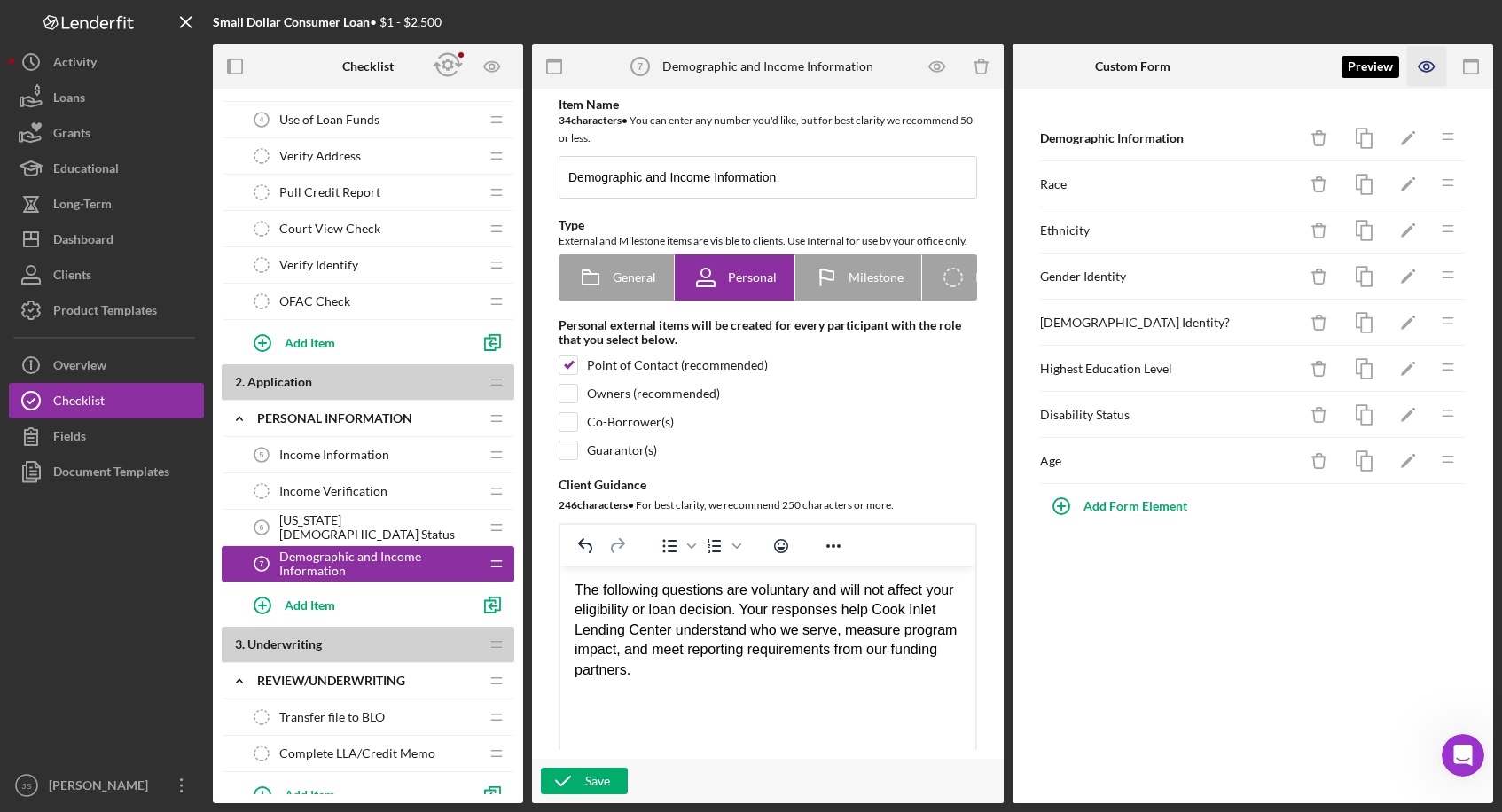
click at [1002, 66] on icon "button" at bounding box center [1427, 66] width 6 height 6
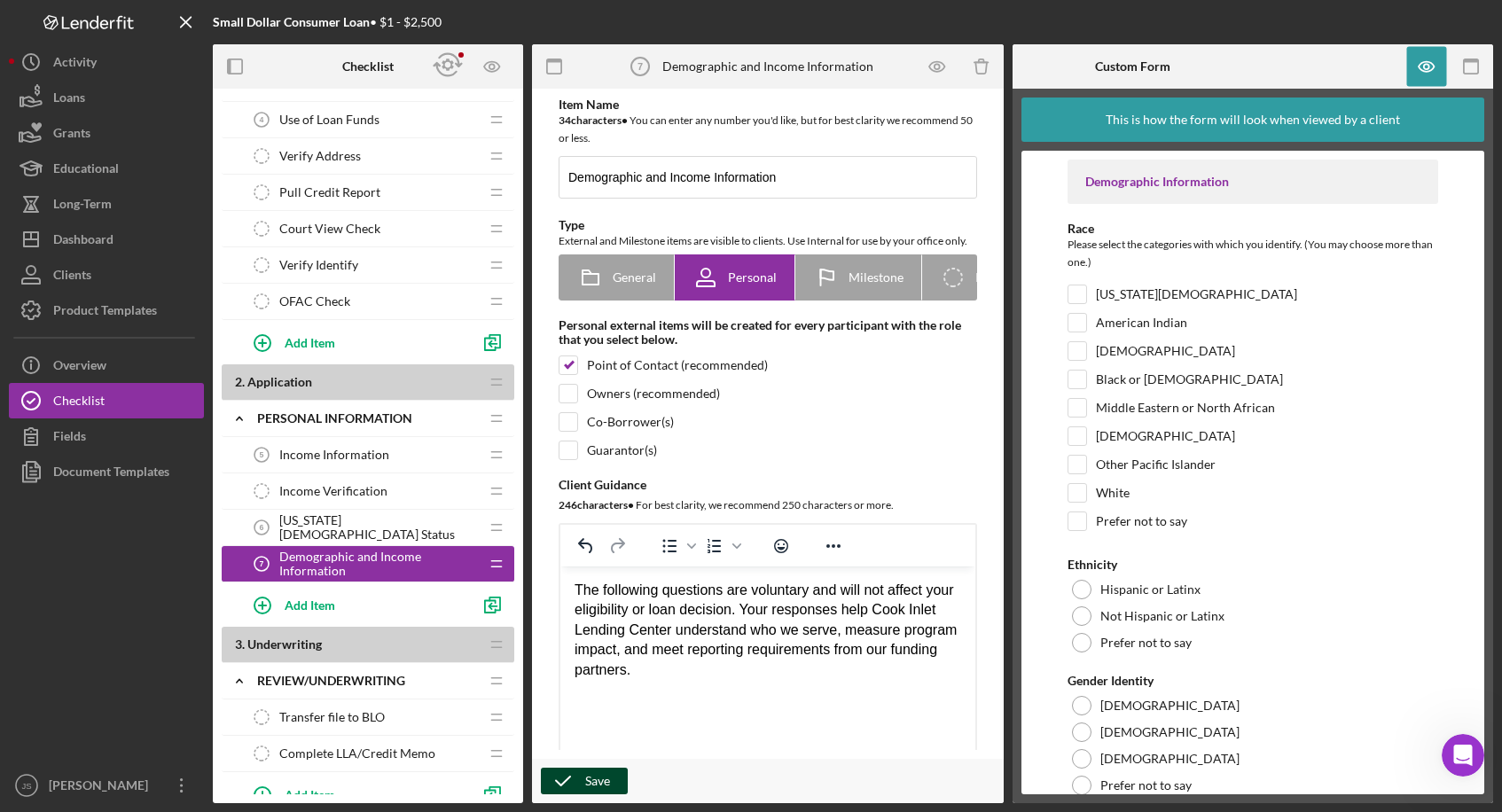
click at [603, 605] on div "Save" at bounding box center [598, 781] width 25 height 27
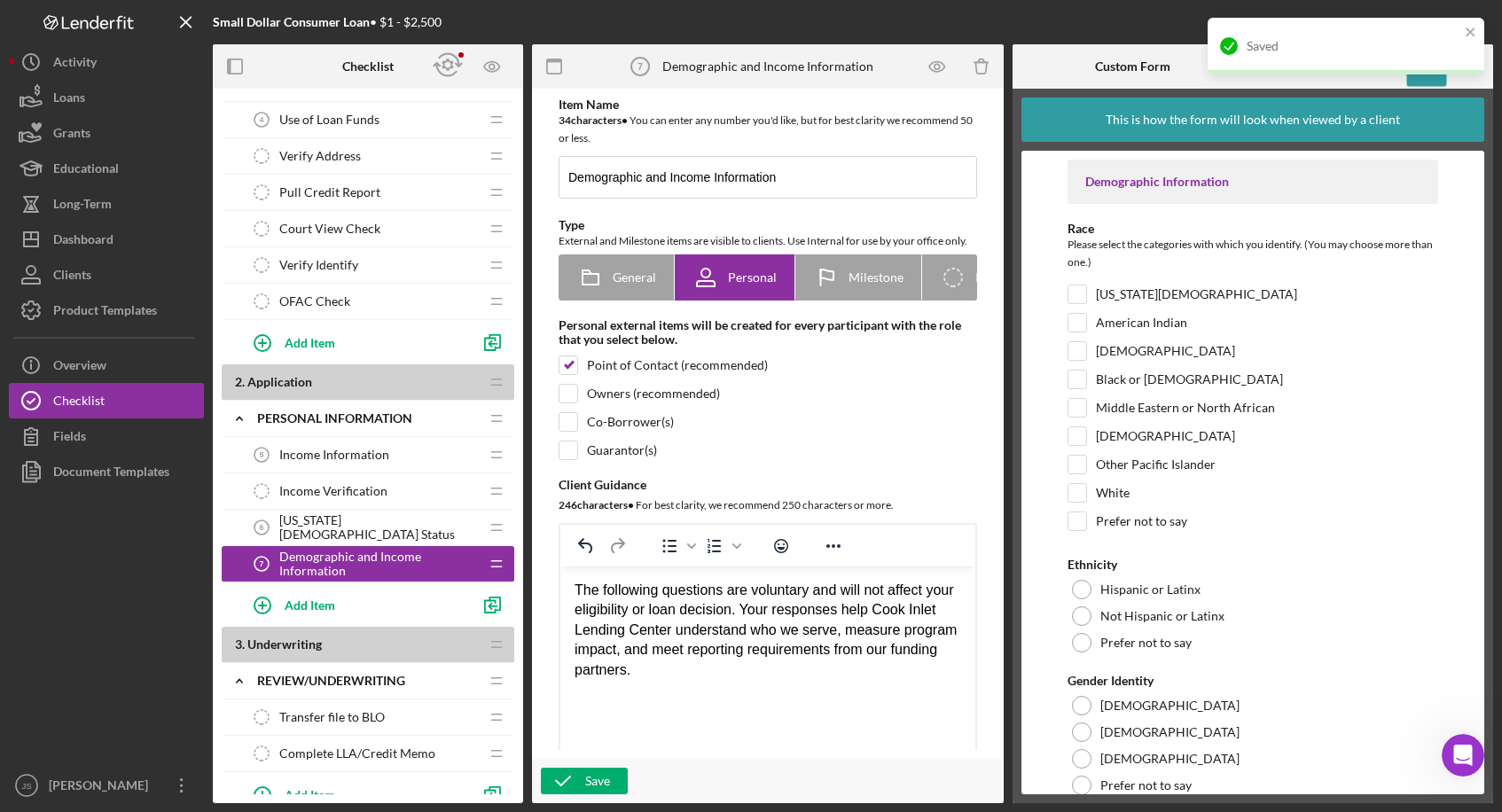
click at [360, 527] on span "[US_STATE][DEMOGRAPHIC_DATA] Status" at bounding box center [379, 528] width 200 height 28
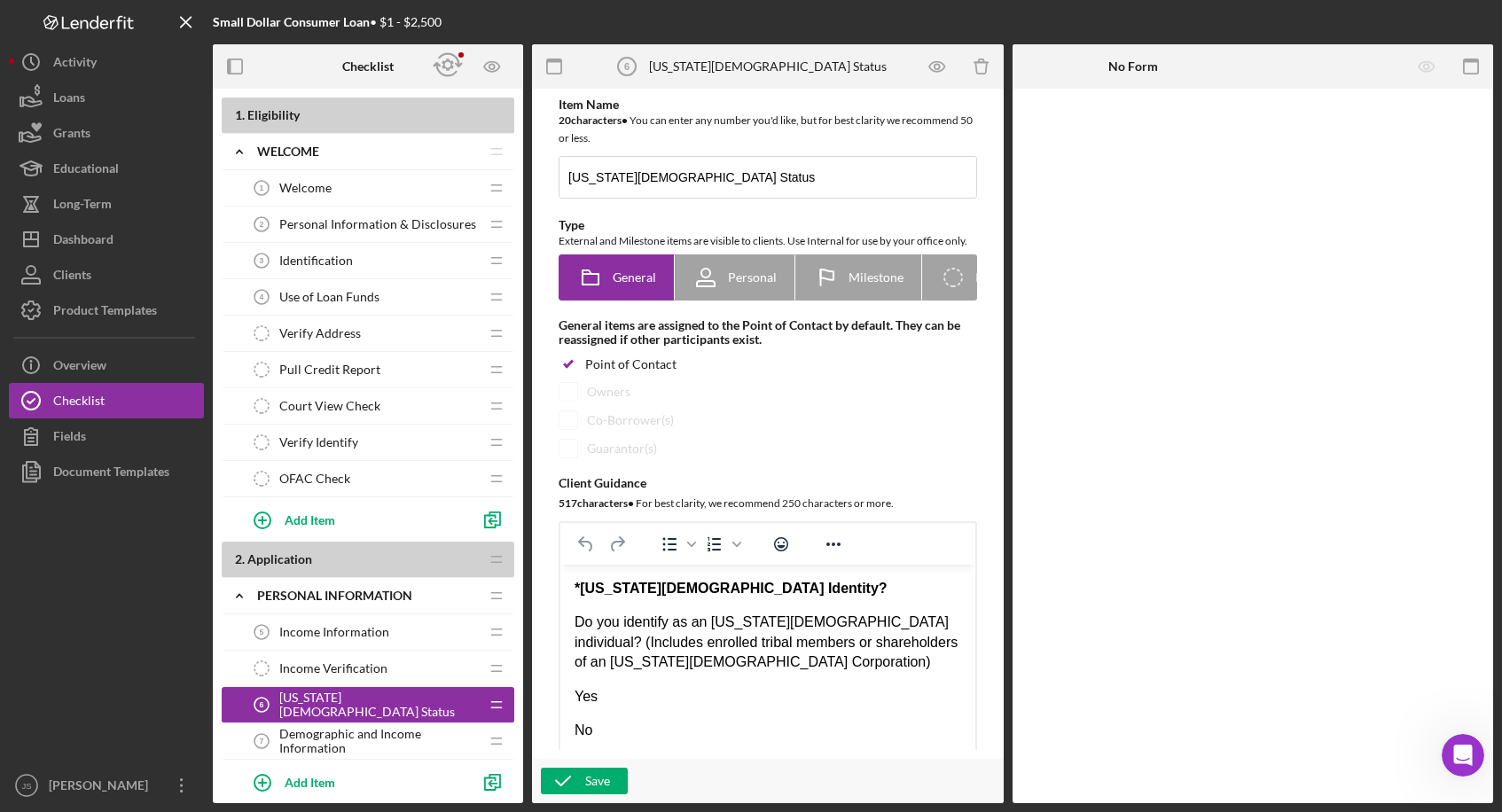
click at [349, 263] on span "Identification" at bounding box center [317, 261] width 74 height 14
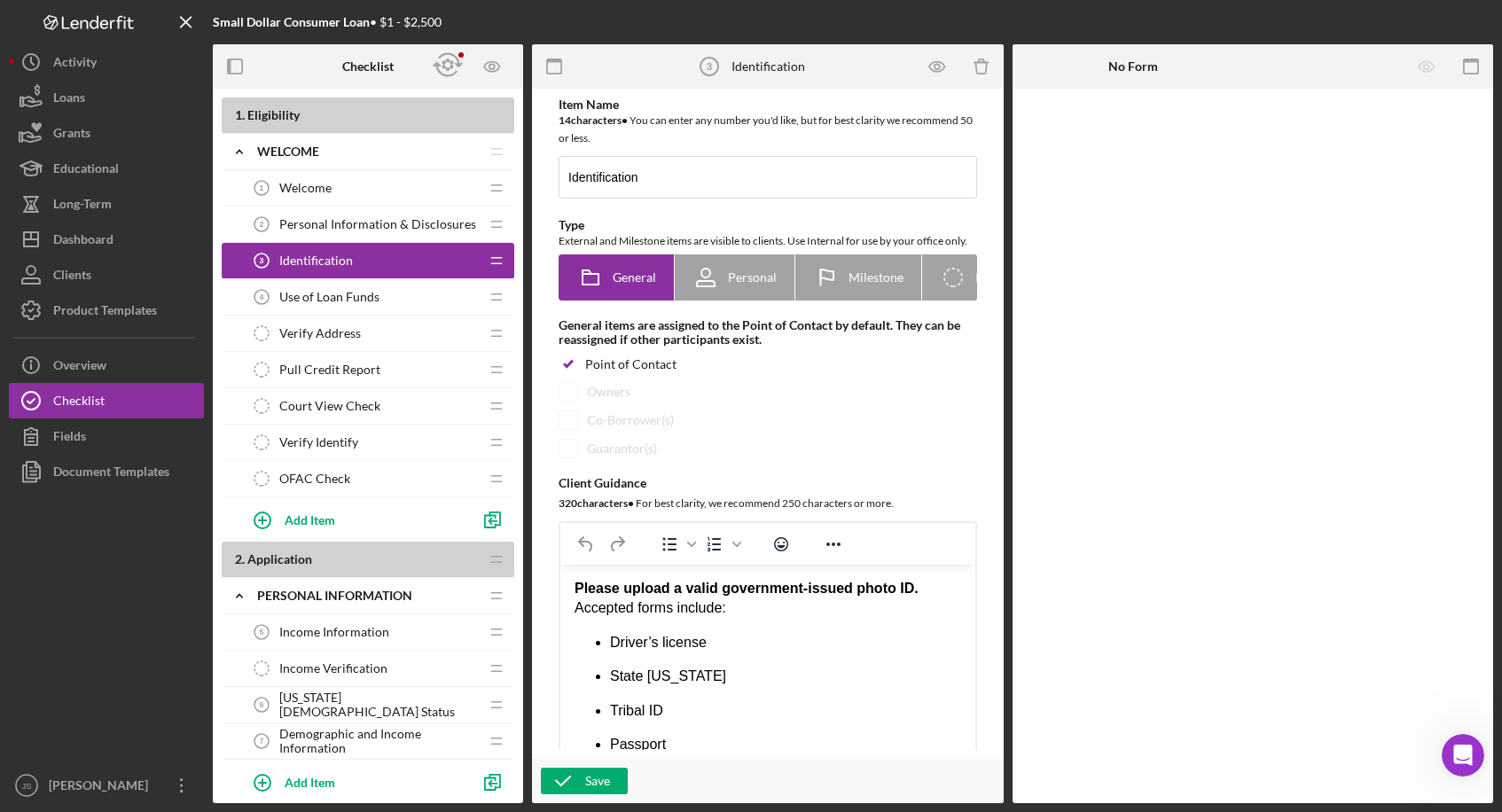
click at [352, 223] on span "Personal Information & Disclosures" at bounding box center [378, 224] width 197 height 14
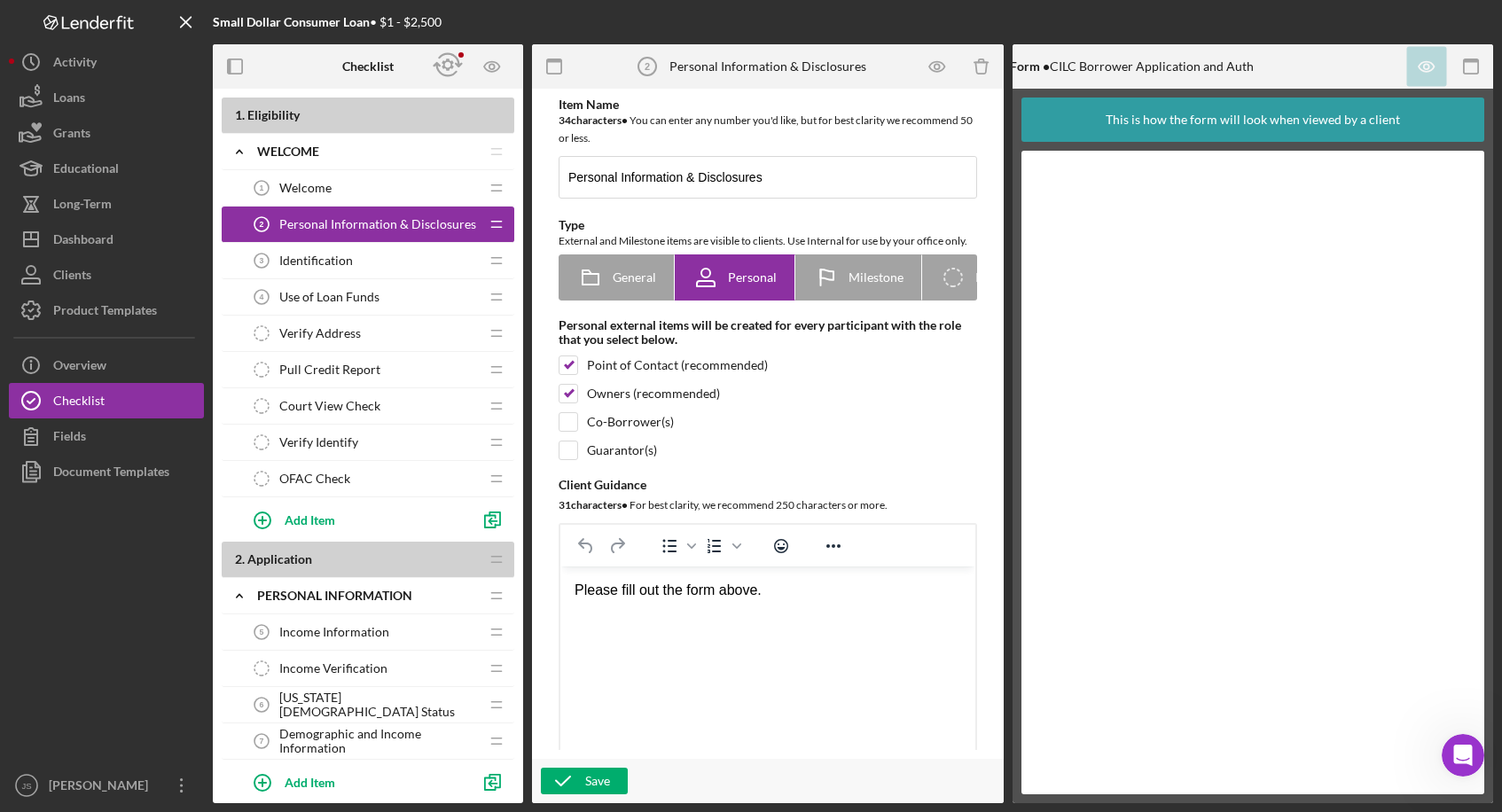
click at [362, 259] on div "Identification 3 Identification" at bounding box center [361, 260] width 235 height 35
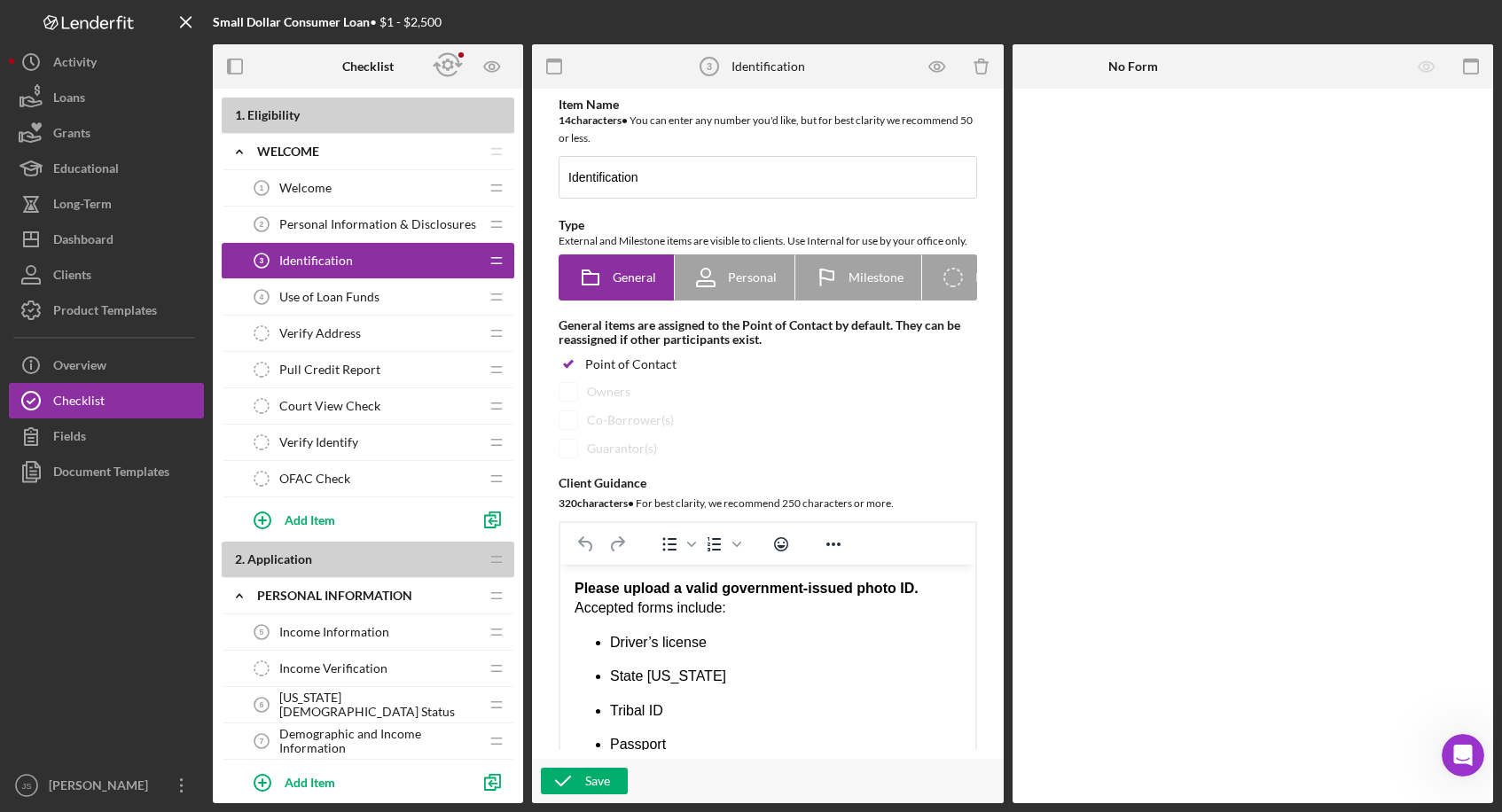
click at [330, 173] on div "Welcome 1 Welcome" at bounding box center [361, 188] width 235 height 35
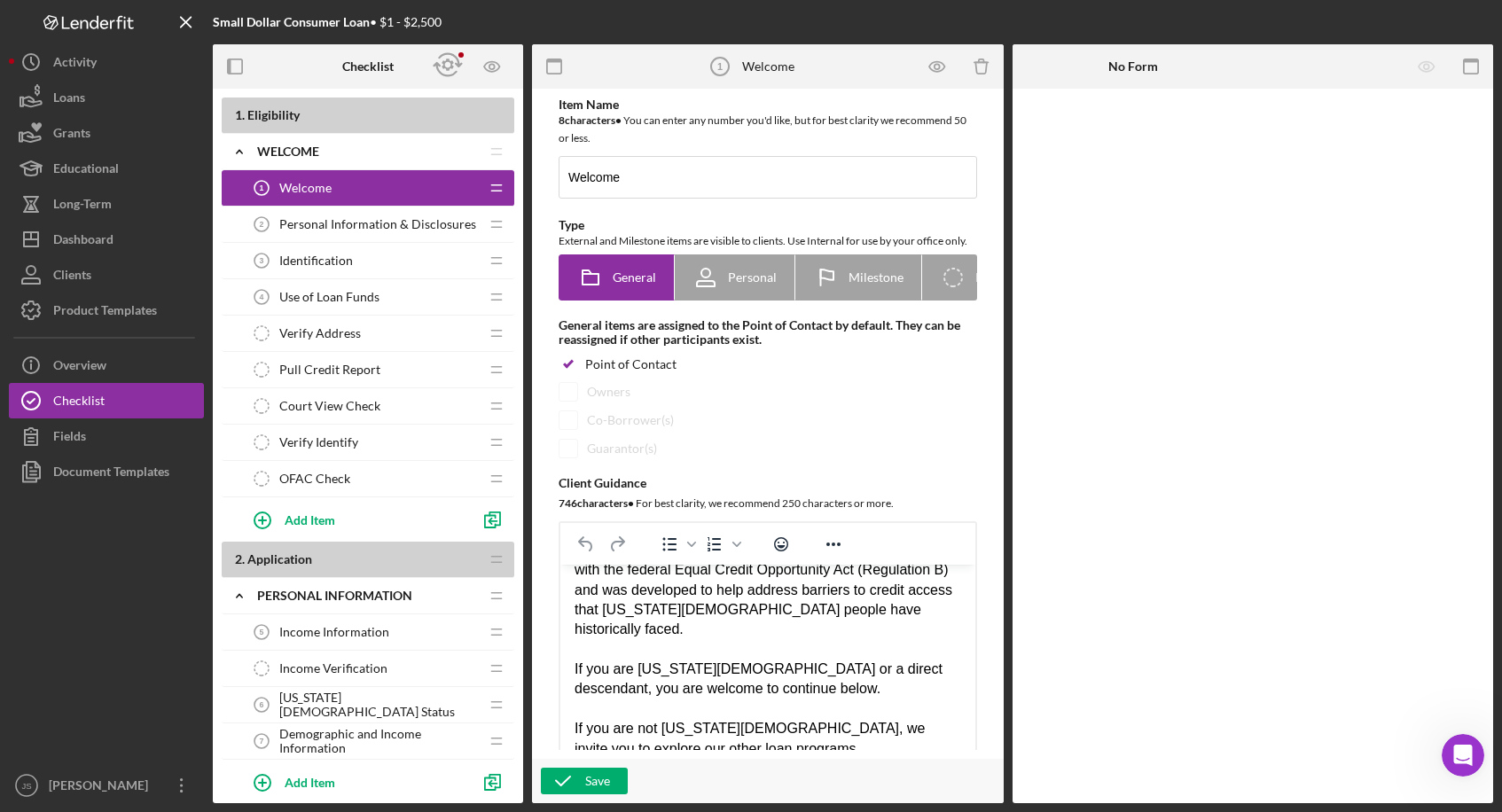
scroll to position [89, 0]
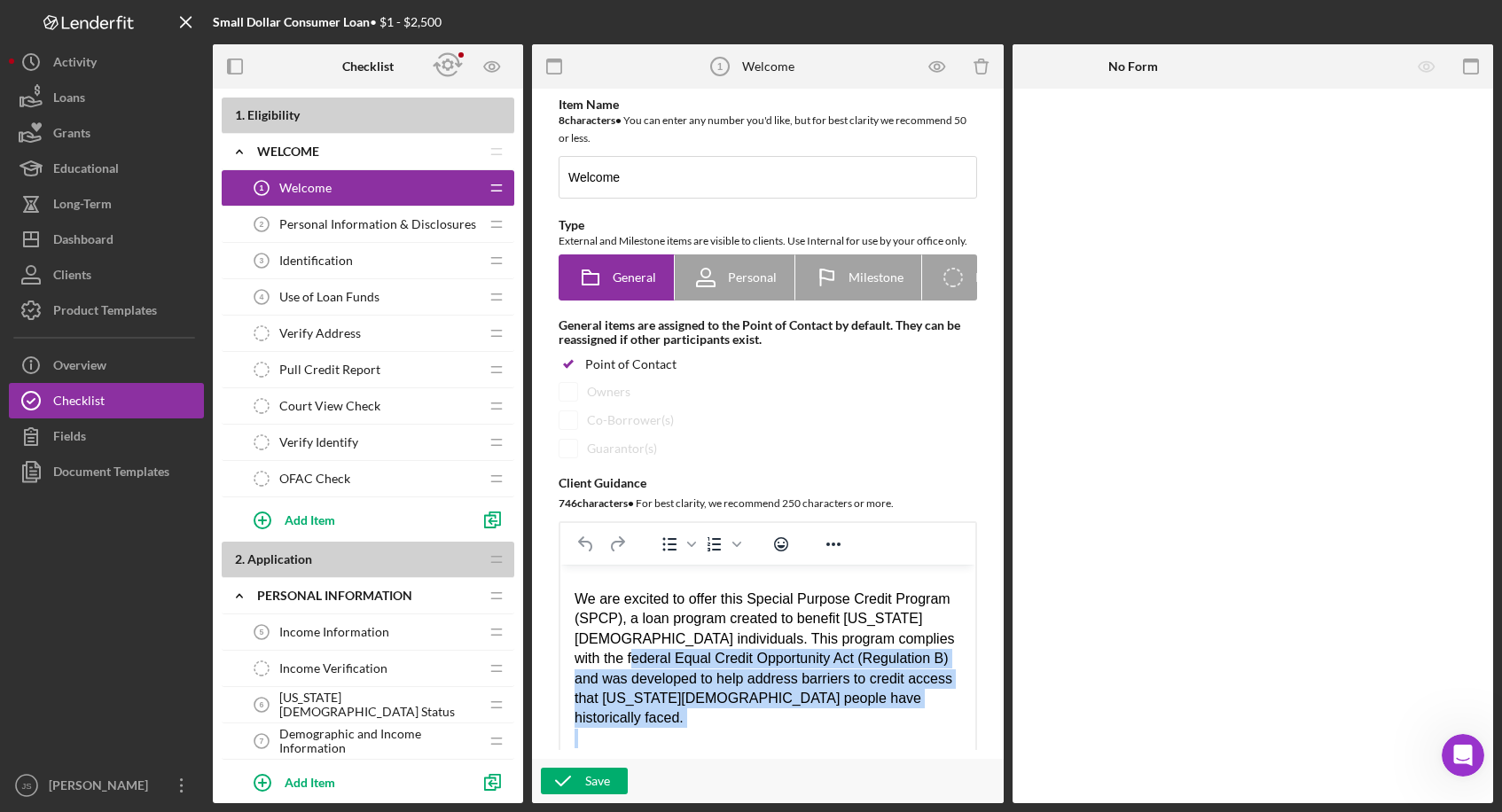
drag, startPoint x: 865, startPoint y: 708, endPoint x: 625, endPoint y: 658, distance: 245.2
click at [625, 605] on body "Welcome to Cook Inlet Lending Center! We are a nonprofit, [US_STATE][DEMOGRAPHI…" at bounding box center [768, 688] width 387 height 397
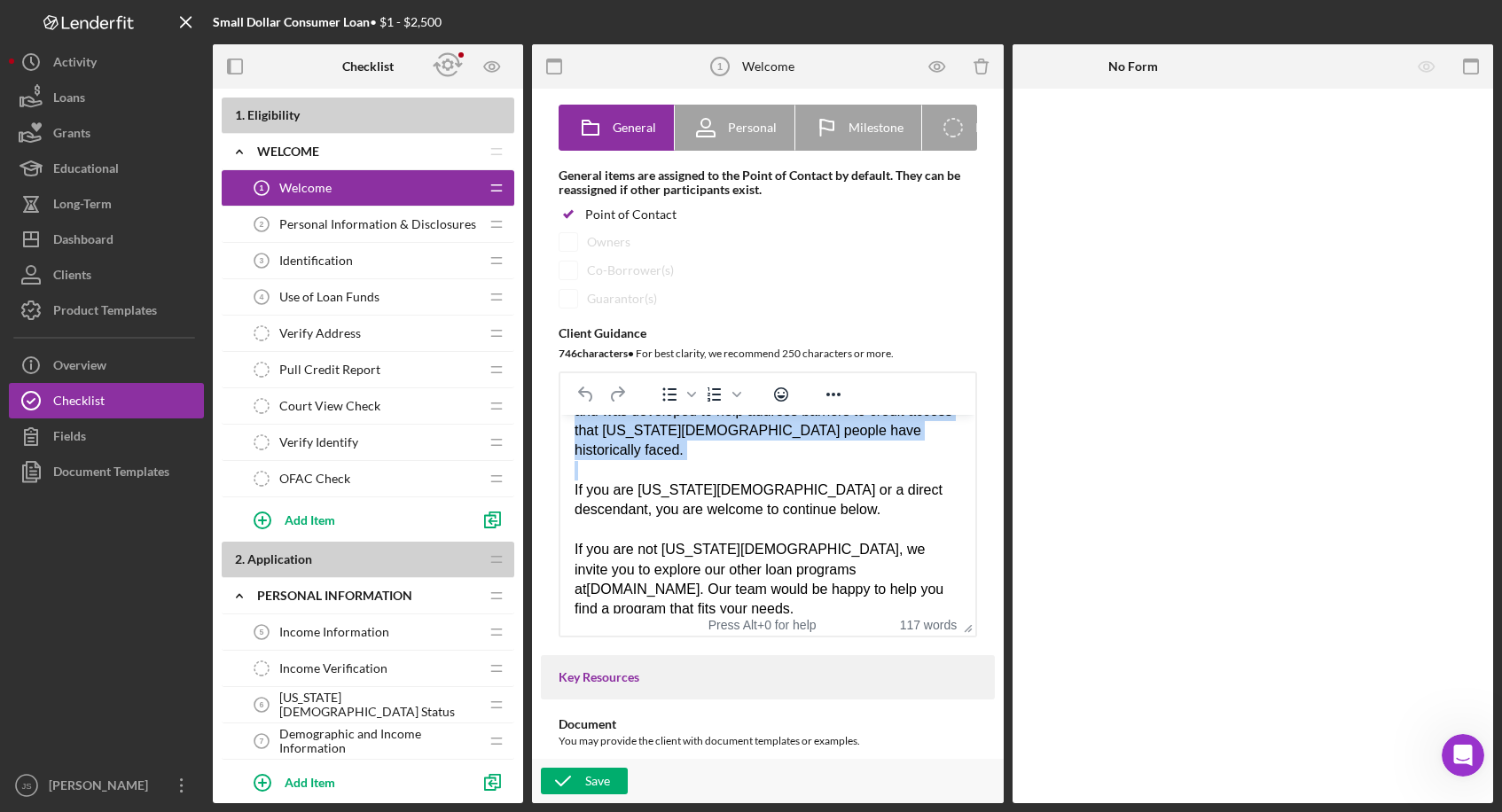
scroll to position [177, 0]
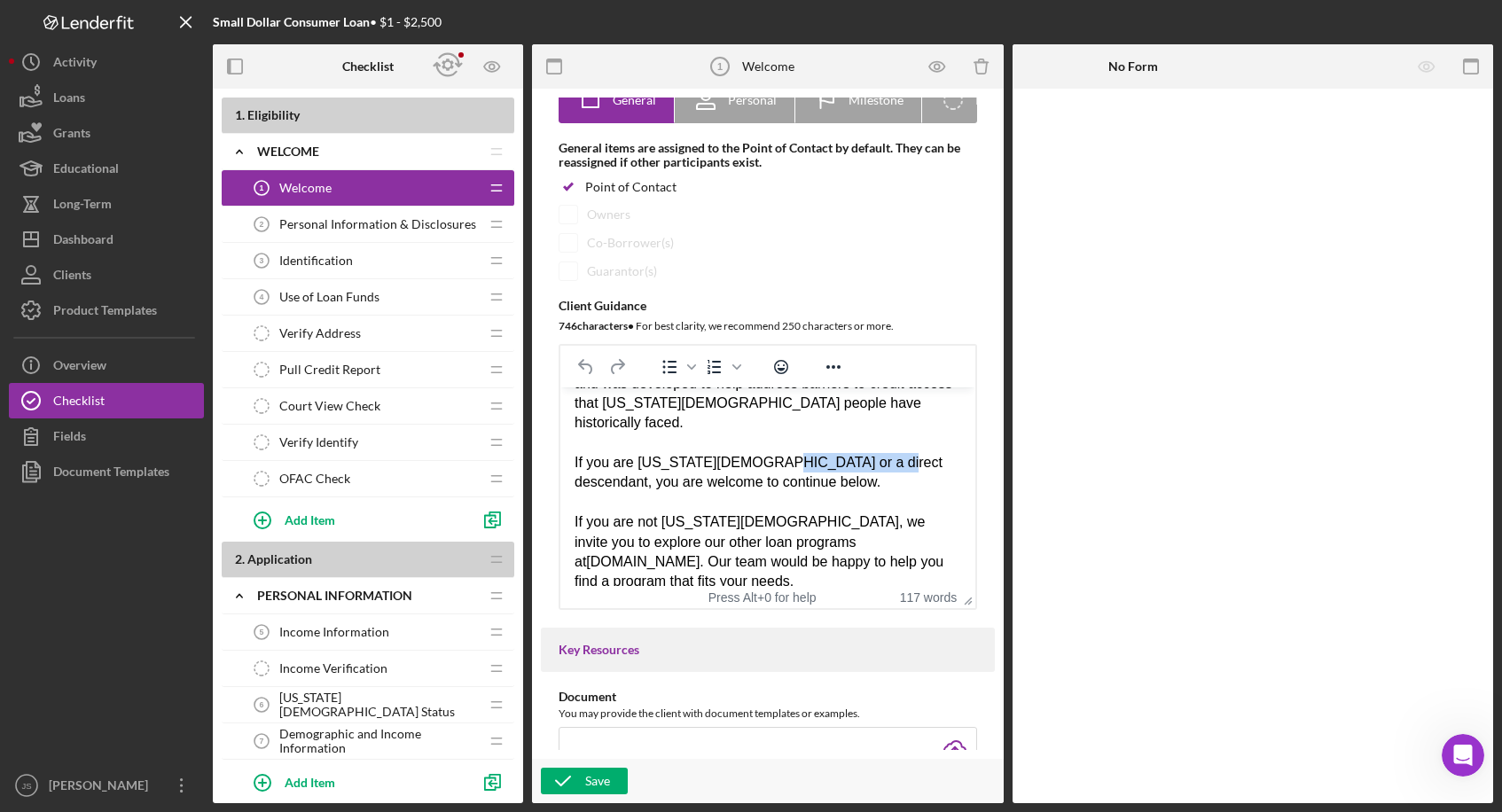
drag, startPoint x: 863, startPoint y: 443, endPoint x: 755, endPoint y: 440, distance: 108.0
click at [755, 453] on div "If you are [US_STATE][DEMOGRAPHIC_DATA] or a direct descendant, you are welcome…" at bounding box center [768, 473] width 387 height 40
click at [595, 605] on div "Save" at bounding box center [598, 781] width 25 height 27
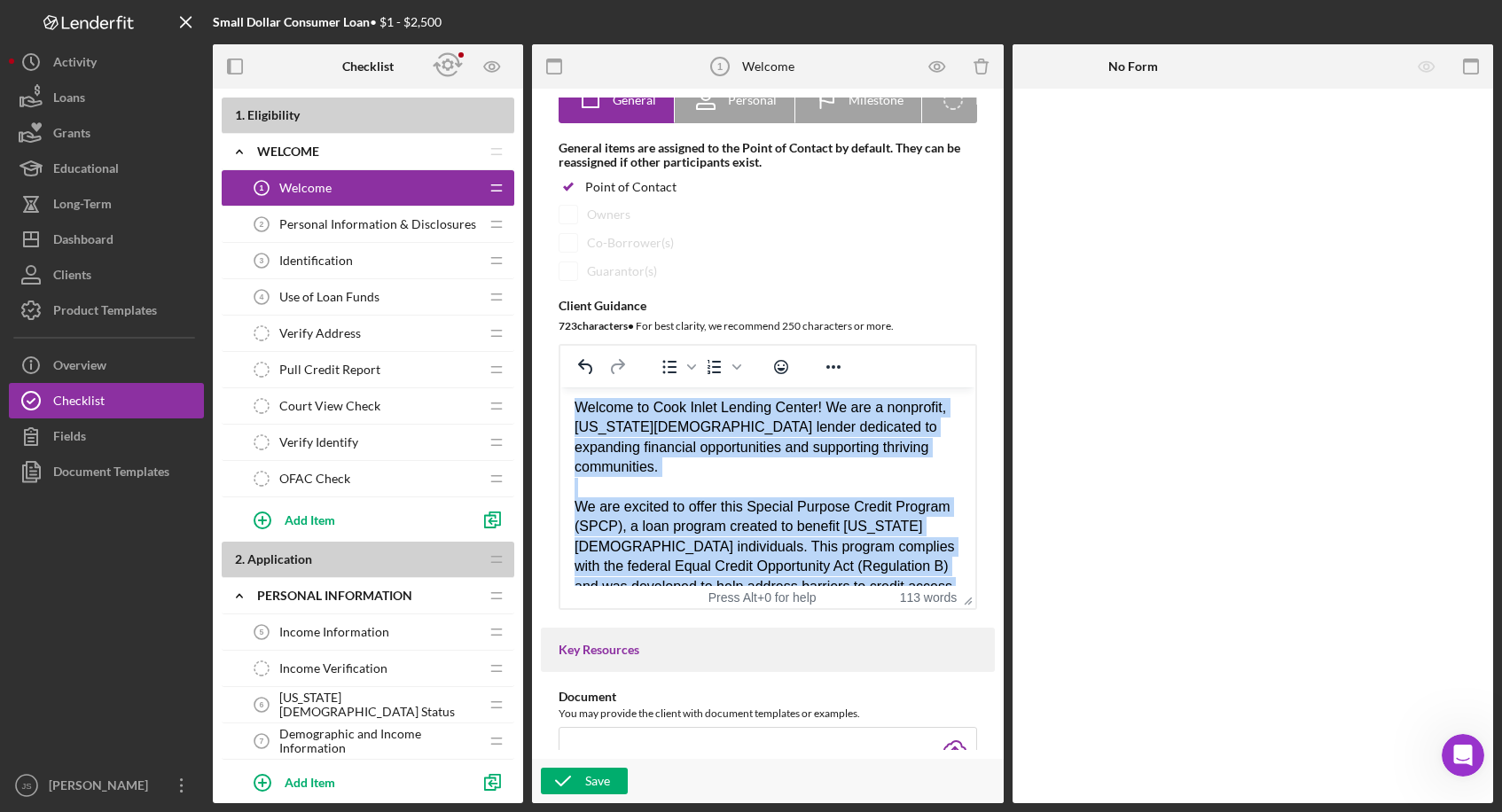
scroll to position [0, 0]
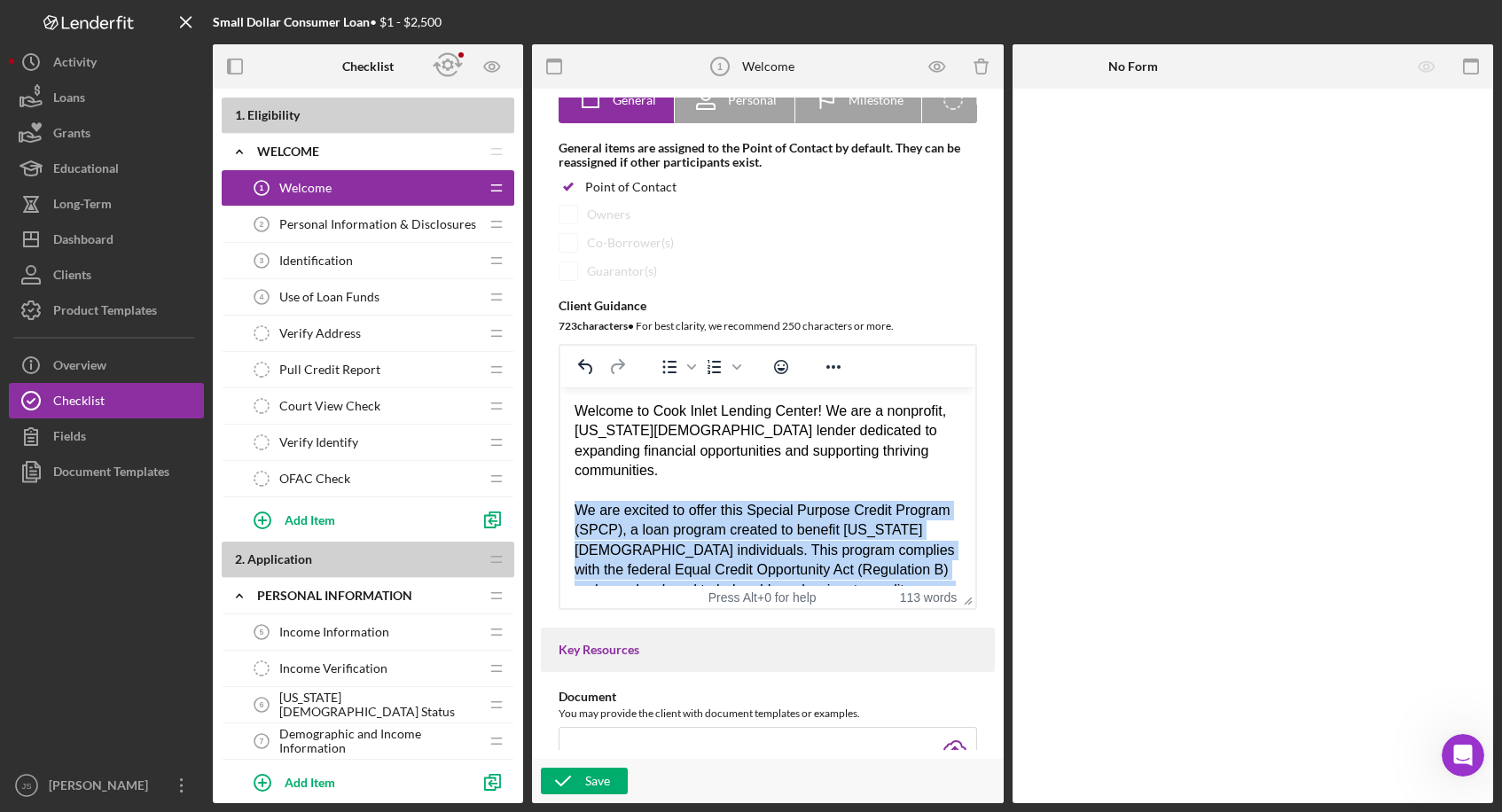
drag, startPoint x: 868, startPoint y: 495, endPoint x: 564, endPoint y: 505, distance: 304.2
click at [564, 505] on html "Welcome to Cook Inlet Lending Center! We are a nonprofit, [US_STATE][DEMOGRAPHI…" at bounding box center [768, 600] width 415 height 425
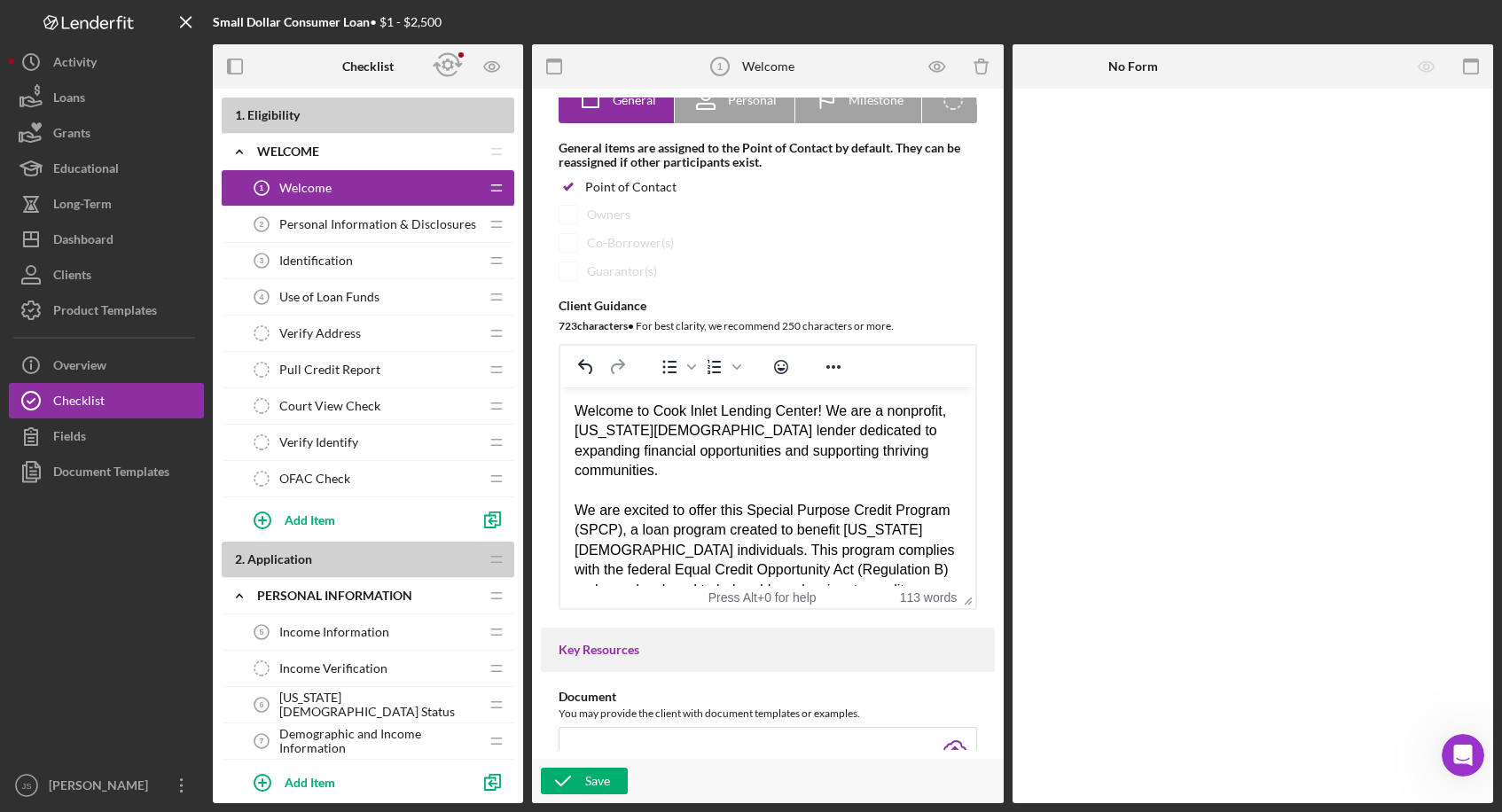
click at [674, 478] on div "Welcome to Cook Inlet Lending Center! We are a nonprofit, [US_STATE][DEMOGRAPHI…" at bounding box center [768, 442] width 387 height 80
click at [347, 221] on span "Personal Information & Disclosures" at bounding box center [378, 224] width 197 height 14
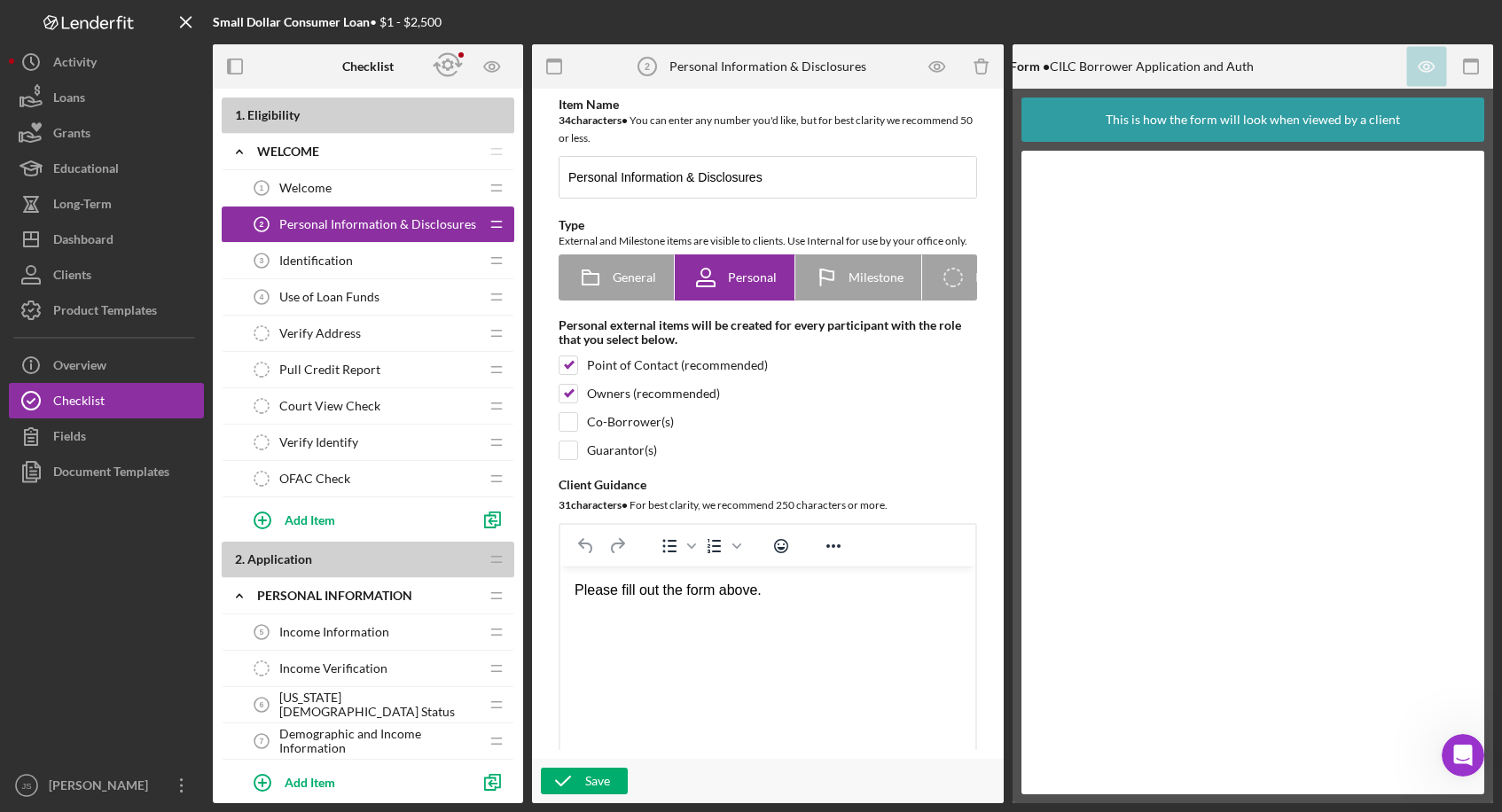
scroll to position [89, 0]
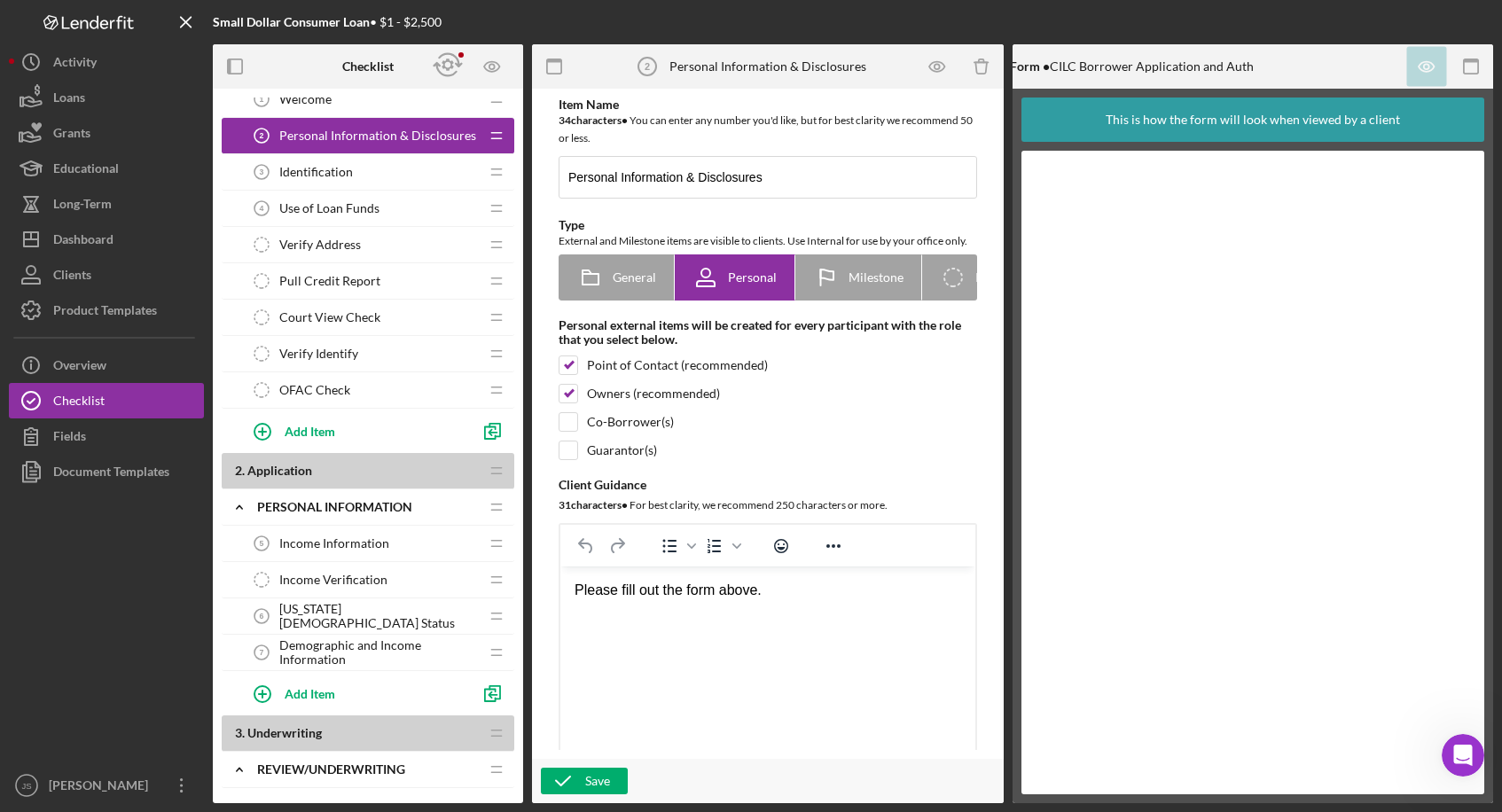
click at [350, 605] on span "[US_STATE][DEMOGRAPHIC_DATA] Status" at bounding box center [379, 616] width 200 height 28
